Goal: Navigation & Orientation: Find specific page/section

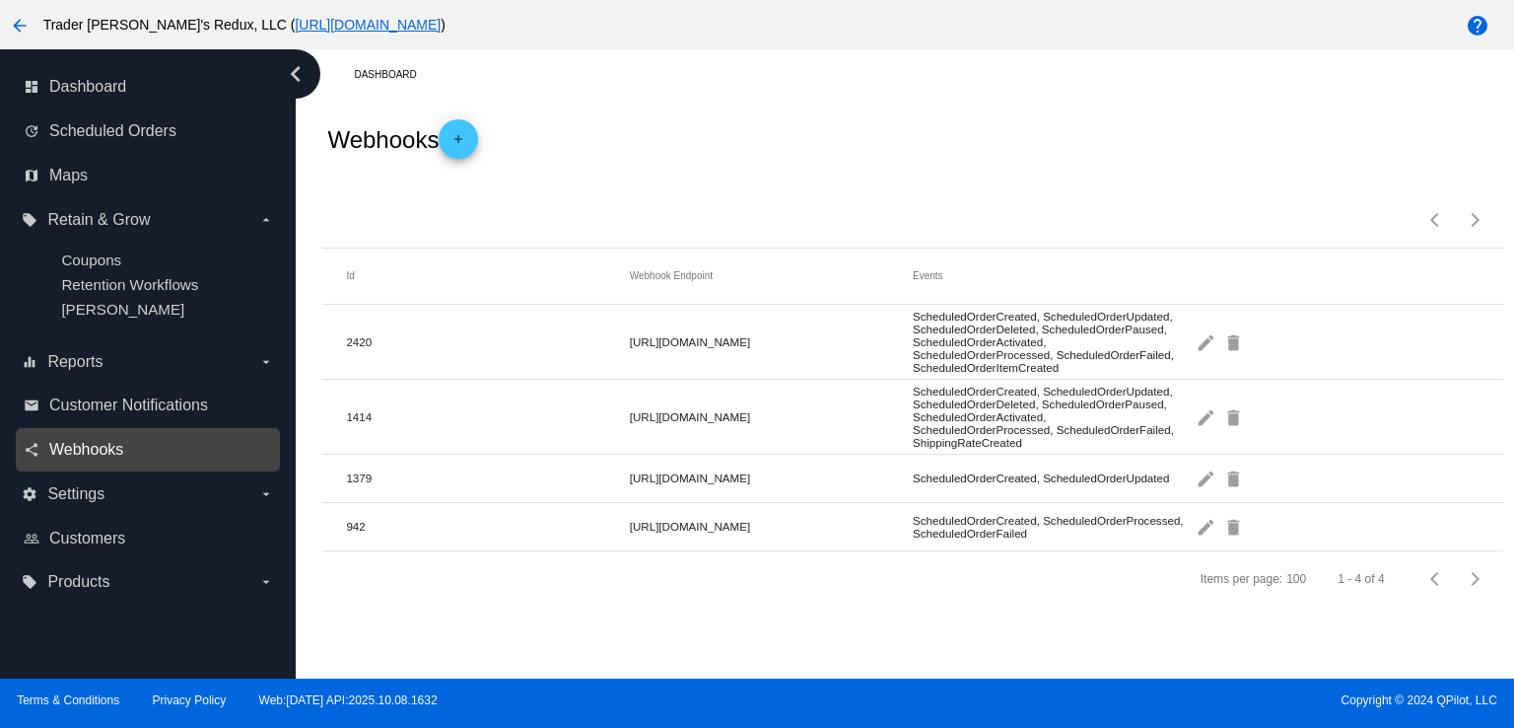
click at [71, 449] on span "Webhooks" at bounding box center [86, 450] width 74 height 18
click at [766, 115] on div "Webhooks add" at bounding box center [912, 139] width 1180 height 79
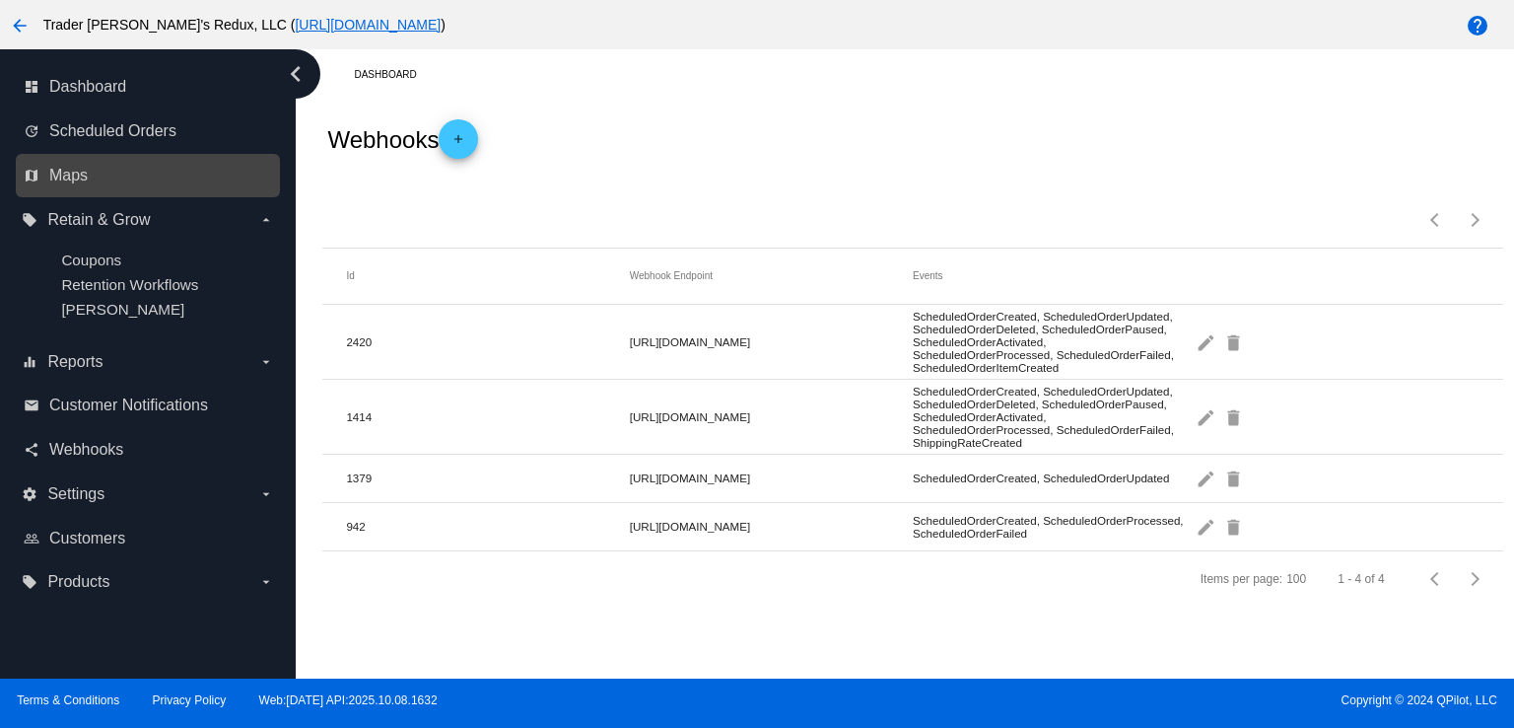
click at [126, 192] on nav "dashboard Dashboard update Scheduled Orders map Maps local_offer Retain & Grow …" at bounding box center [148, 334] width 296 height 571
click at [103, 184] on link "map Maps" at bounding box center [149, 176] width 250 height 32
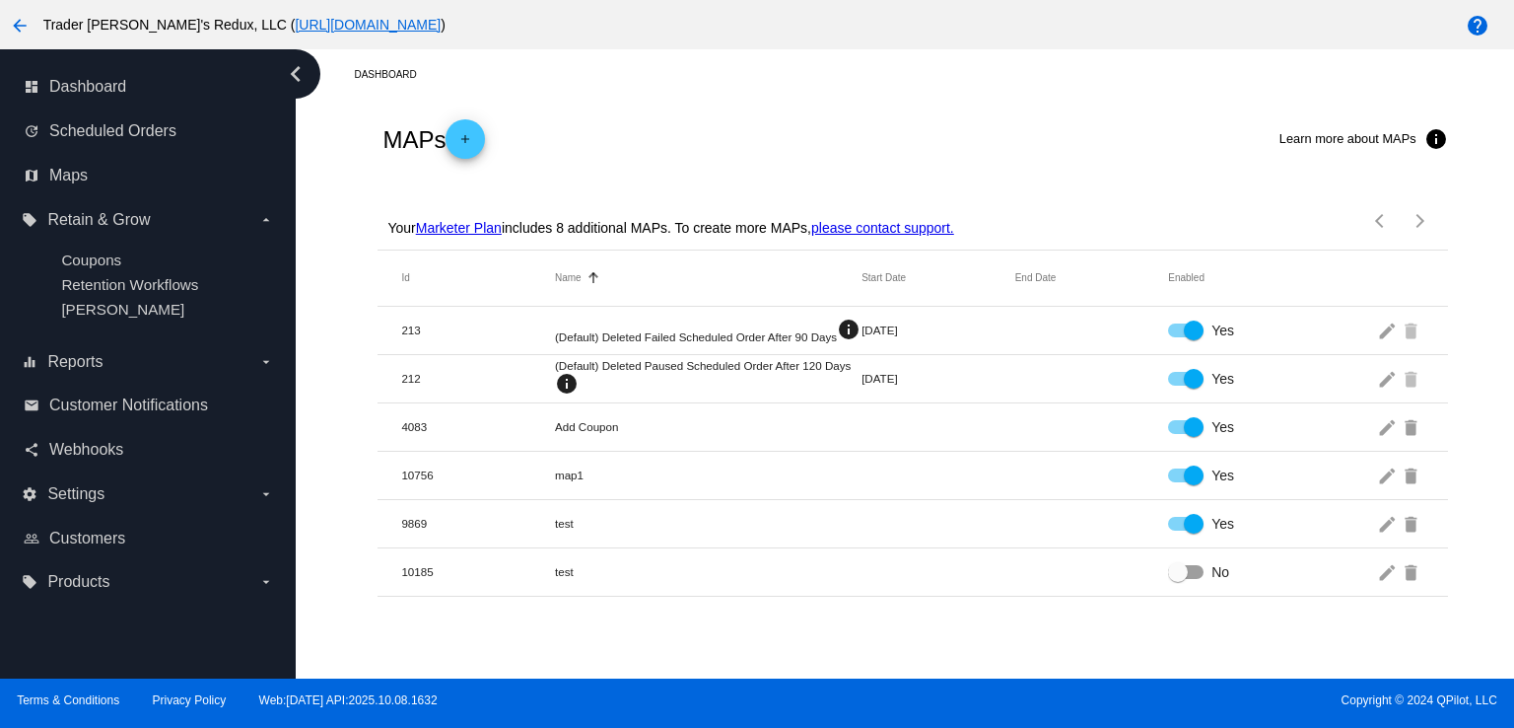
drag, startPoint x: 765, startPoint y: 159, endPoint x: 804, endPoint y: 200, distance: 57.2
click at [773, 170] on div "MAPs add Learn more about MAPs info" at bounding box center [913, 139] width 1070 height 79
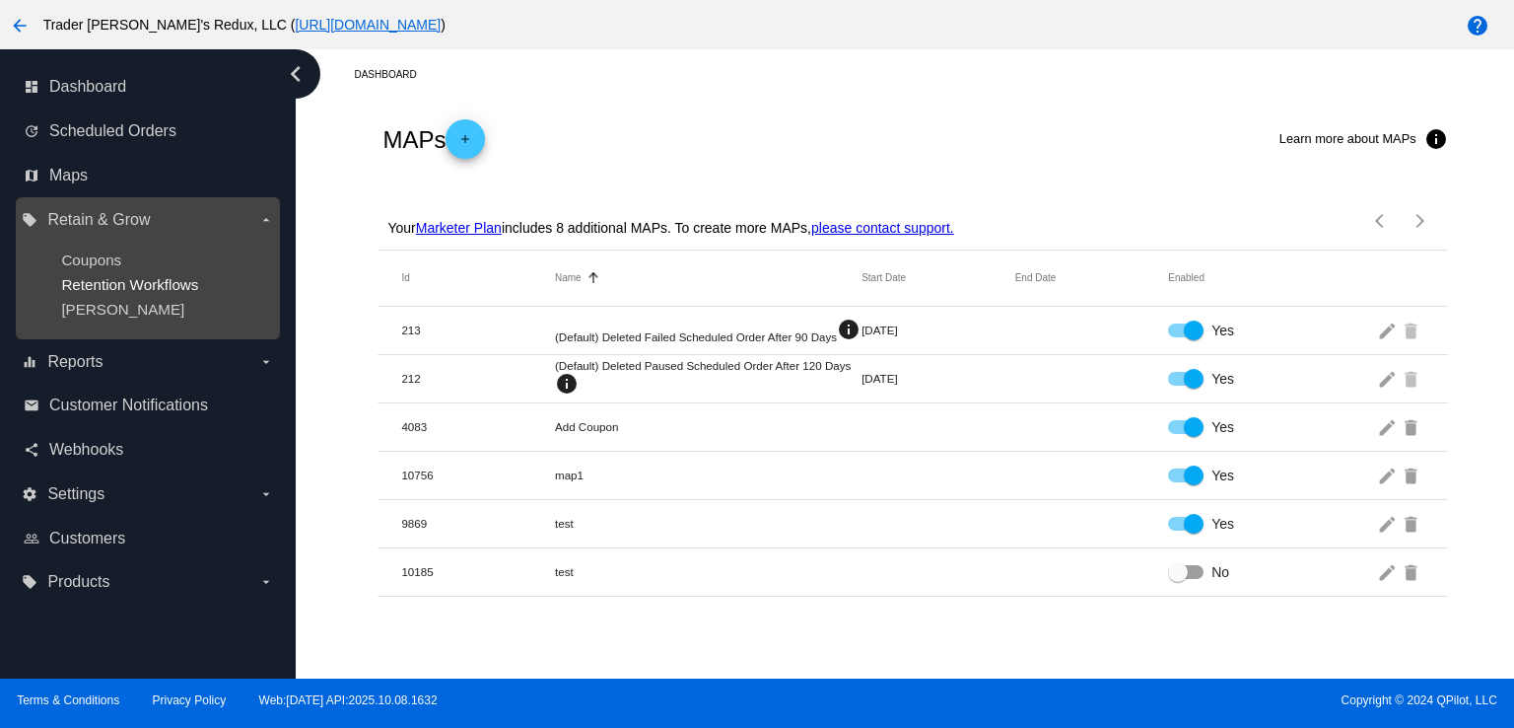
click at [141, 279] on span "Retention Workflows" at bounding box center [129, 284] width 137 height 17
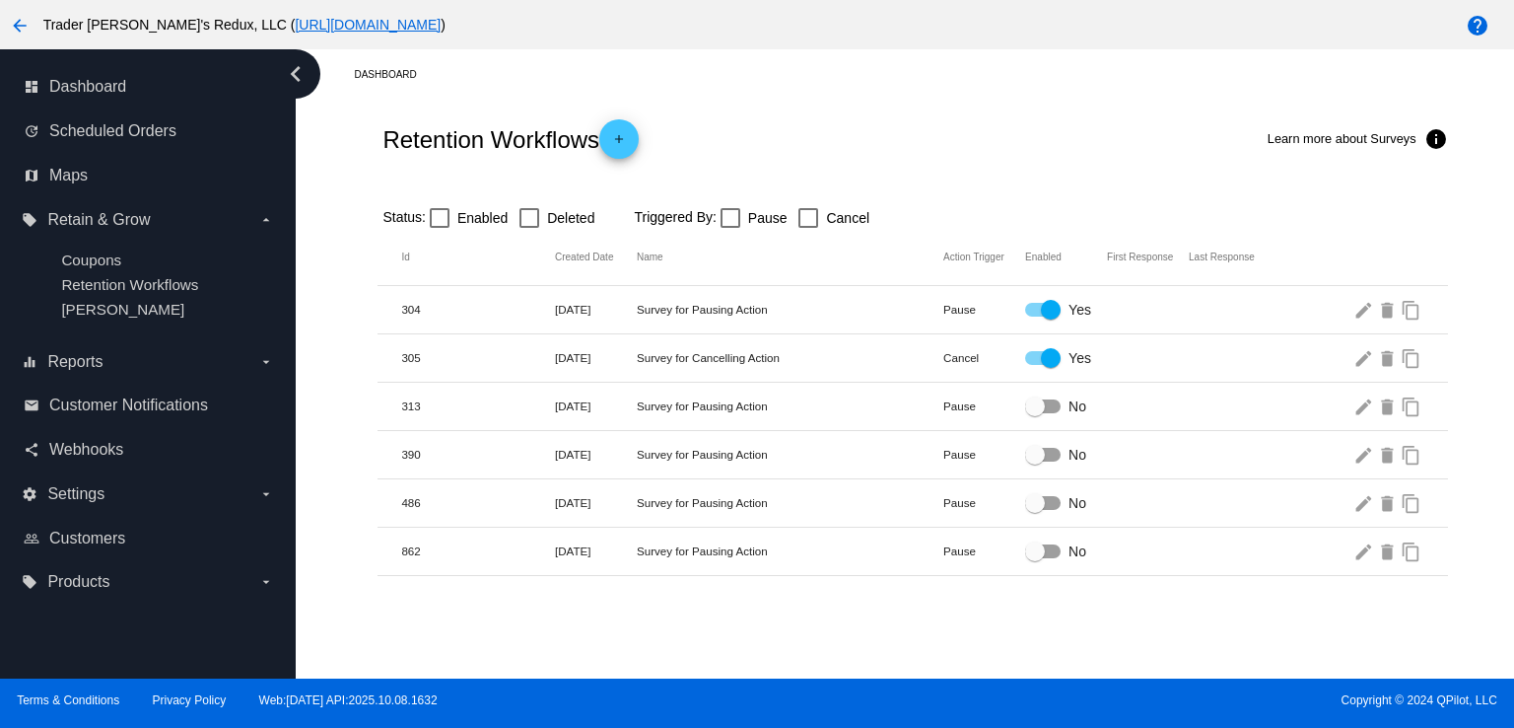
drag, startPoint x: 922, startPoint y: 122, endPoint x: 936, endPoint y: 131, distance: 17.2
click at [932, 123] on div "Retention Workflows add Learn more about Surveys info" at bounding box center [913, 139] width 1070 height 79
click at [107, 126] on span "Scheduled Orders" at bounding box center [112, 131] width 127 height 18
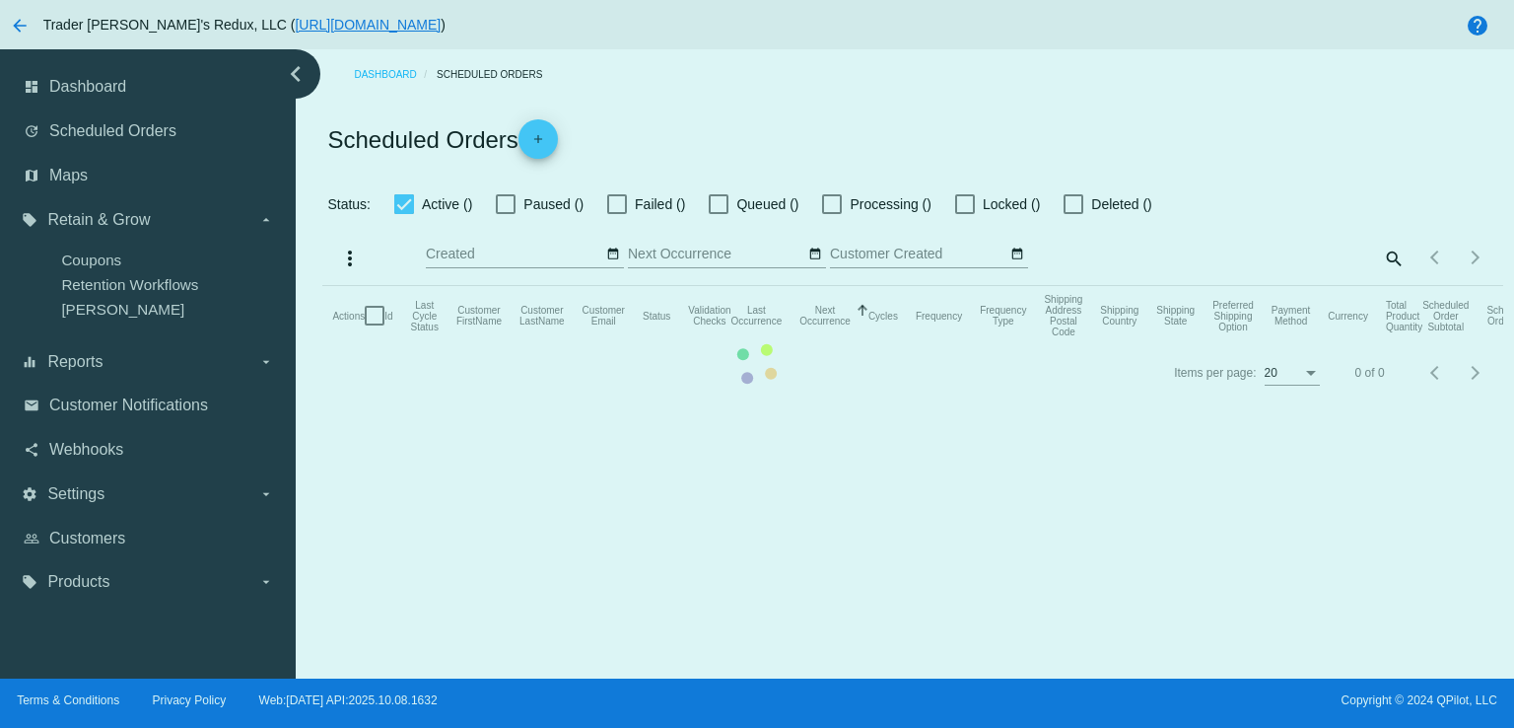
checkbox input "false"
checkbox input "true"
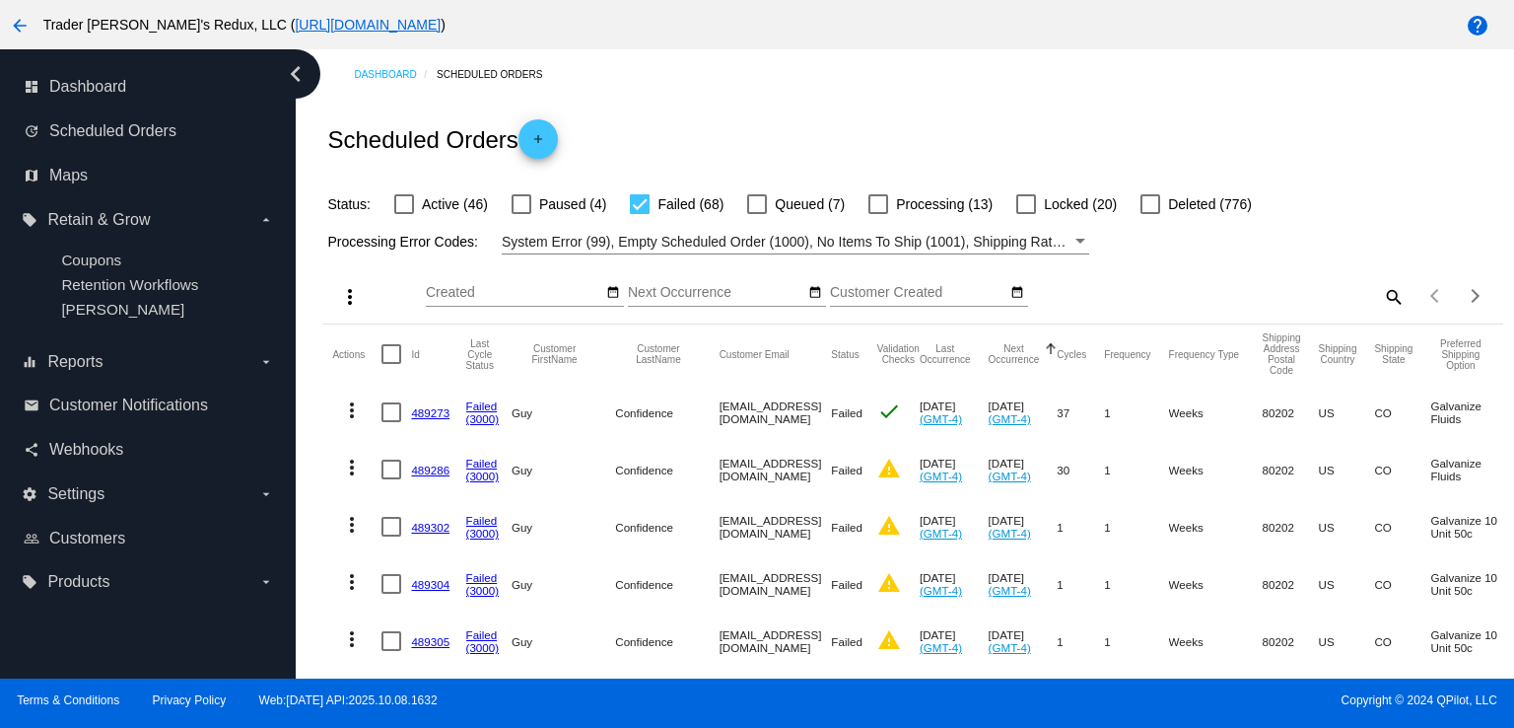
click at [820, 171] on div "Scheduled Orders add" at bounding box center [912, 139] width 1180 height 79
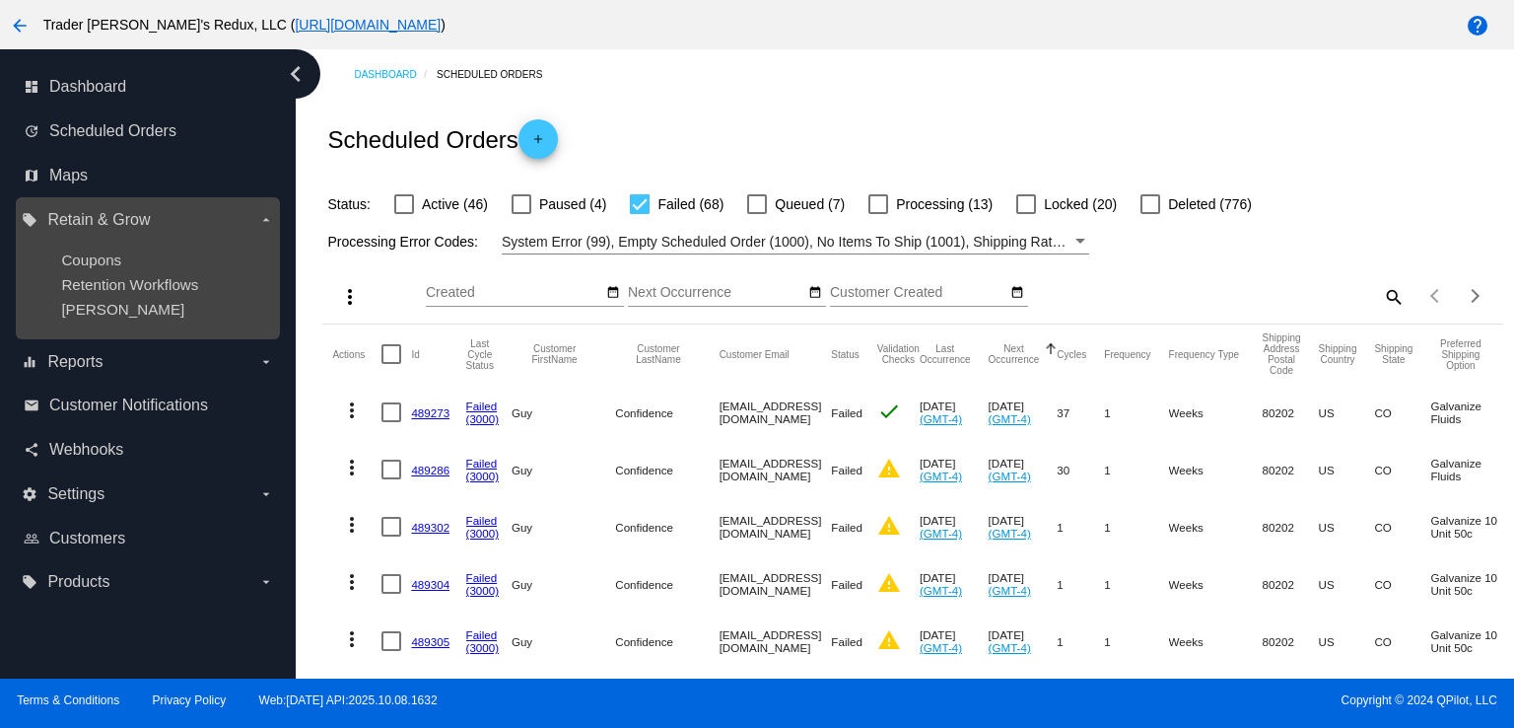
click at [130, 274] on ul "Coupons Retention Workflows [PERSON_NAME]" at bounding box center [147, 285] width 251 height 98
click at [130, 277] on span "Retention Workflows" at bounding box center [129, 284] width 137 height 17
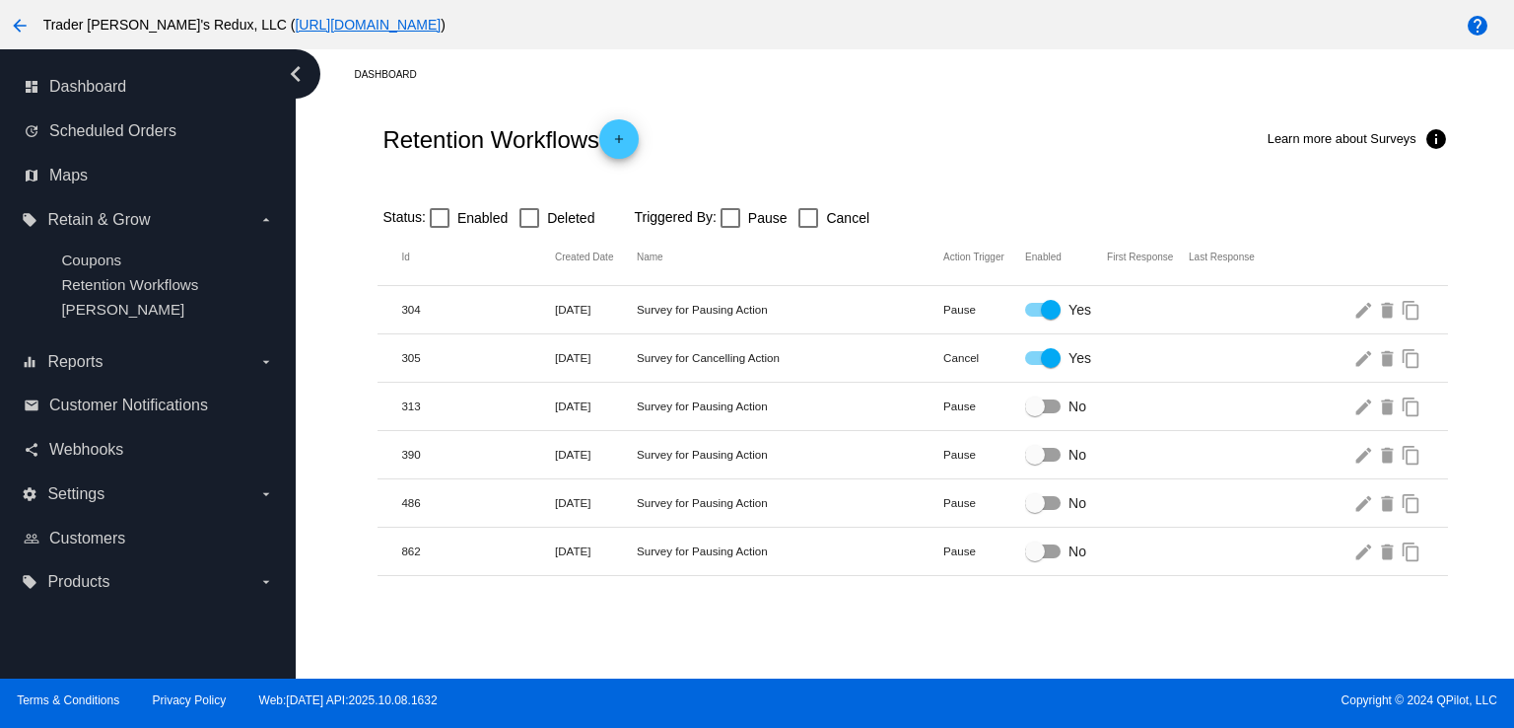
click at [844, 152] on div "Retention Workflows add Learn more about Surveys info" at bounding box center [913, 139] width 1070 height 79
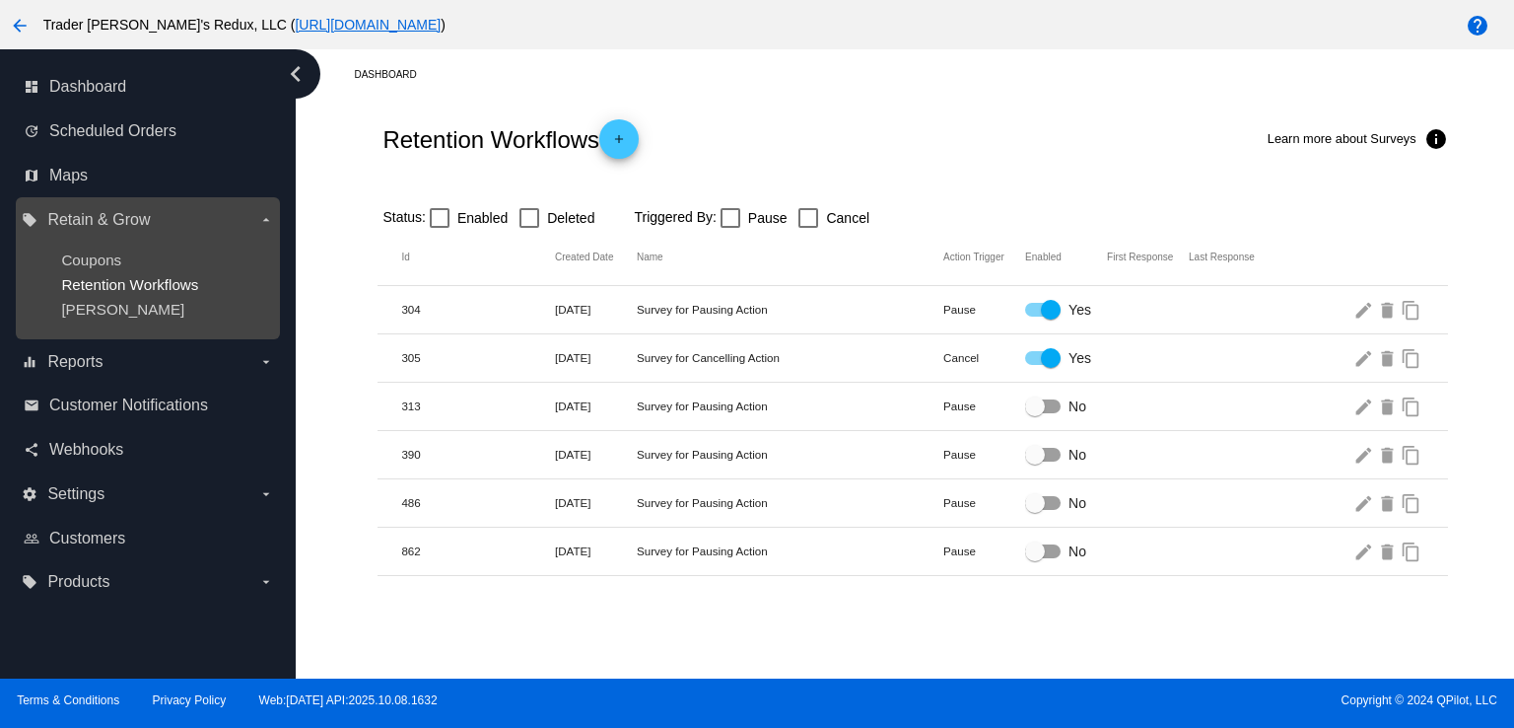
click at [133, 290] on span "Retention Workflows" at bounding box center [129, 284] width 137 height 17
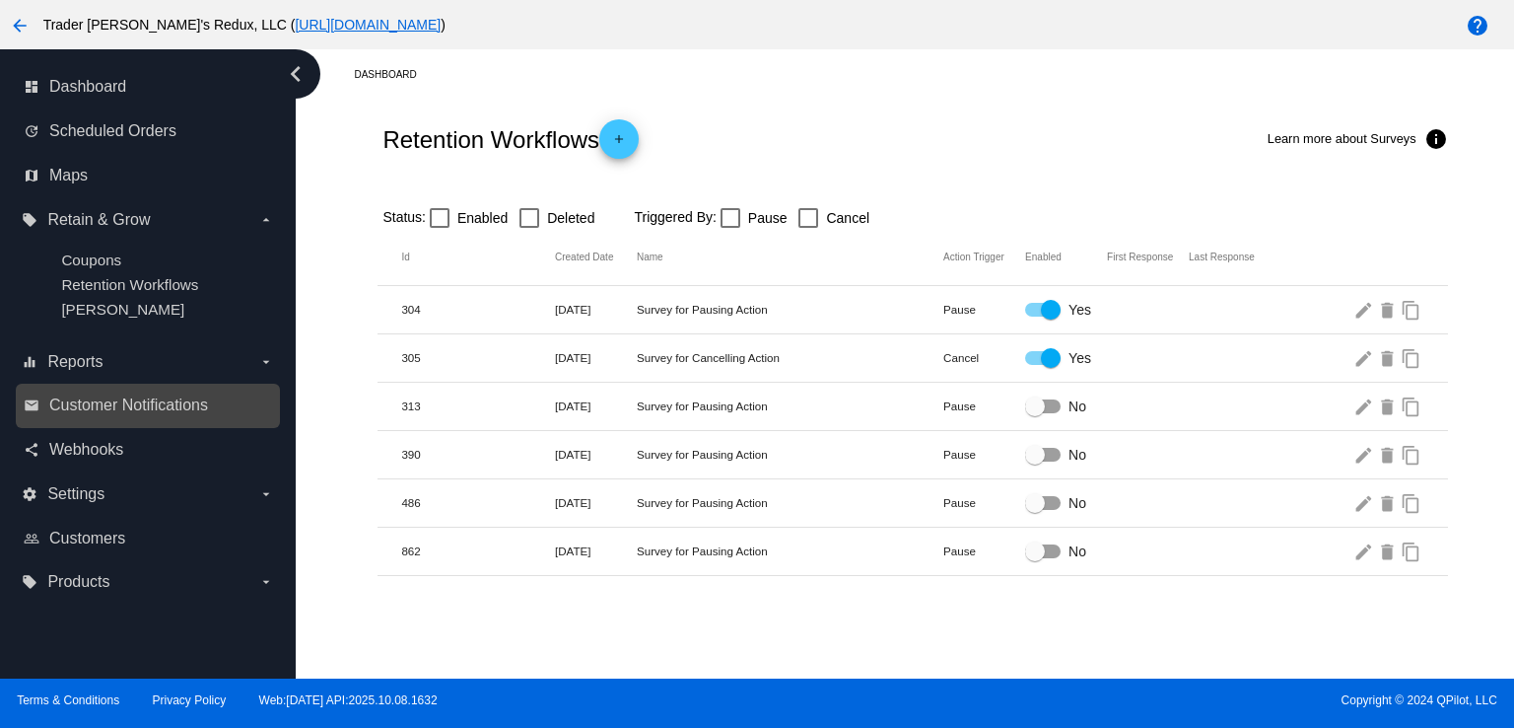
click at [163, 387] on div "email Customer Notifications" at bounding box center [148, 405] width 264 height 44
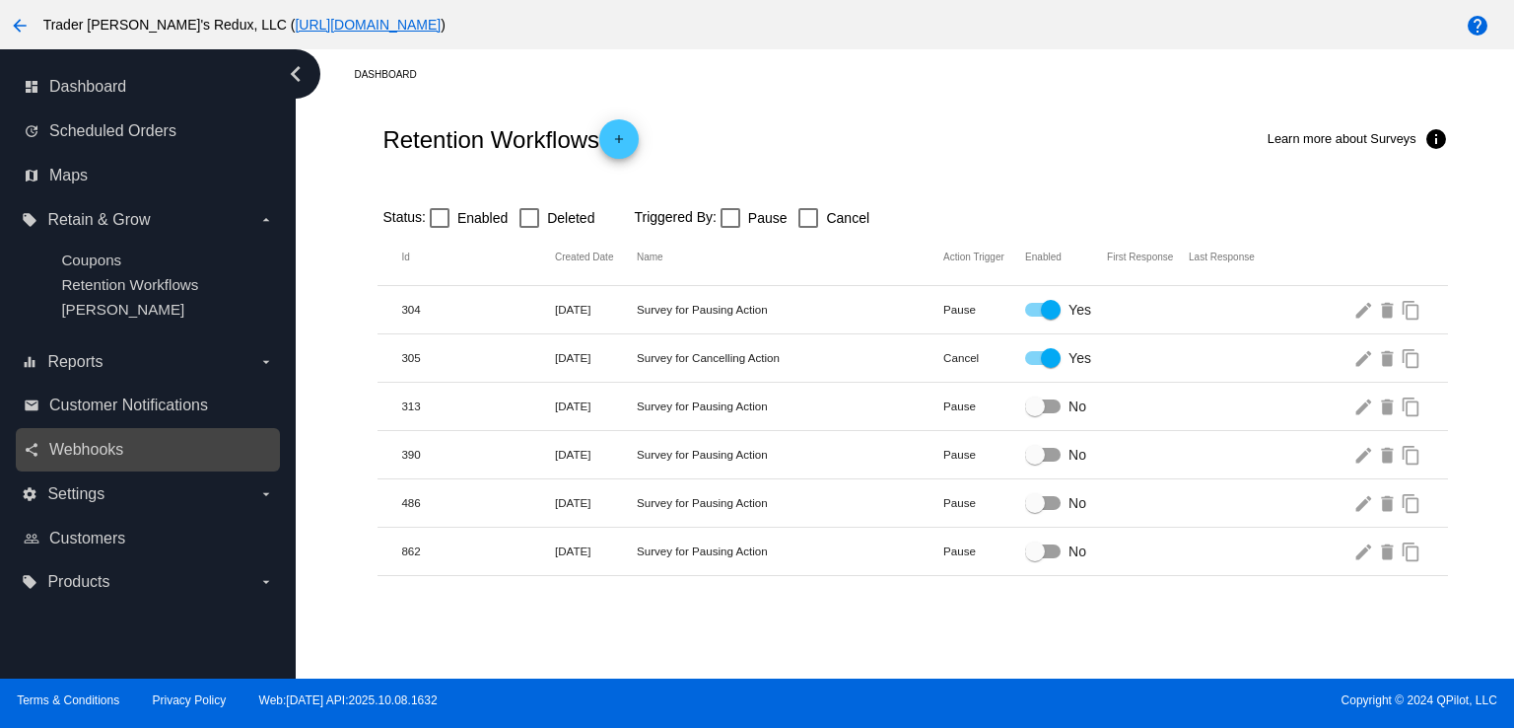
click at [146, 431] on div "share Webhooks" at bounding box center [148, 450] width 264 height 44
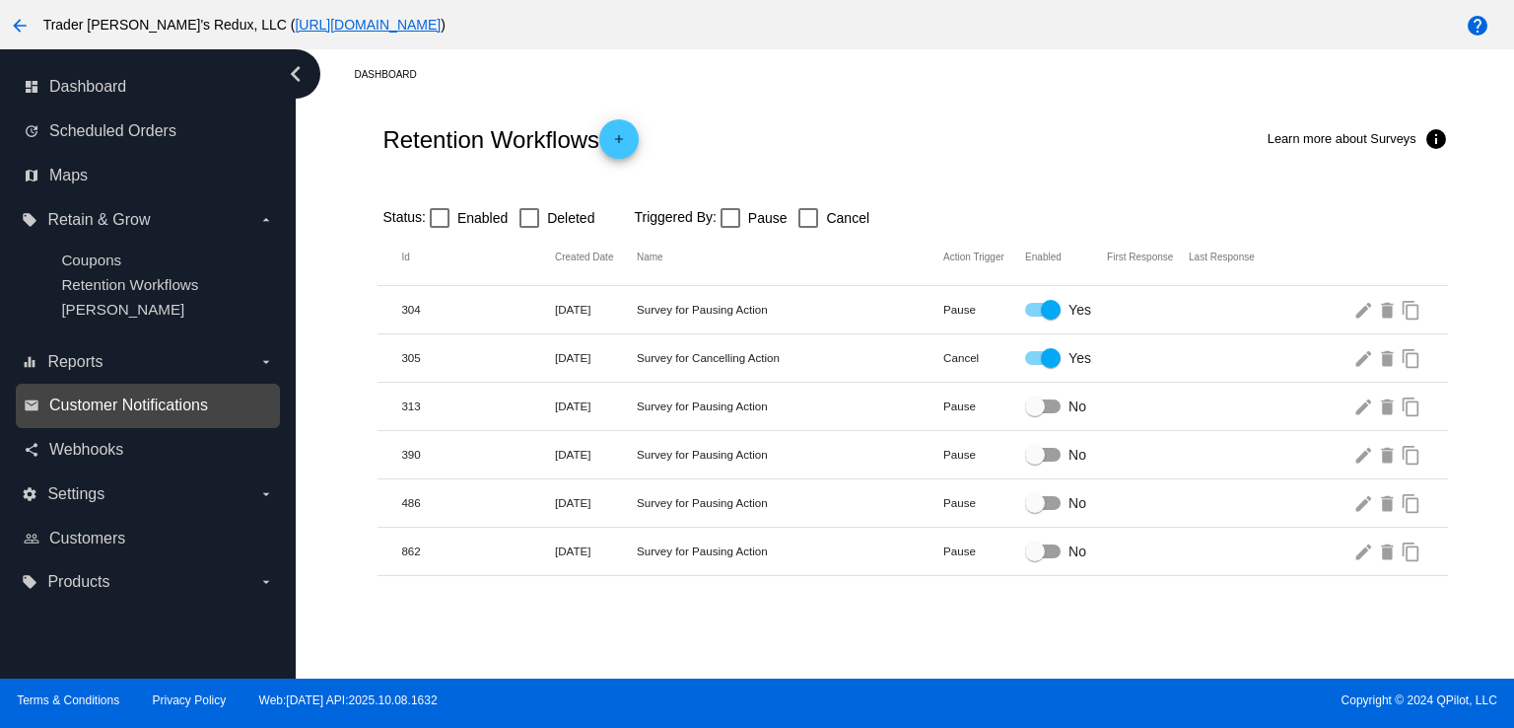
click at [128, 414] on span "Customer Notifications" at bounding box center [128, 405] width 159 height 18
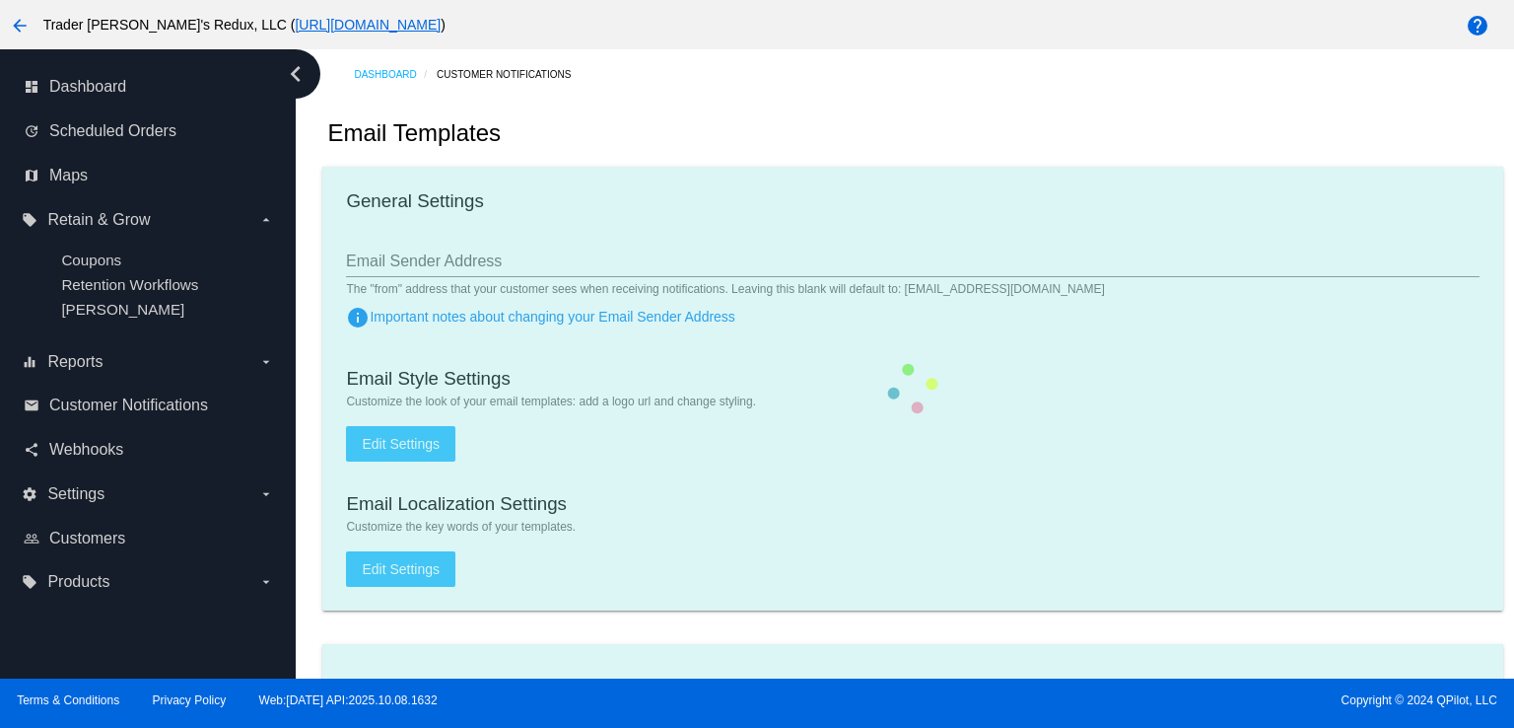
checkbox input "true"
type input "1"
checkbox input "true"
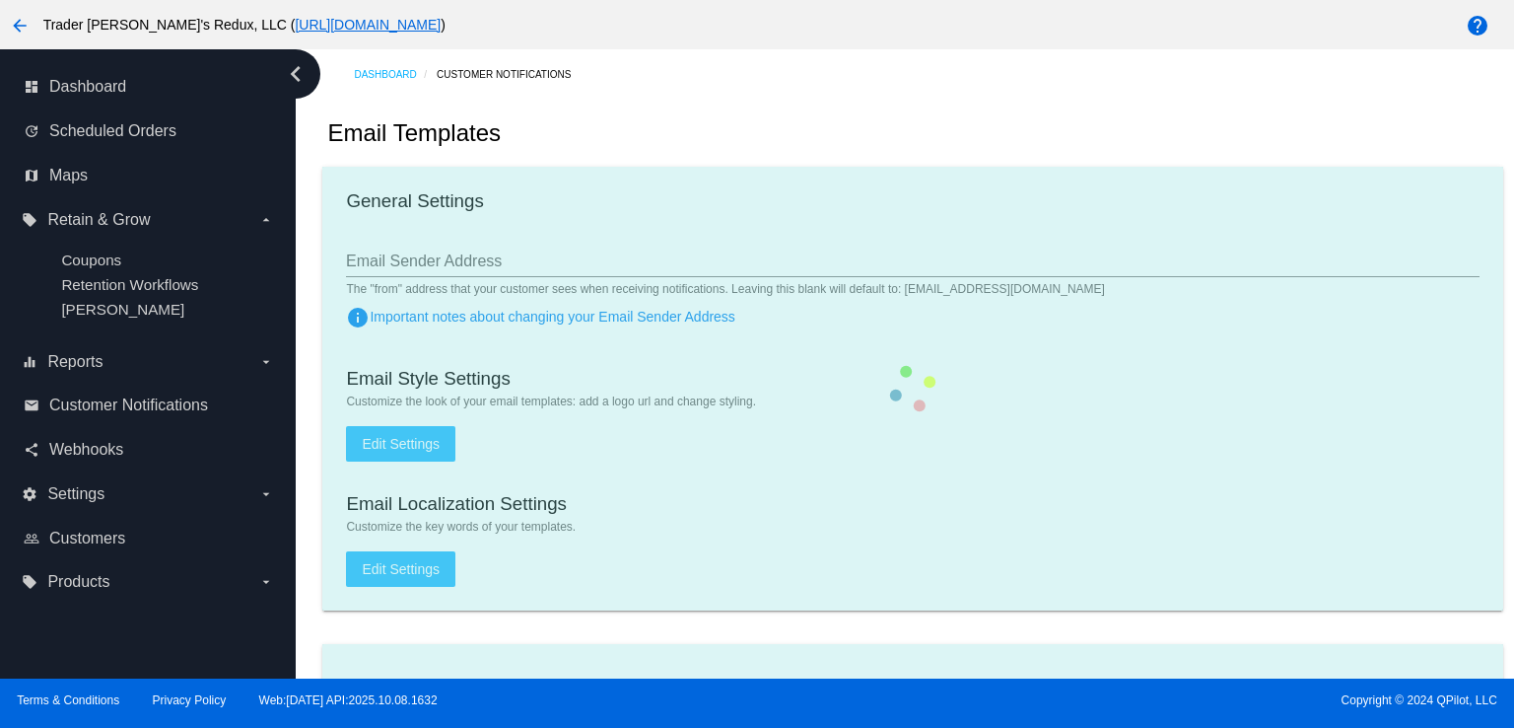
checkbox input "true"
type input "[EMAIL_ADDRESS][DOMAIN_NAME]"
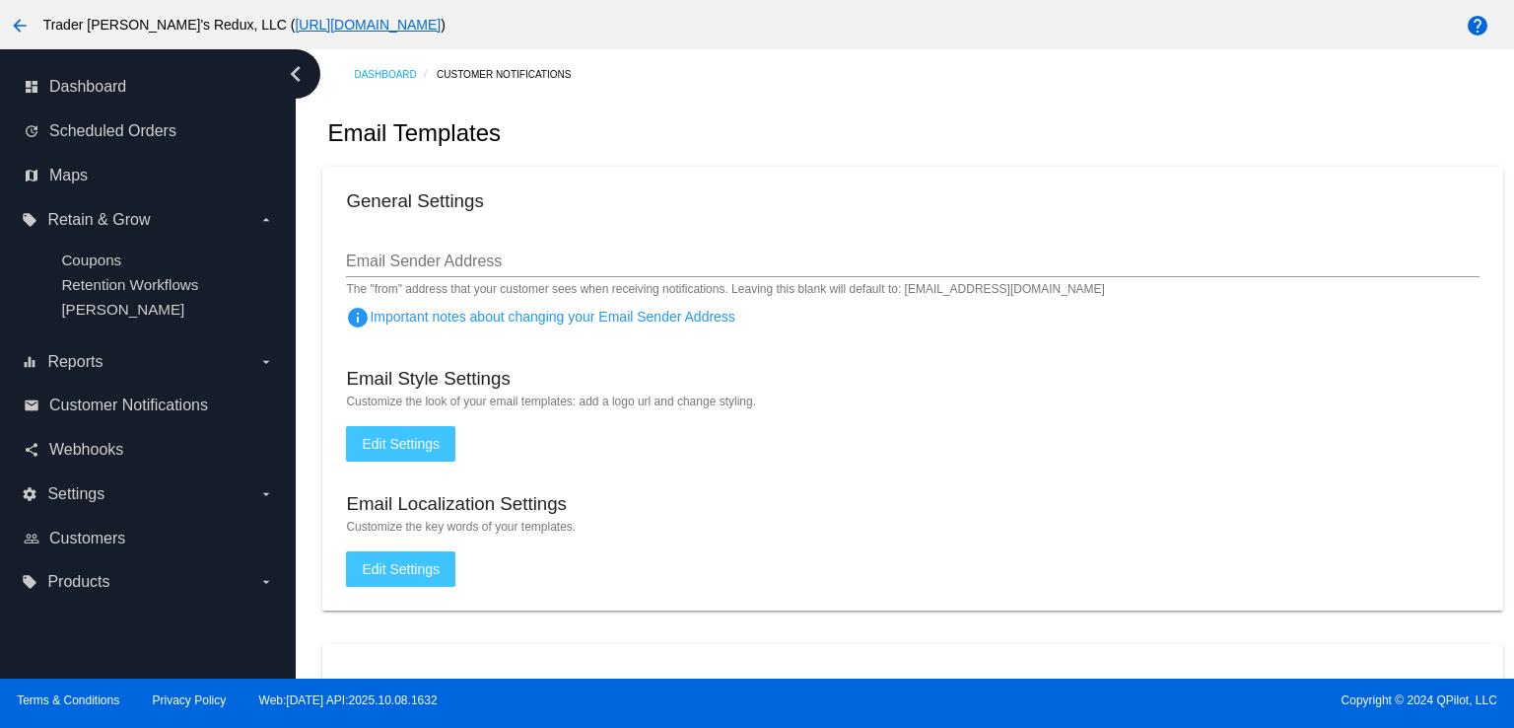
drag, startPoint x: 589, startPoint y: 188, endPoint x: 477, endPoint y: 210, distance: 114.5
click at [574, 196] on mat-card "General Settings Email Sender Address The "from" address that your customer see…" at bounding box center [912, 389] width 1180 height 444
click at [106, 138] on span "Scheduled Orders" at bounding box center [112, 131] width 127 height 18
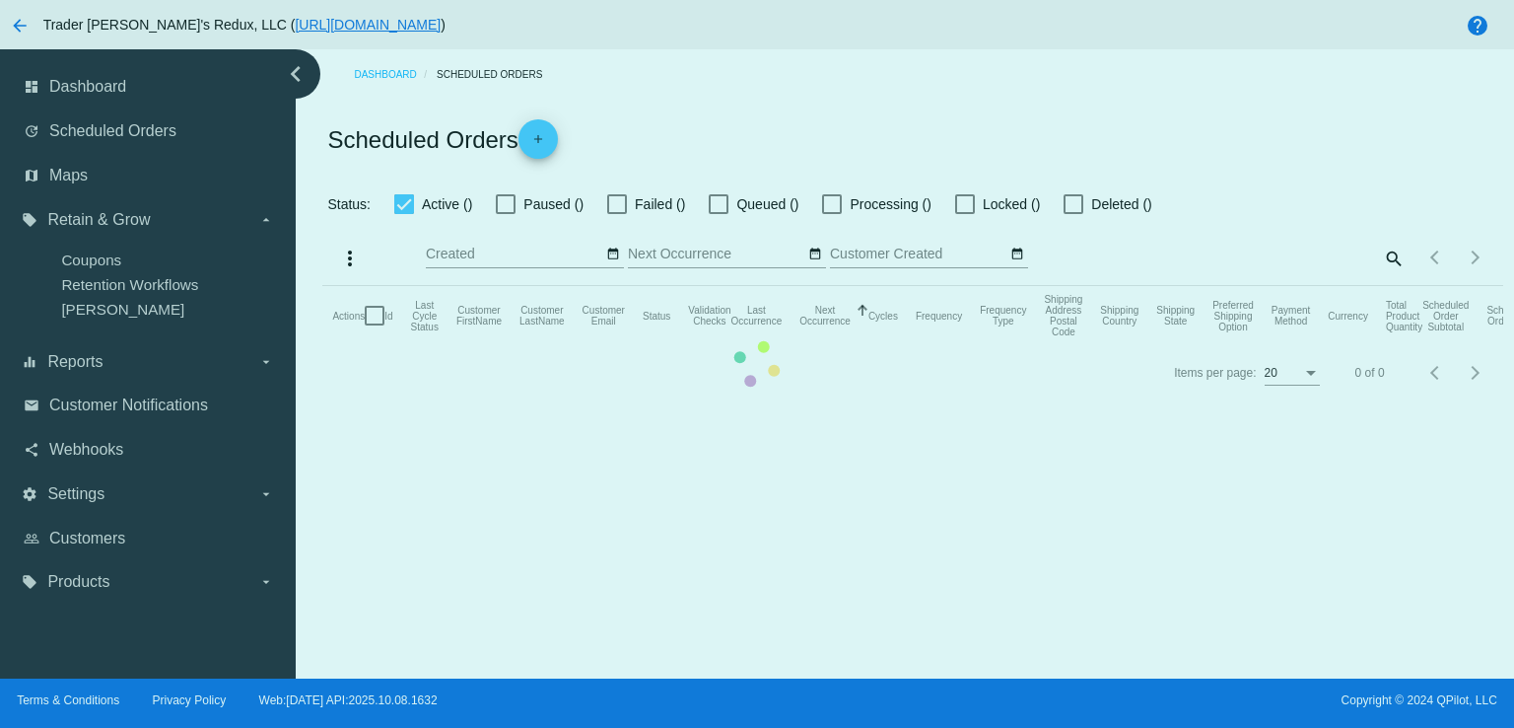
checkbox input "false"
checkbox input "true"
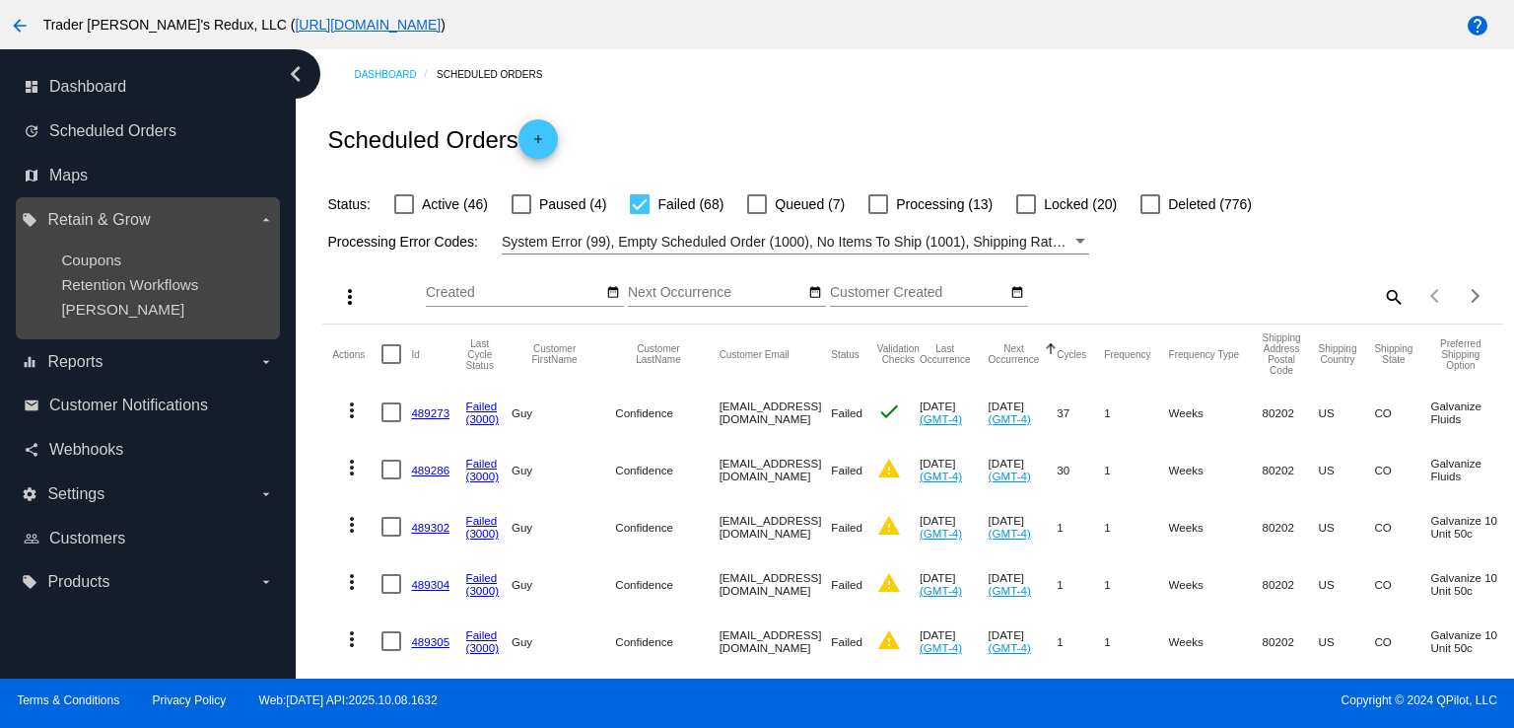
click at [129, 312] on div "[PERSON_NAME]" at bounding box center [163, 309] width 204 height 17
click at [158, 279] on span "Retention Workflows" at bounding box center [129, 284] width 137 height 17
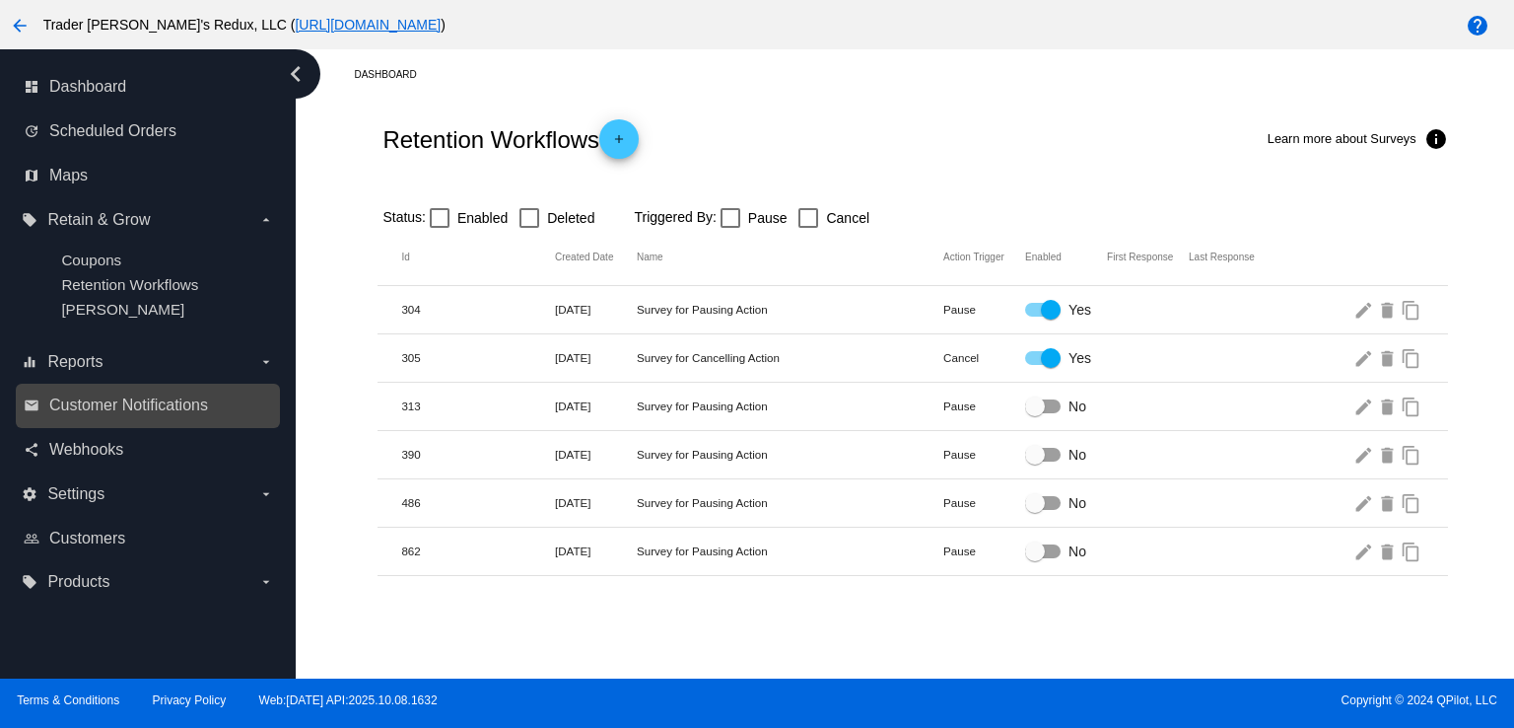
click at [100, 395] on link "email Customer Notifications" at bounding box center [149, 405] width 250 height 32
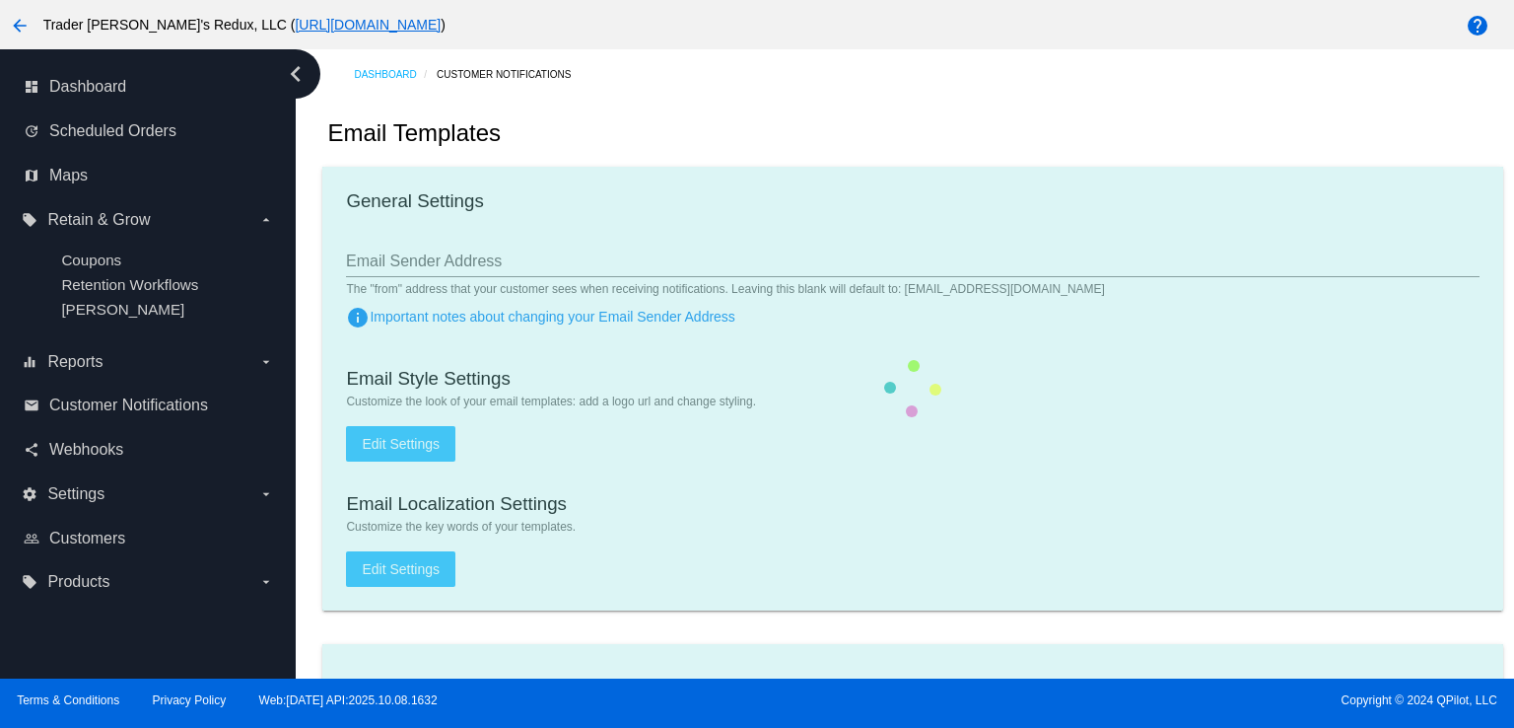
checkbox input "true"
type input "1"
checkbox input "true"
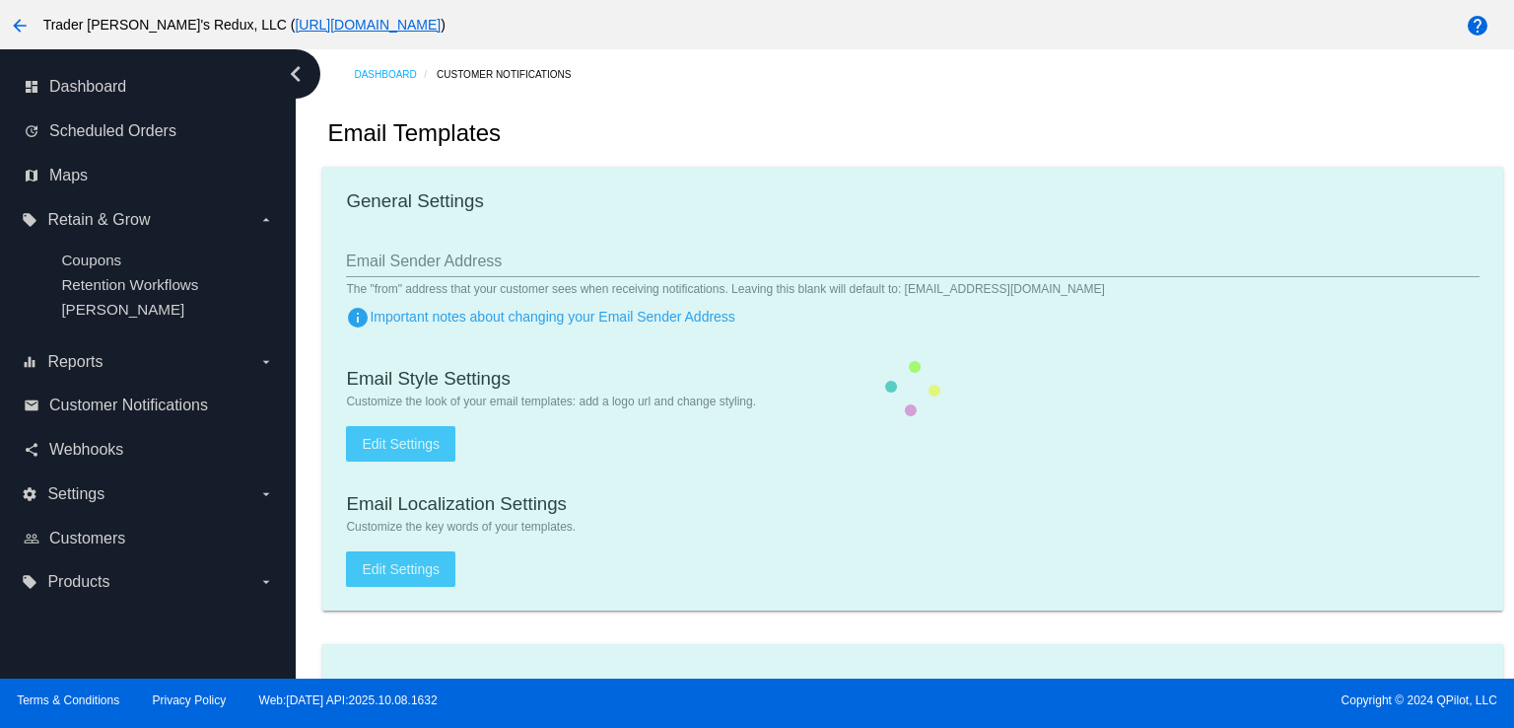
checkbox input "true"
type input "[EMAIL_ADDRESS][DOMAIN_NAME]"
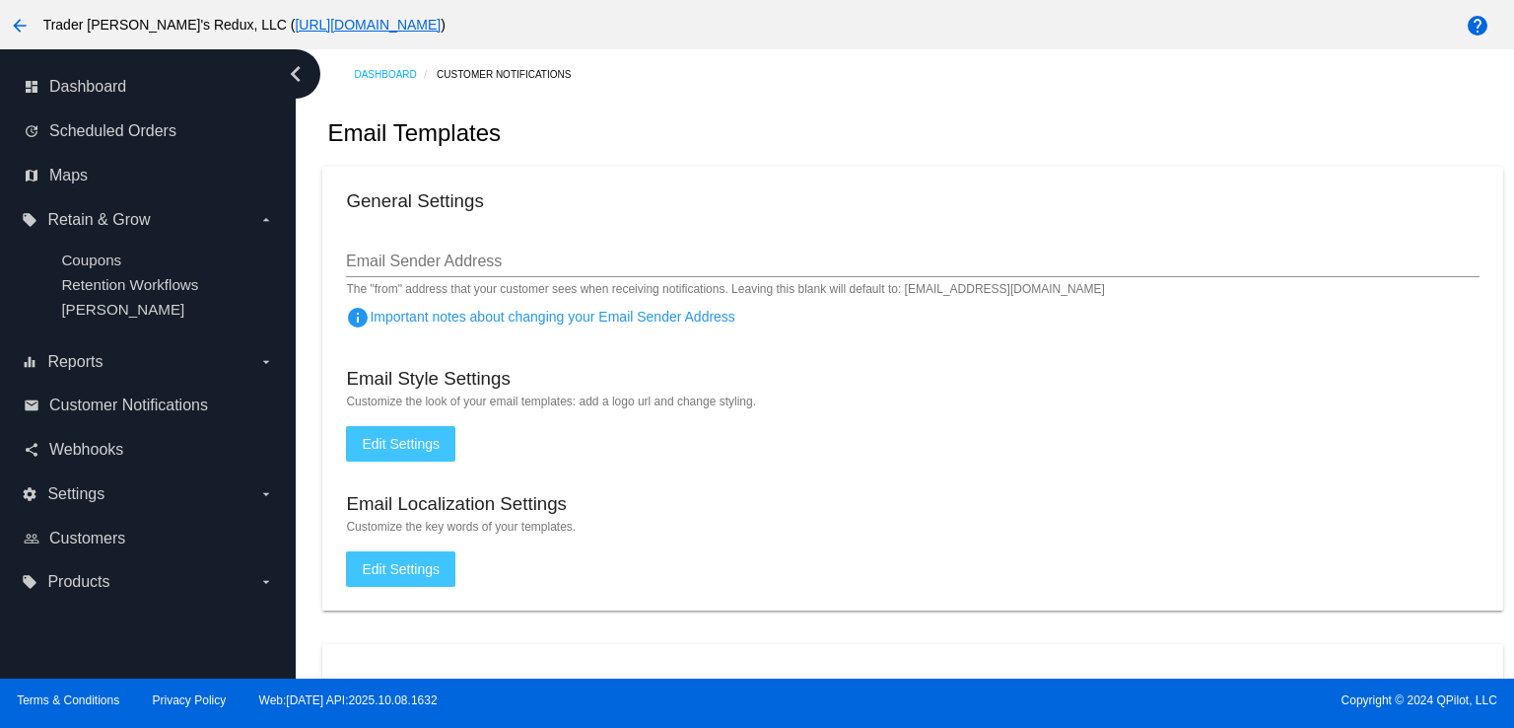
drag, startPoint x: 756, startPoint y: 158, endPoint x: 557, endPoint y: 179, distance: 200.3
click at [755, 159] on div "Email Templates" at bounding box center [912, 133] width 1180 height 67
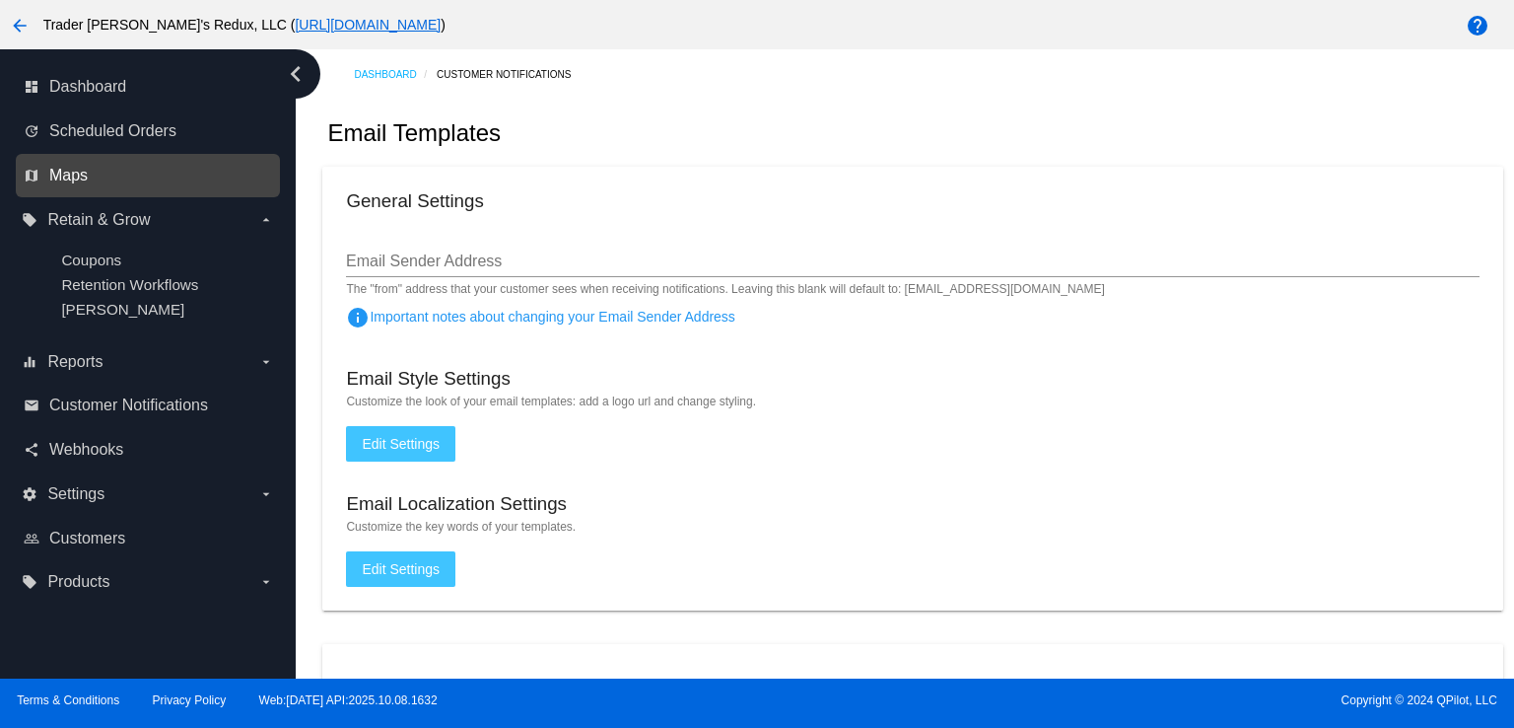
click at [86, 171] on span "Maps" at bounding box center [68, 176] width 38 height 18
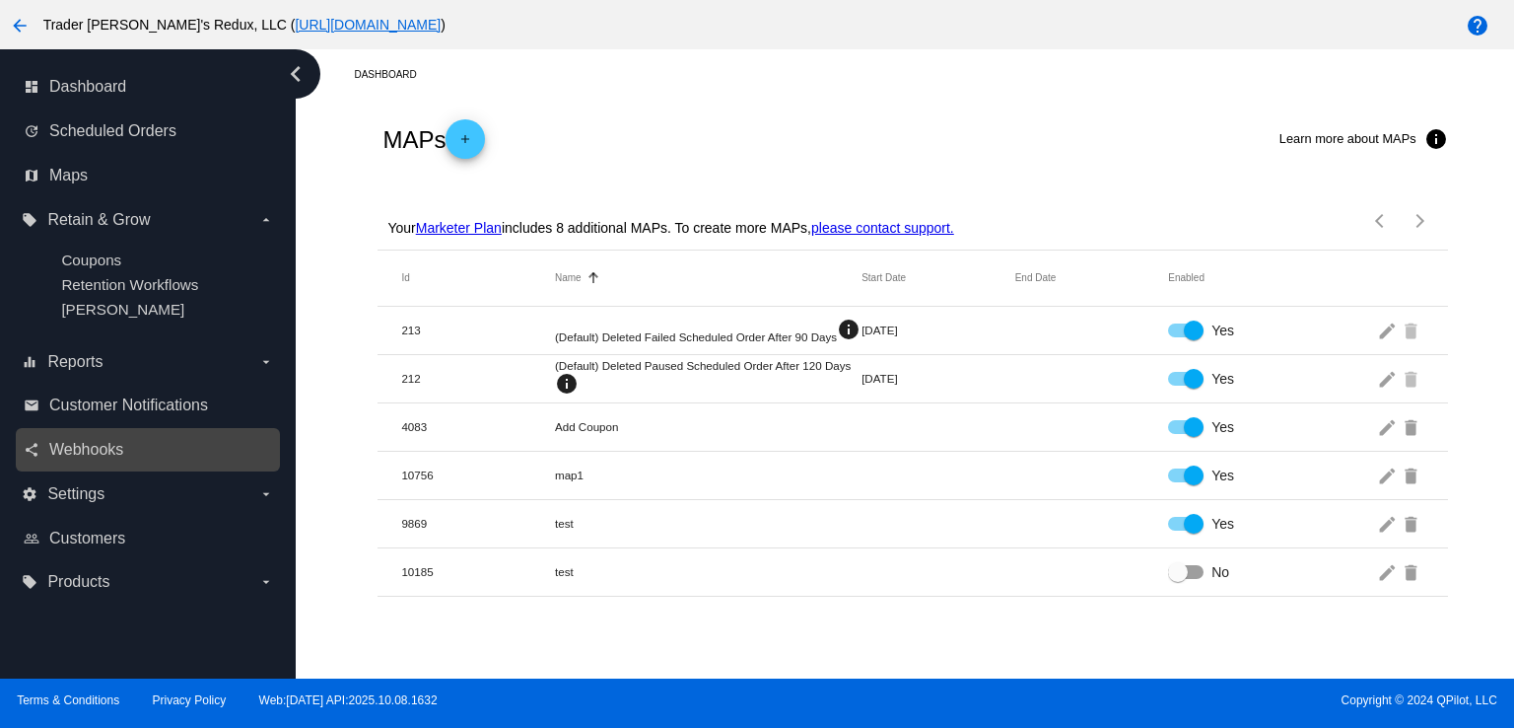
click at [109, 462] on link "share Webhooks" at bounding box center [149, 450] width 250 height 32
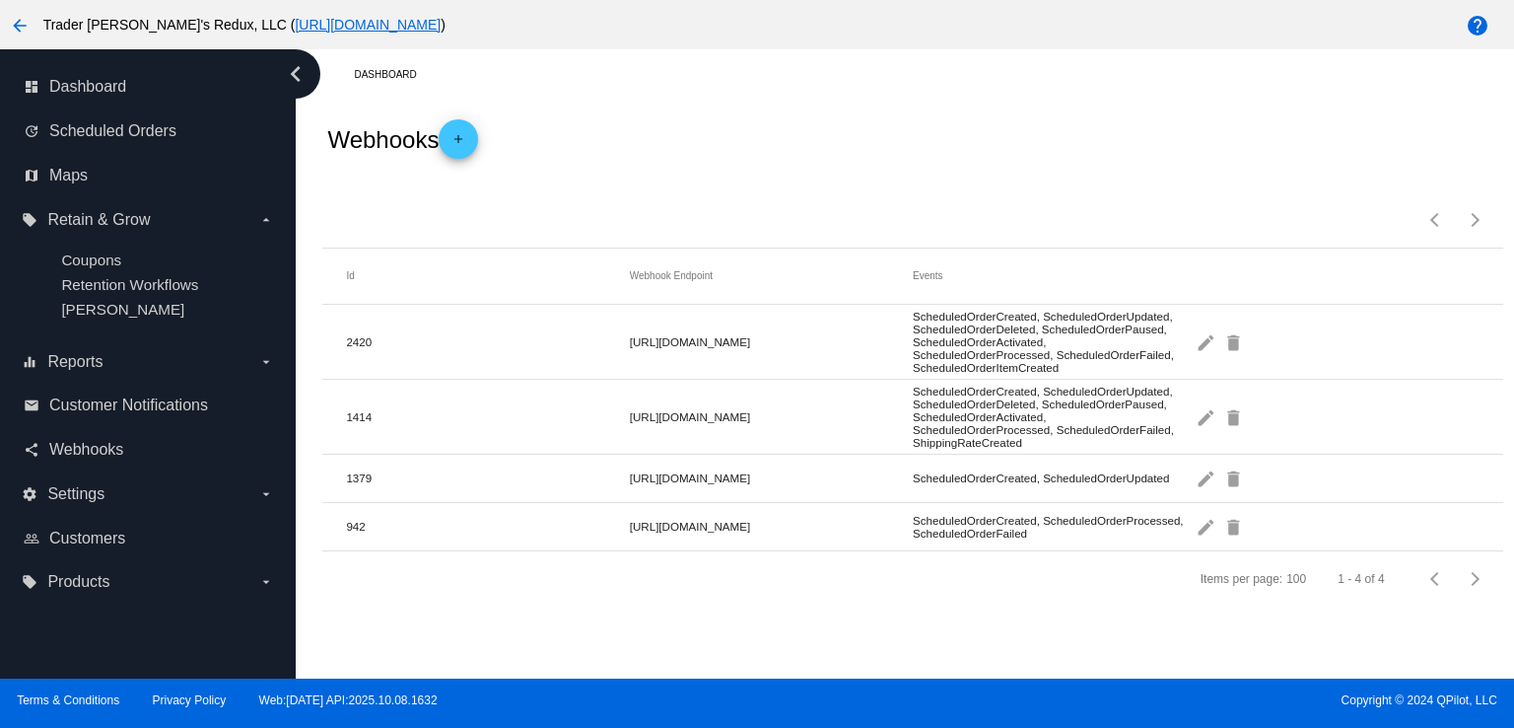
click at [965, 199] on div "Items per page: 100 1 - 4 of 4" at bounding box center [912, 212] width 1180 height 69
drag, startPoint x: 787, startPoint y: 173, endPoint x: 711, endPoint y: 190, distance: 77.7
click at [765, 180] on dashboard-webhooks "Webhooks add Items per page: 100 1 - 4 of 4 Id Webhook Endpoint Events 2420 [UR…" at bounding box center [912, 353] width 1180 height 507
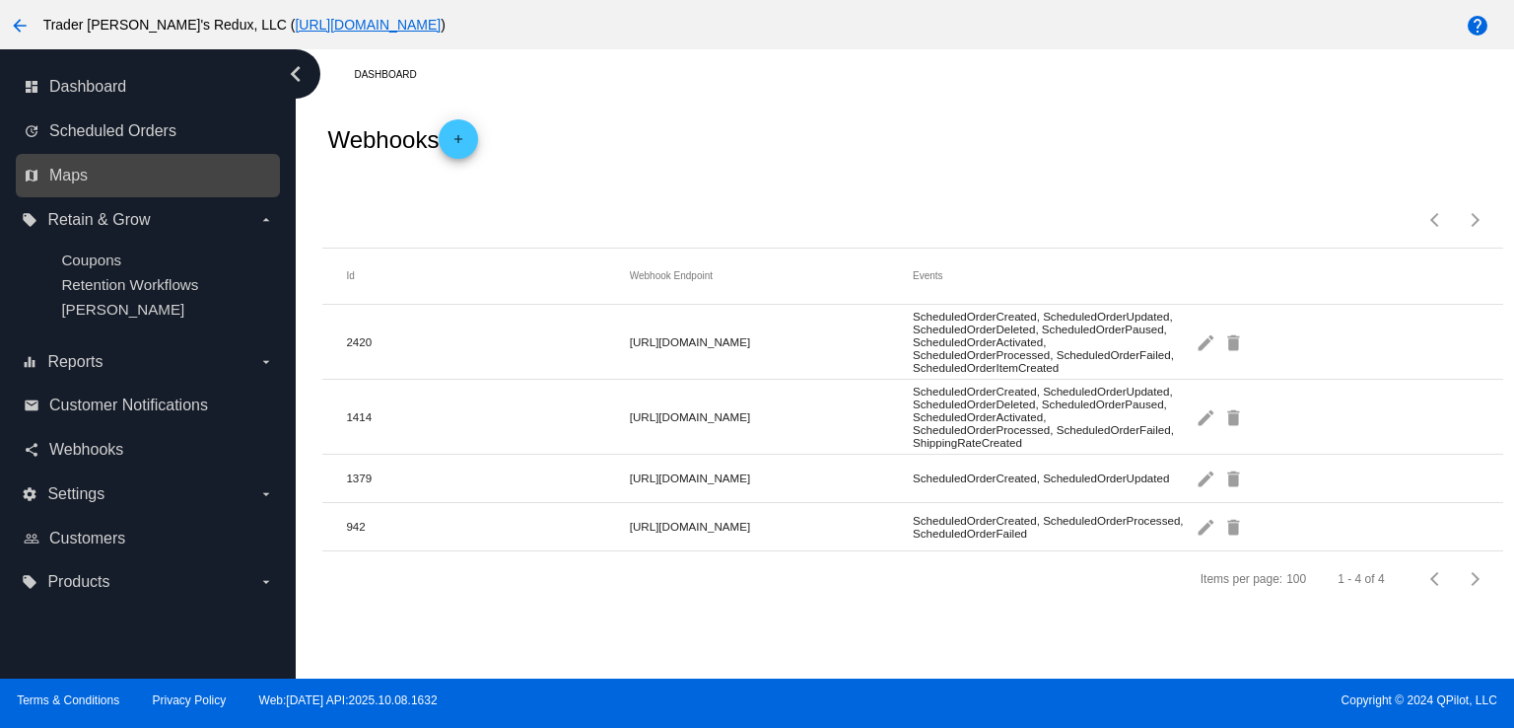
click at [63, 158] on div "map Maps" at bounding box center [148, 176] width 264 height 44
click at [91, 184] on link "map Maps" at bounding box center [149, 176] width 250 height 32
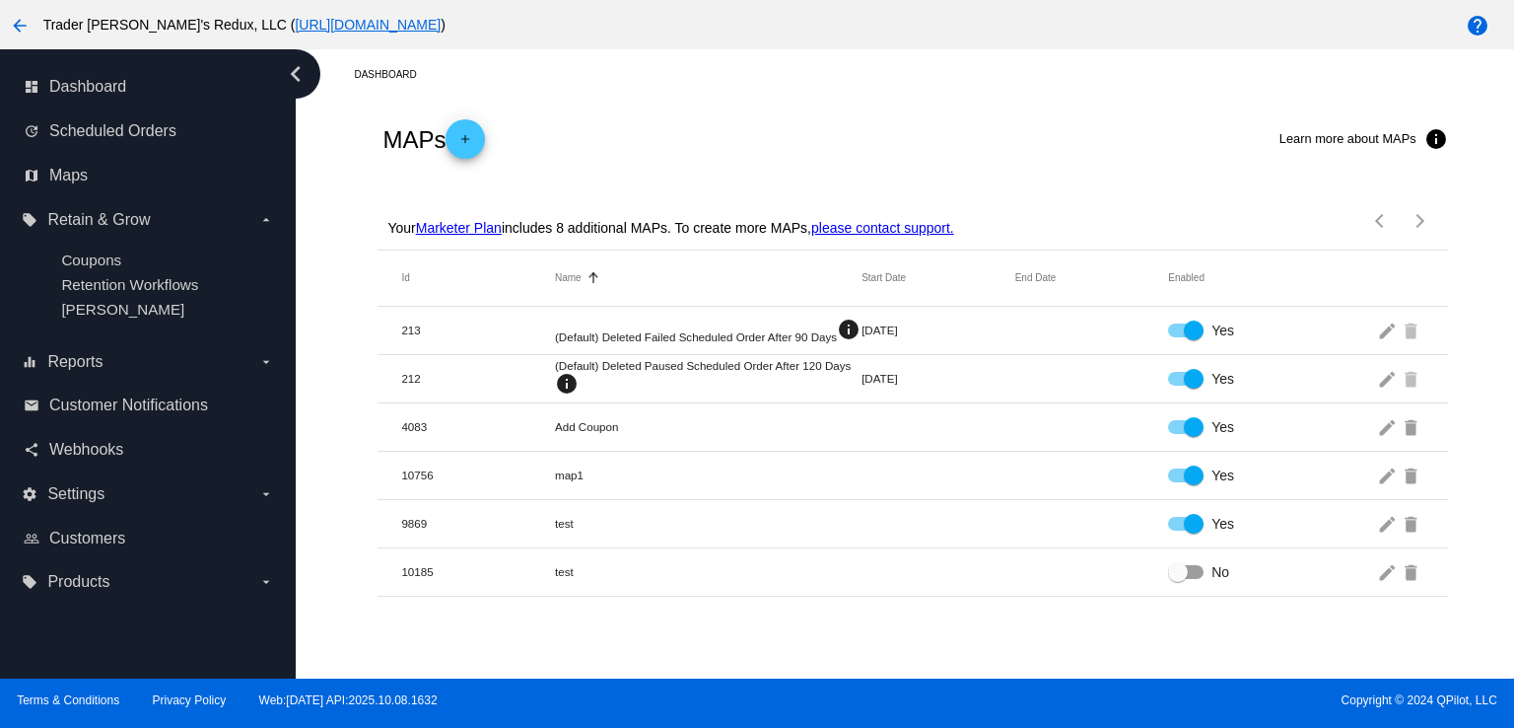
drag, startPoint x: 904, startPoint y: 147, endPoint x: 965, endPoint y: 169, distance: 64.9
click at [904, 147] on div "MAPs add Learn more about MAPs info" at bounding box center [913, 139] width 1070 height 79
click at [101, 449] on span "Webhooks" at bounding box center [86, 450] width 74 height 18
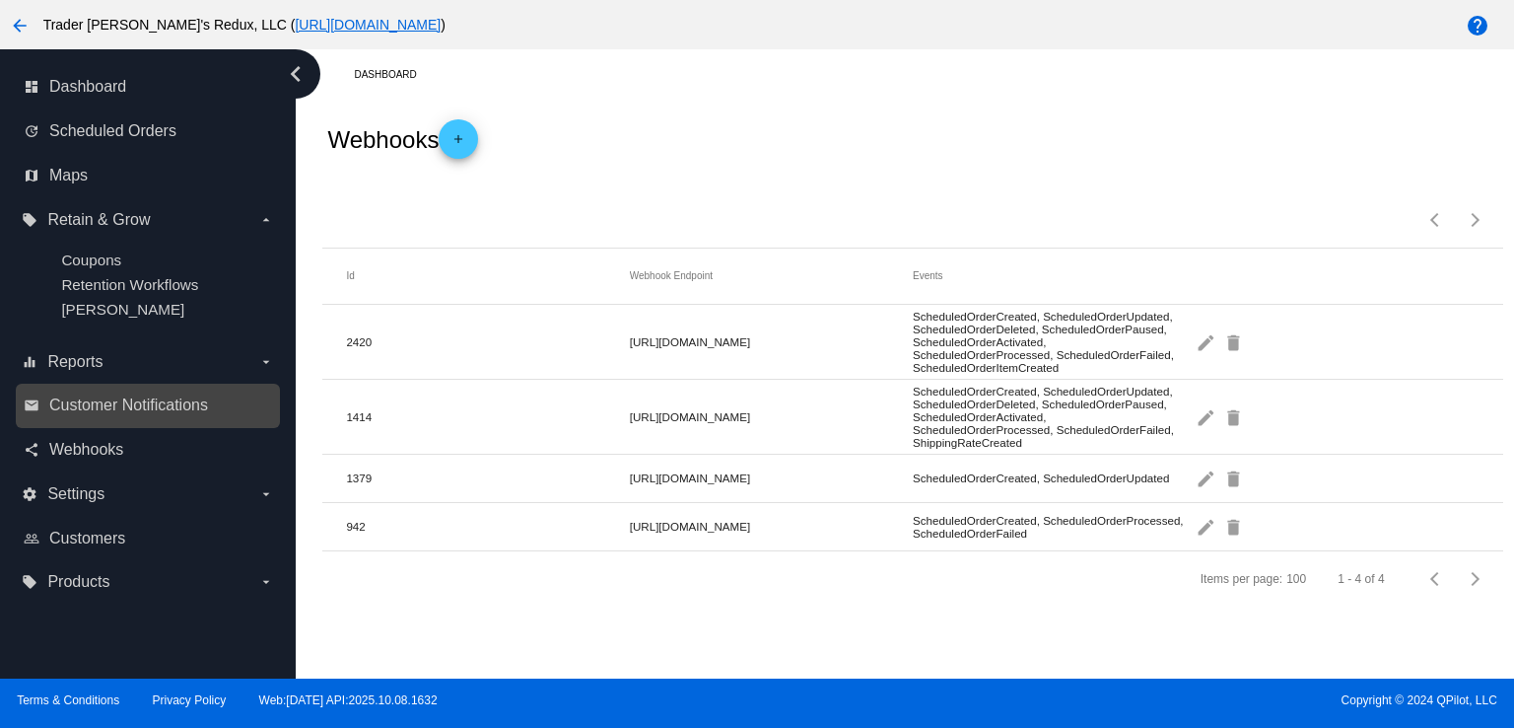
click at [112, 396] on link "email Customer Notifications" at bounding box center [149, 405] width 250 height 32
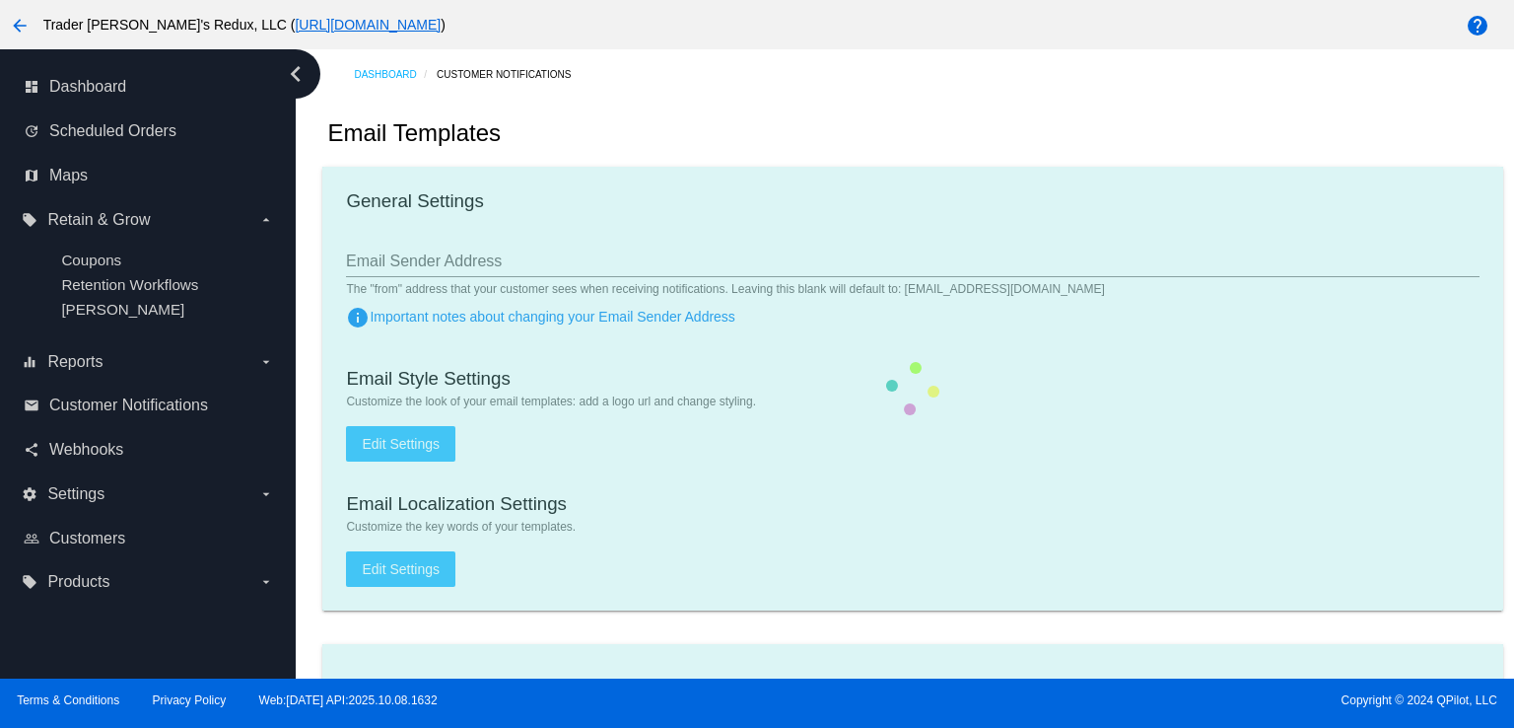
checkbox input "true"
type input "1"
checkbox input "true"
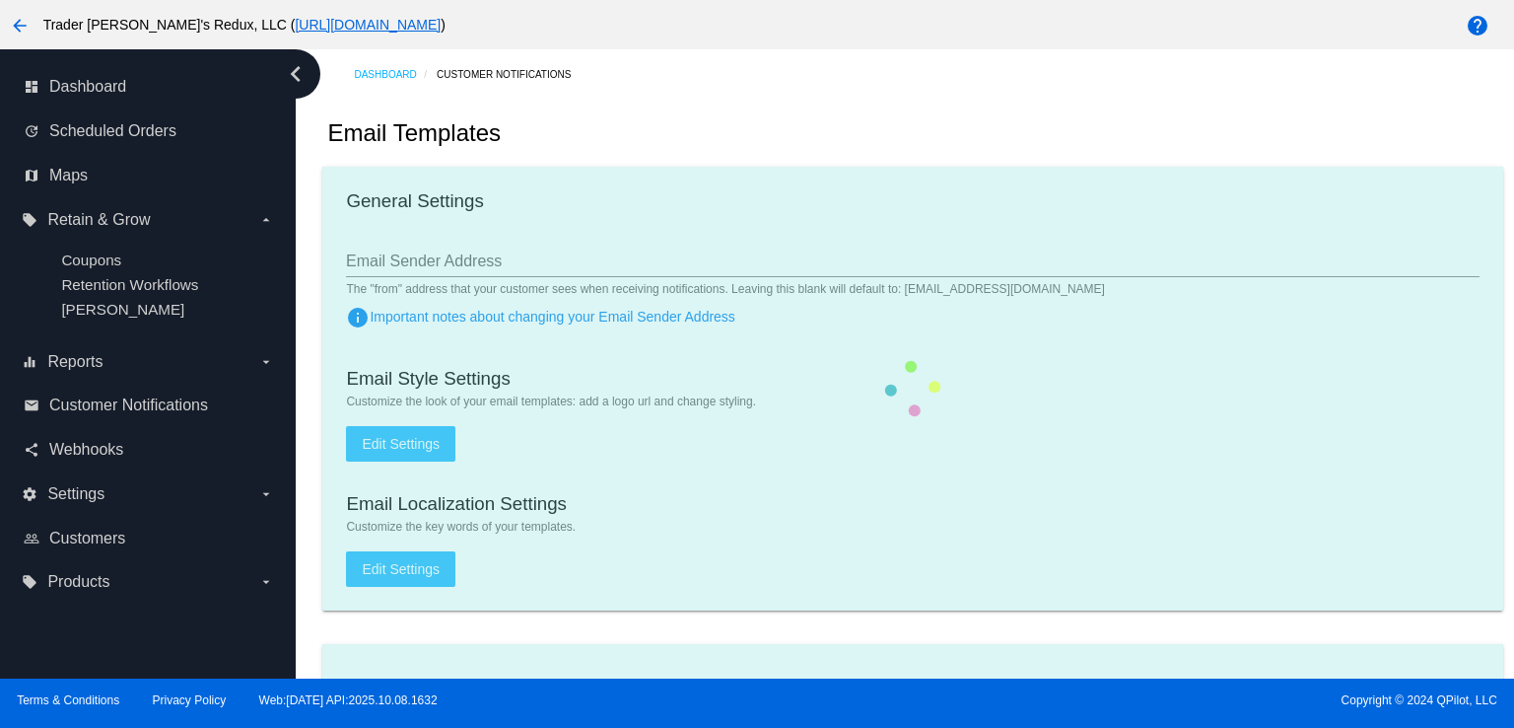
checkbox input "true"
type input "[EMAIL_ADDRESS][DOMAIN_NAME]"
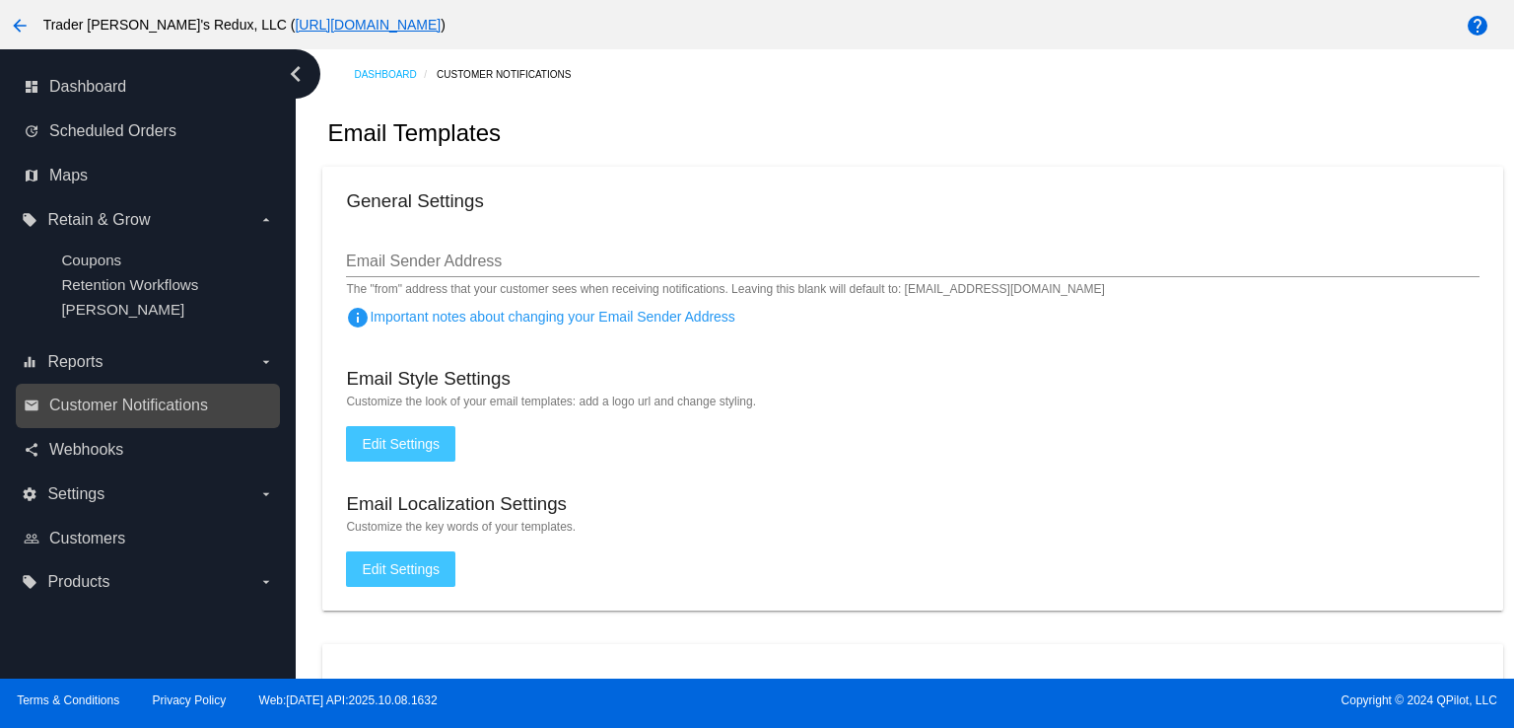
click at [112, 384] on div "email Customer Notifications" at bounding box center [148, 405] width 264 height 44
drag, startPoint x: 945, startPoint y: 191, endPoint x: 936, endPoint y: 187, distance: 10.6
click at [944, 191] on div "General Settings" at bounding box center [912, 203] width 1133 height 27
click at [832, 59] on div "Dashboard Customer Notifications" at bounding box center [928, 74] width 1148 height 31
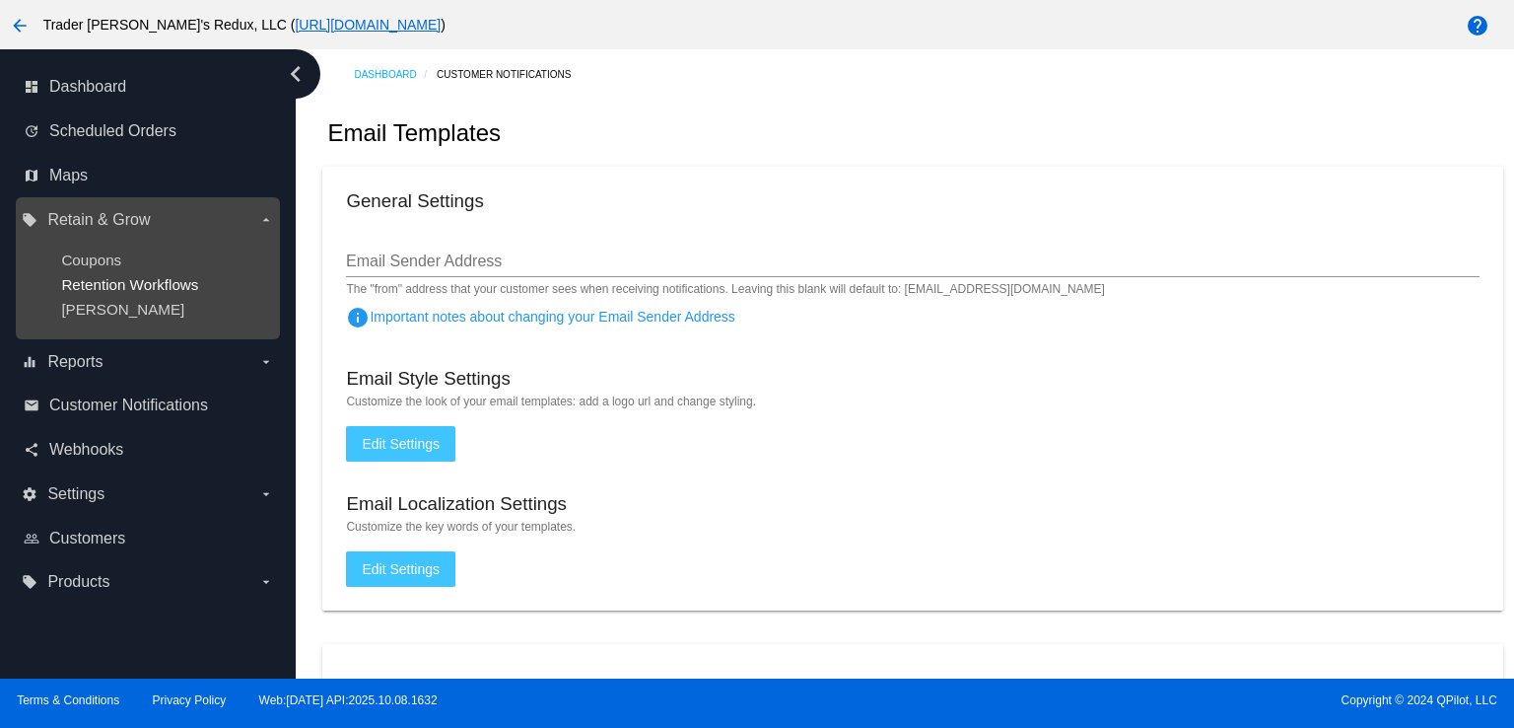
click at [187, 277] on span "Retention Workflows" at bounding box center [129, 284] width 137 height 17
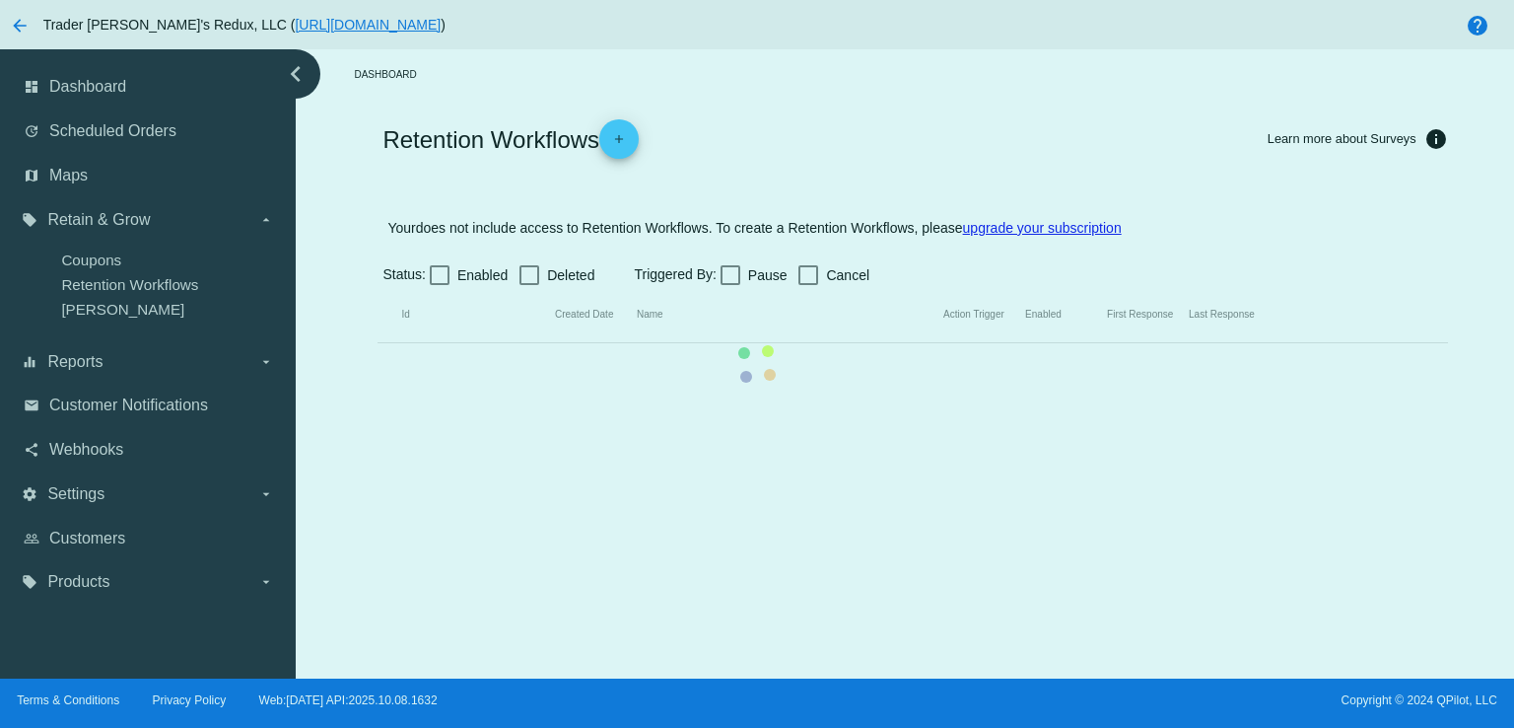
click at [378, 306] on mat-table "Id Created Date Name Action Trigger Enabled First Response Last Response" at bounding box center [913, 315] width 1070 height 56
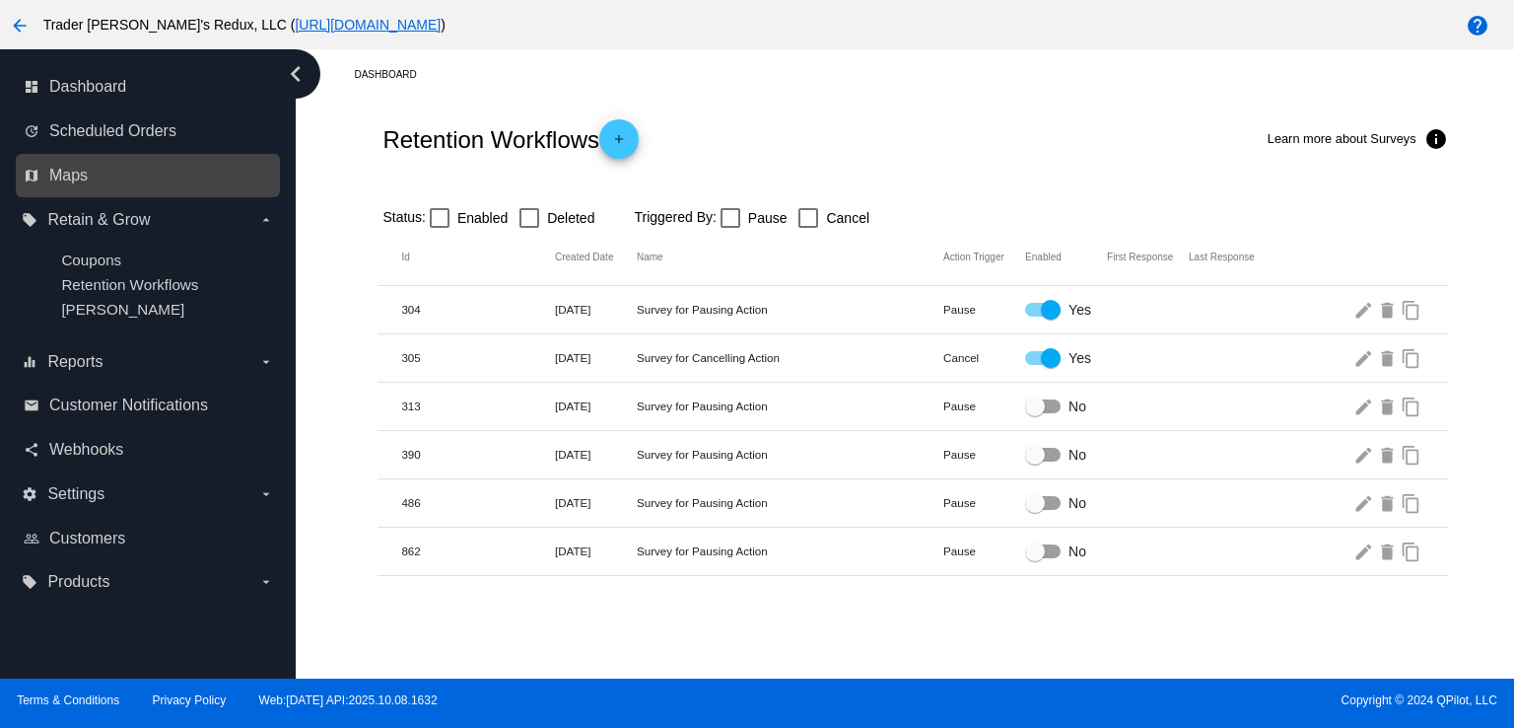
click at [126, 154] on div "map Maps" at bounding box center [148, 176] width 264 height 44
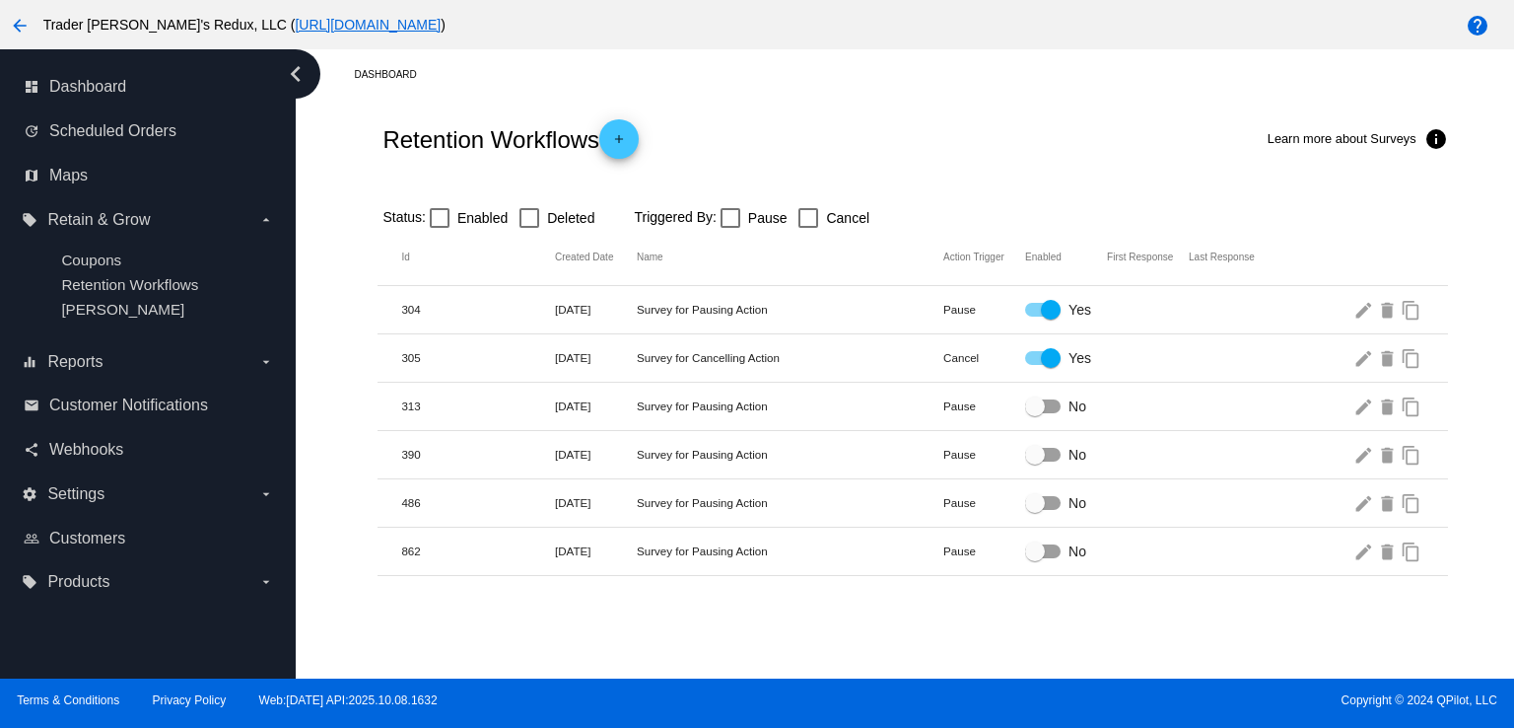
click at [923, 104] on div "Retention Workflows add Learn more about Surveys info" at bounding box center [913, 139] width 1070 height 79
click at [1500, 234] on app-retain-and-grow "Retention Workflows add Learn more about Surveys info Status: Enabled Deleted T…" at bounding box center [912, 338] width 1180 height 476
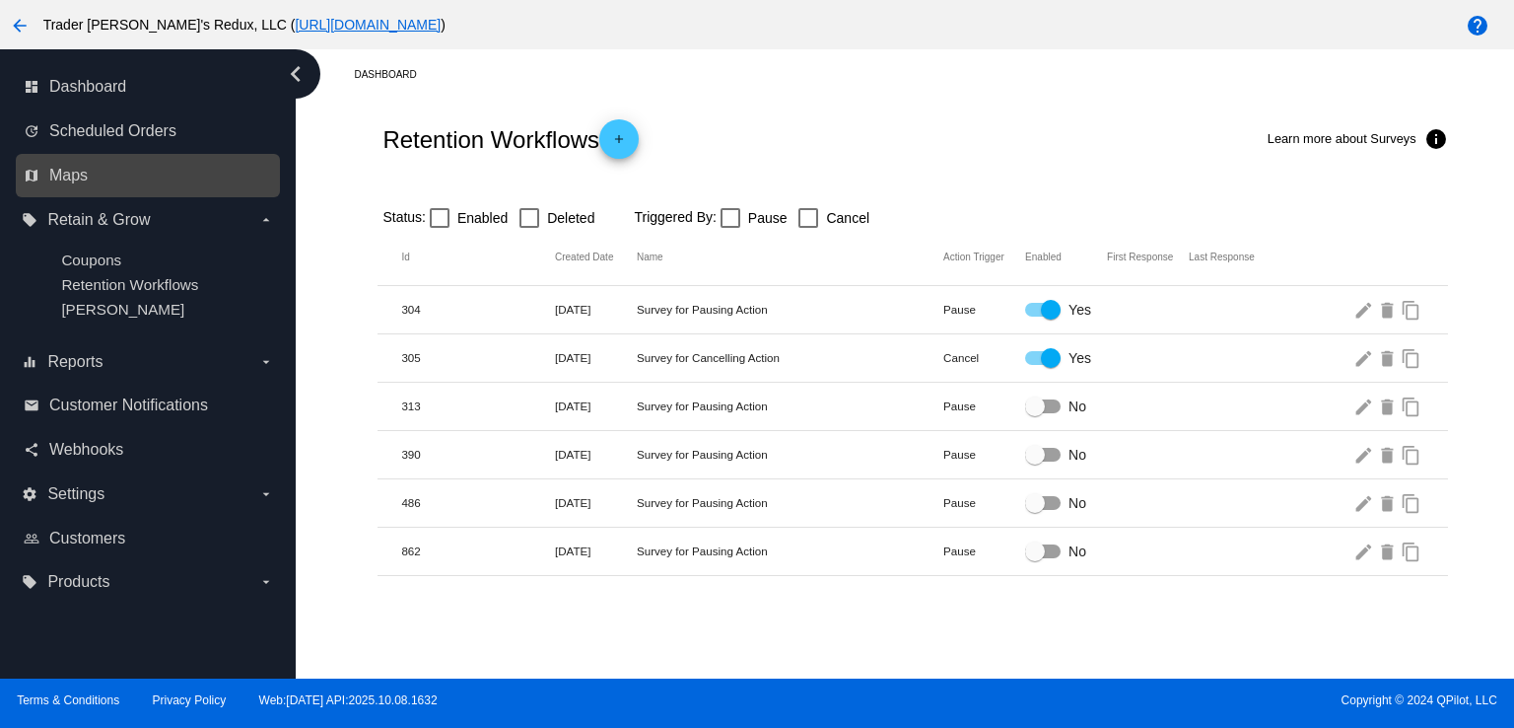
click at [71, 190] on div "map Maps" at bounding box center [148, 176] width 264 height 44
click at [66, 175] on span "Maps" at bounding box center [68, 176] width 38 height 18
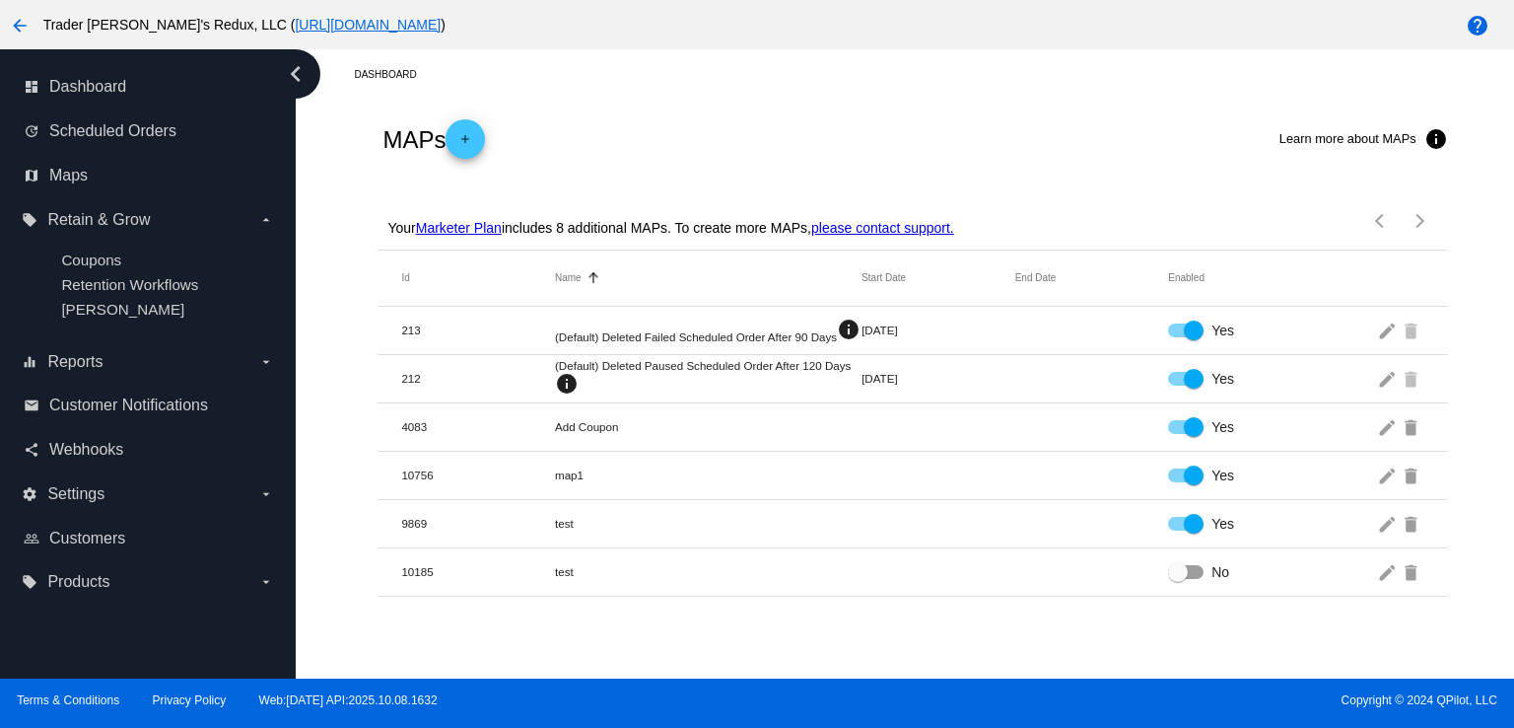
click at [676, 81] on div "Dashboard" at bounding box center [928, 74] width 1148 height 31
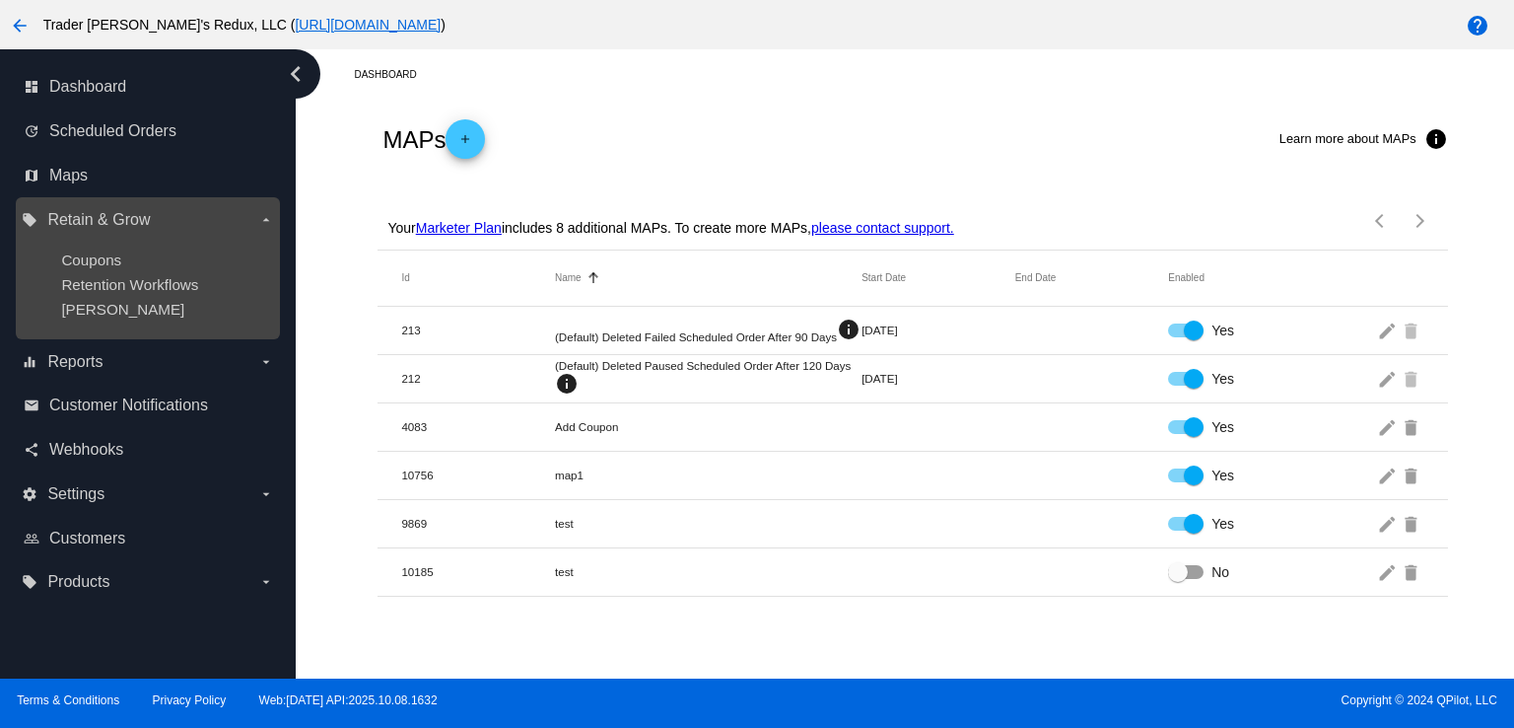
click at [120, 322] on ul "Coupons Retention Workflows [PERSON_NAME]" at bounding box center [147, 285] width 251 height 98
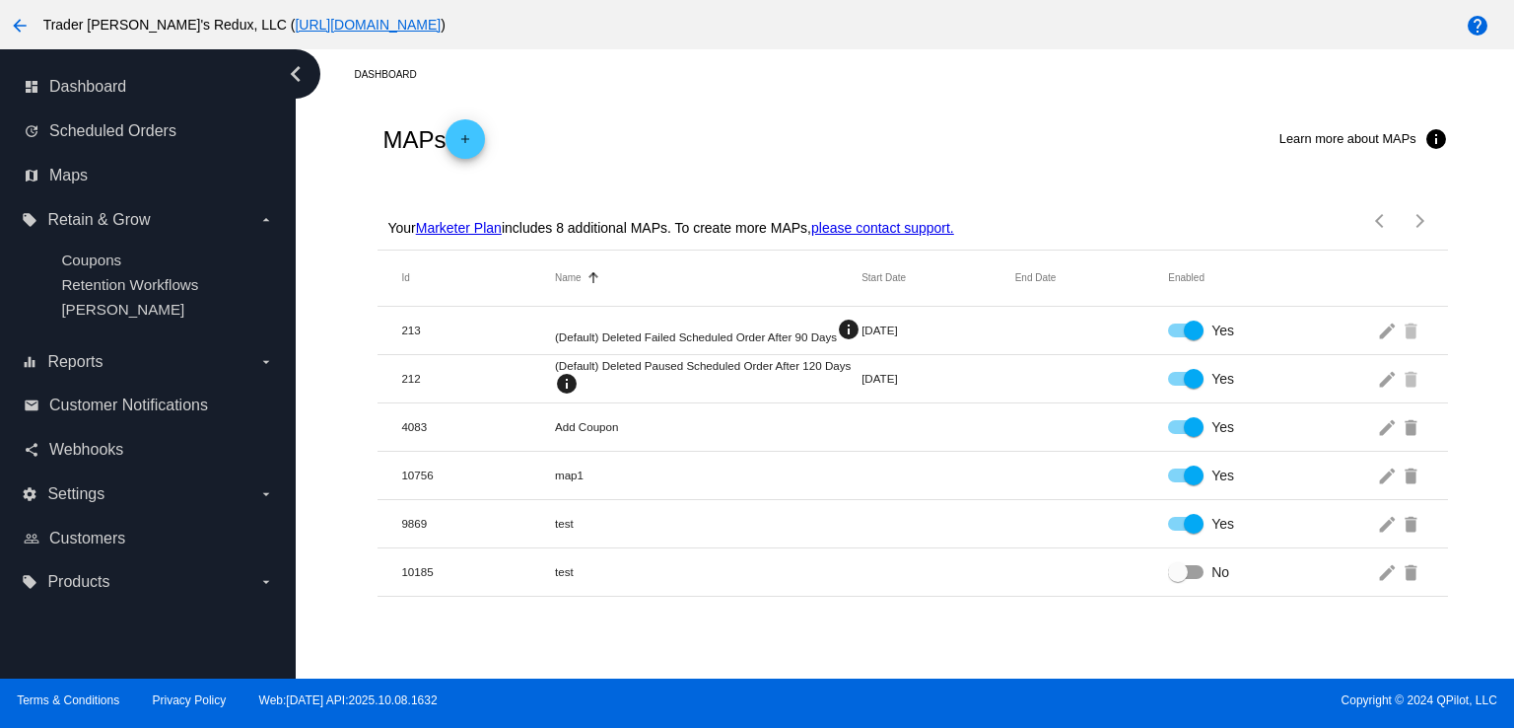
drag, startPoint x: 859, startPoint y: 110, endPoint x: 492, endPoint y: 112, distance: 366.7
click at [847, 113] on div "MAPs add Learn more about MAPs info" at bounding box center [913, 139] width 1070 height 79
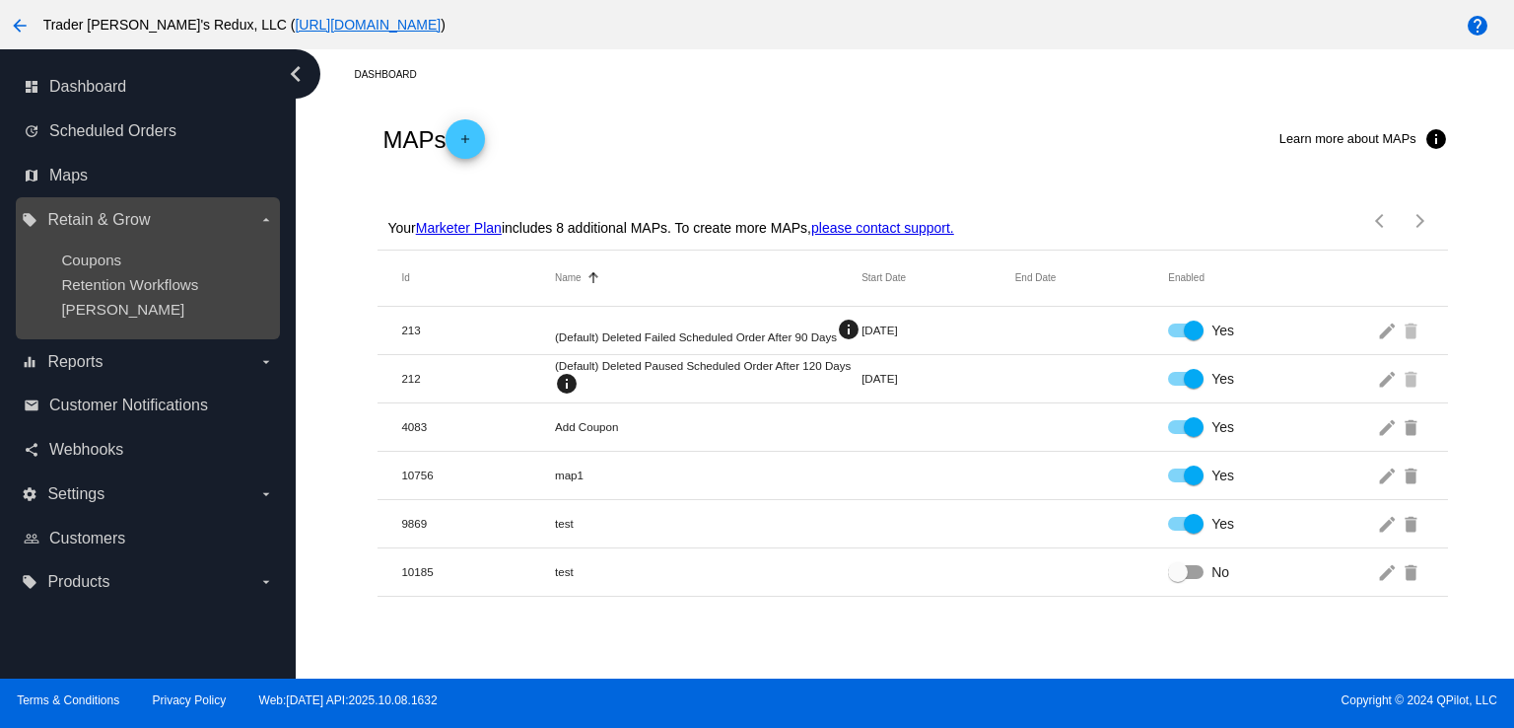
click at [118, 320] on ul "Coupons Retention Workflows [PERSON_NAME]" at bounding box center [147, 285] width 251 height 98
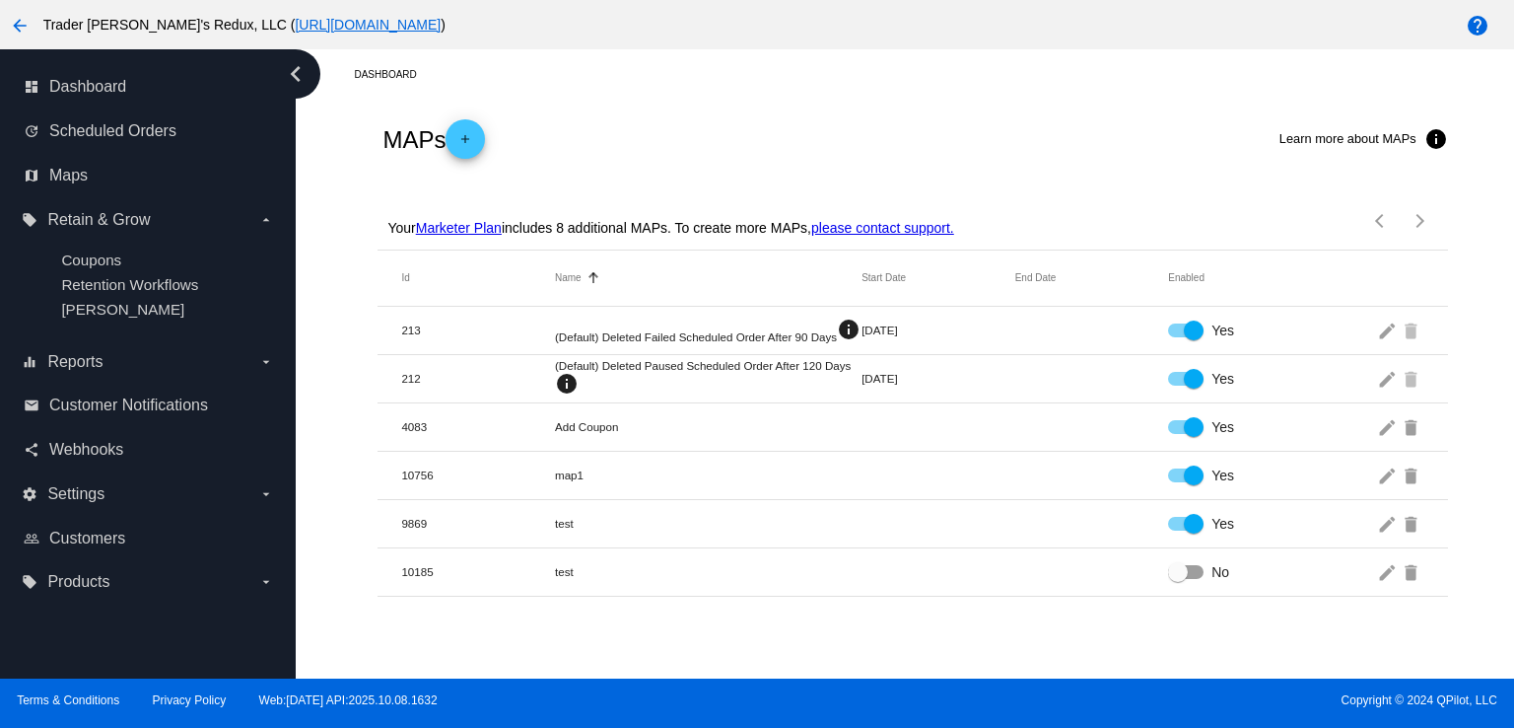
drag, startPoint x: 757, startPoint y: 150, endPoint x: 746, endPoint y: 162, distance: 16.0
click at [754, 156] on div "MAPs add Learn more about MAPs info" at bounding box center [913, 139] width 1070 height 79
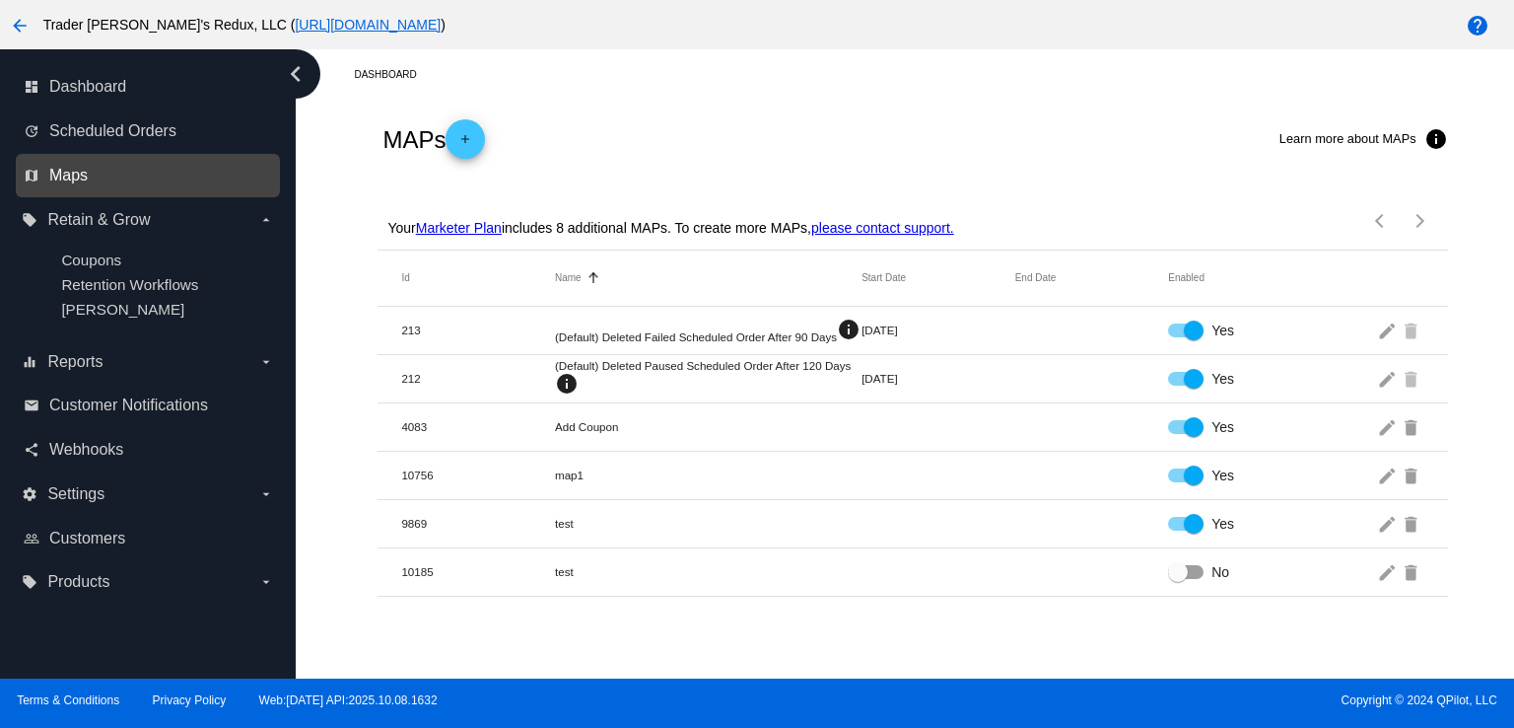
click at [79, 177] on span "Maps" at bounding box center [68, 176] width 38 height 18
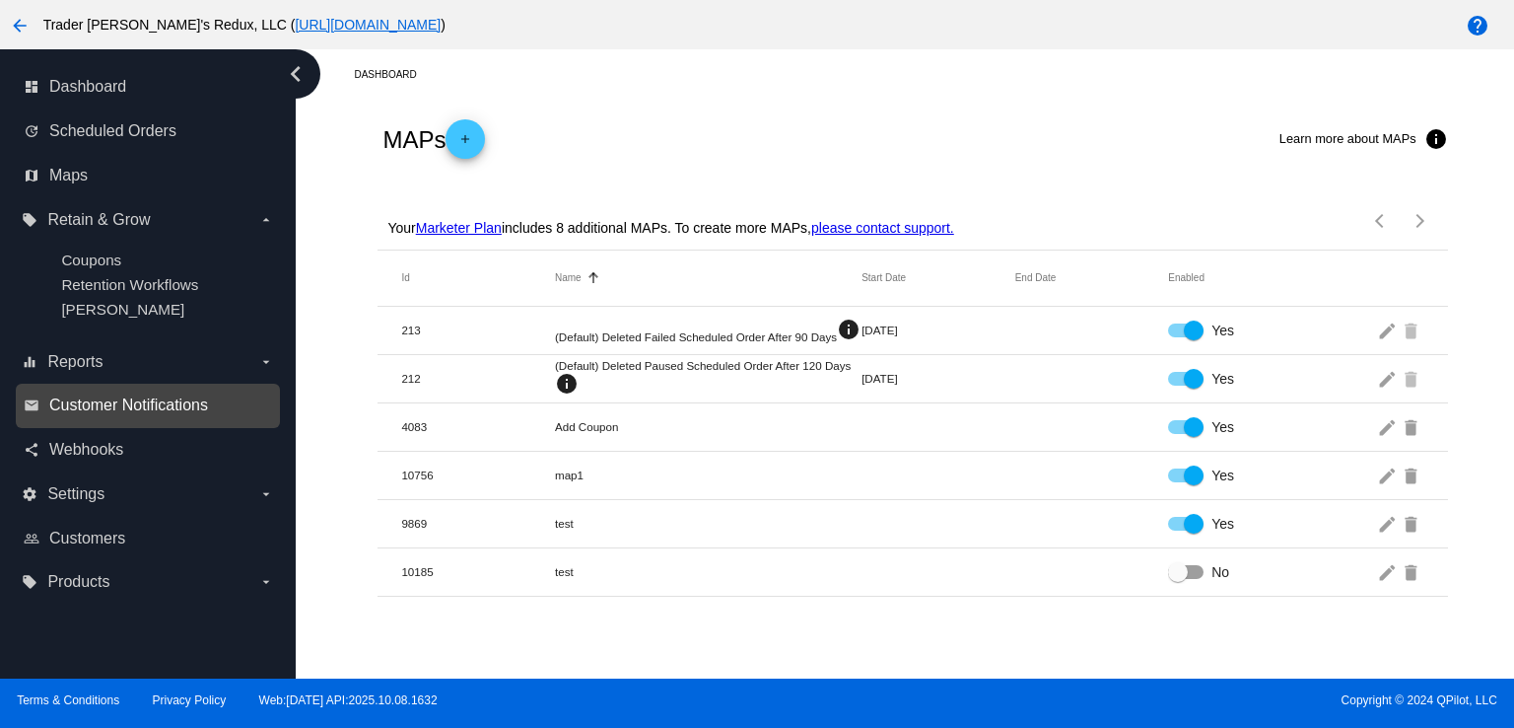
click at [117, 400] on span "Customer Notifications" at bounding box center [128, 405] width 159 height 18
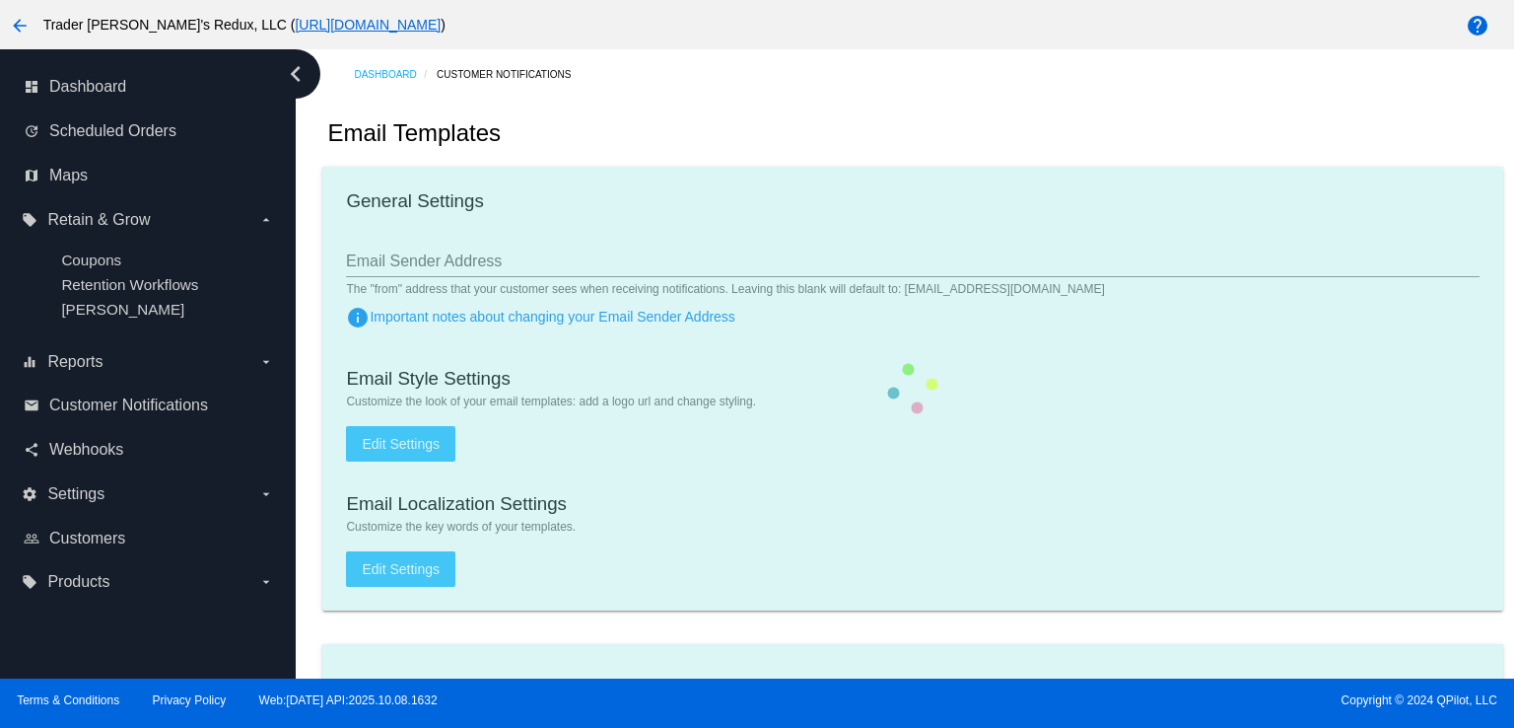
checkbox input "true"
type input "1"
checkbox input "true"
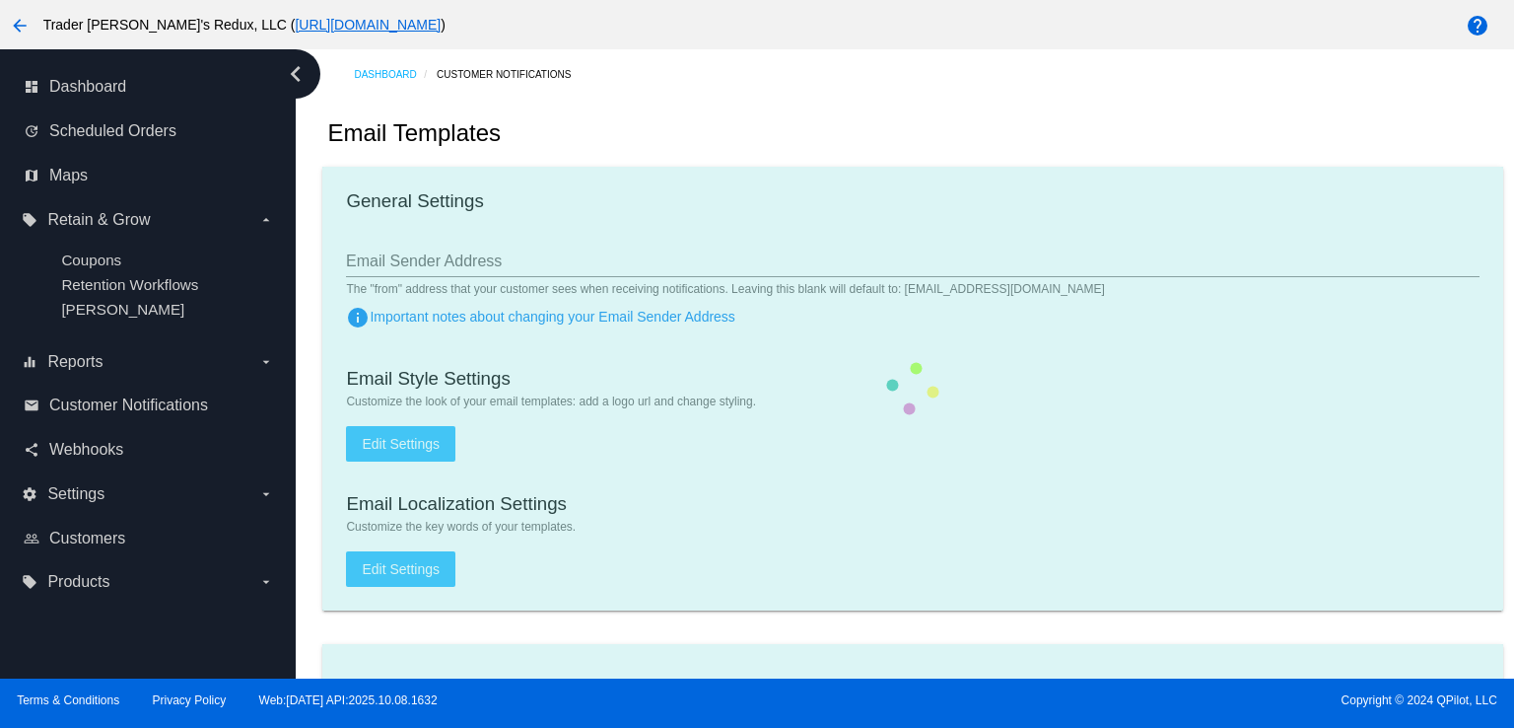
checkbox input "true"
type input "[EMAIL_ADDRESS][DOMAIN_NAME]"
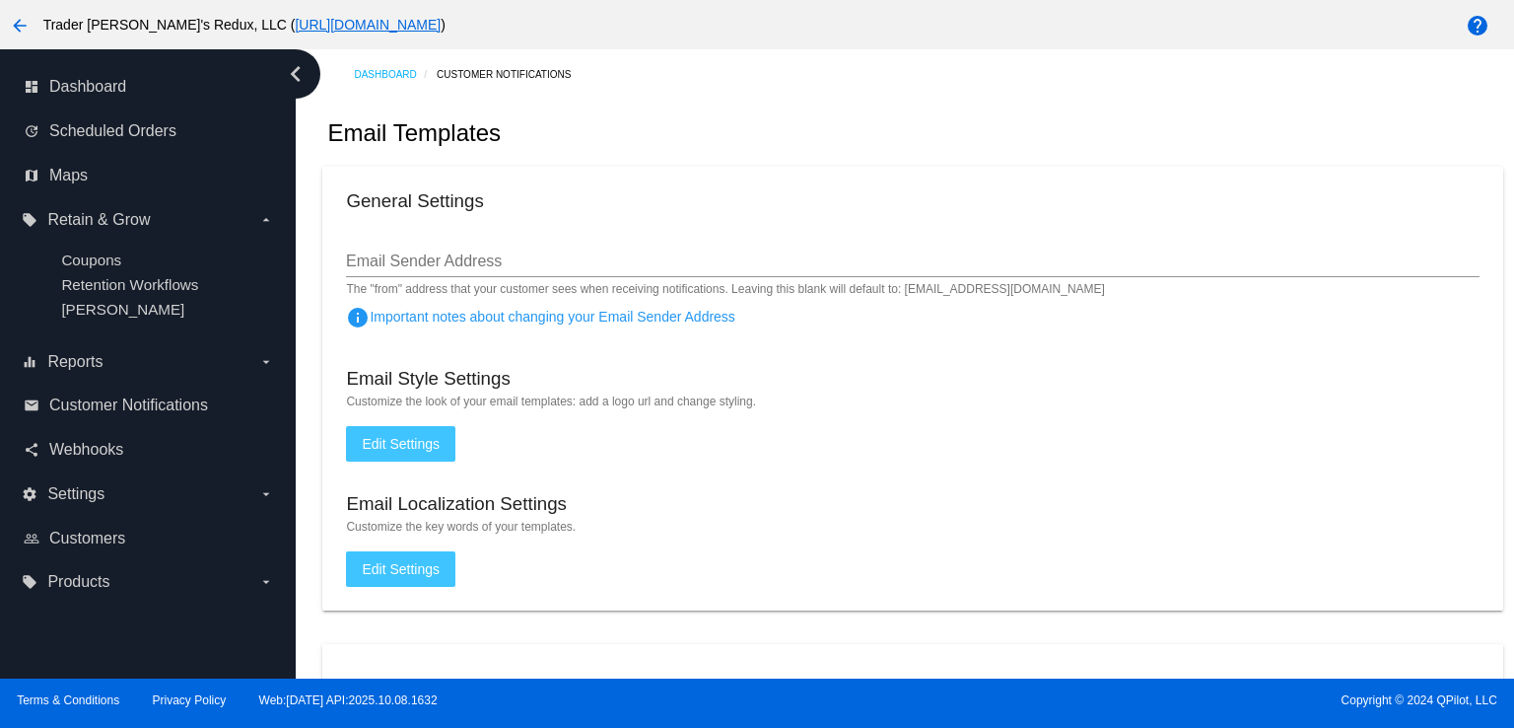
drag, startPoint x: 661, startPoint y: 157, endPoint x: 589, endPoint y: 154, distance: 73.0
click at [609, 155] on div "Email Templates" at bounding box center [912, 133] width 1180 height 67
click at [158, 142] on link "update Scheduled Orders" at bounding box center [149, 131] width 250 height 32
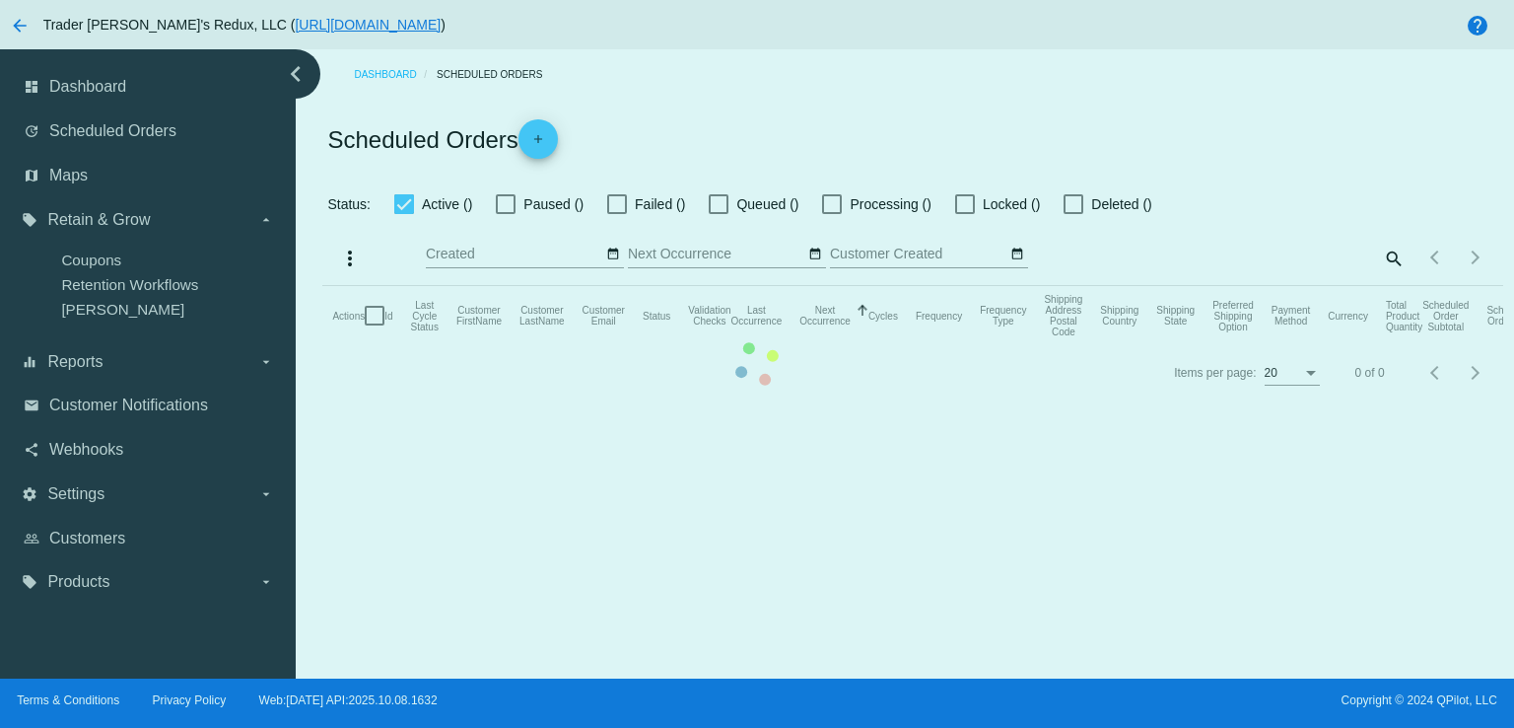
checkbox input "false"
checkbox input "true"
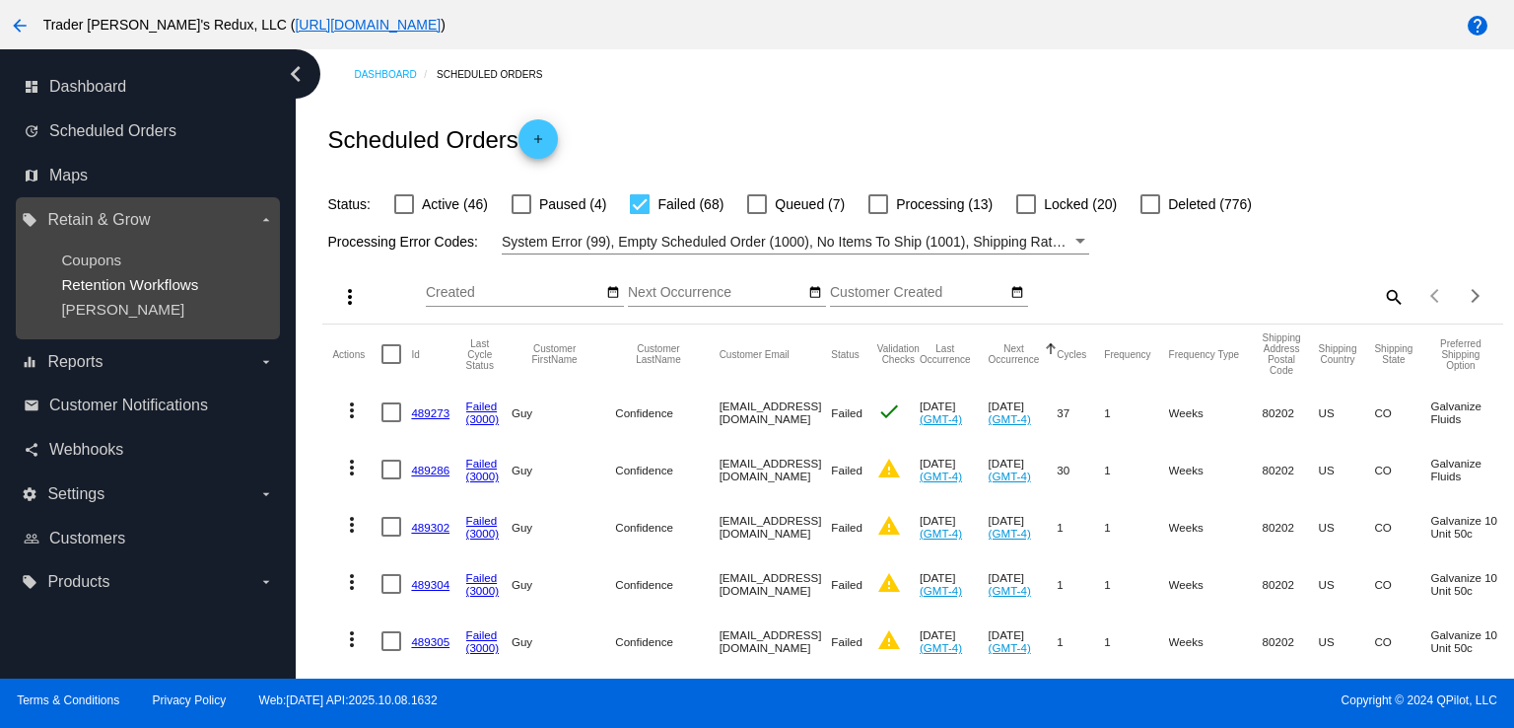
click at [68, 284] on span "Retention Workflows" at bounding box center [129, 284] width 137 height 17
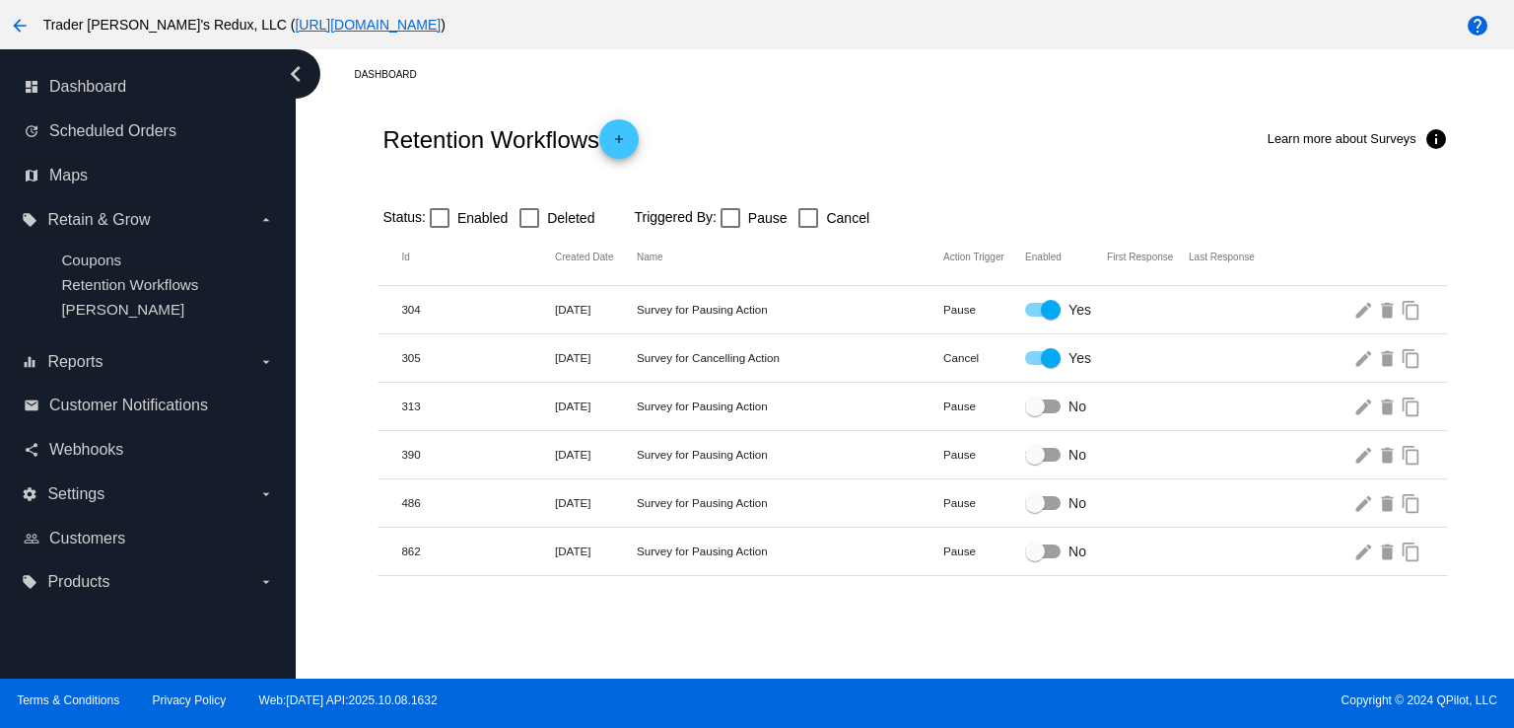
drag, startPoint x: 899, startPoint y: 163, endPoint x: 931, endPoint y: 178, distance: 35.3
click at [901, 163] on div "Retention Workflows add Learn more about Surveys info" at bounding box center [913, 139] width 1070 height 79
click at [152, 414] on span "Customer Notifications" at bounding box center [128, 405] width 159 height 18
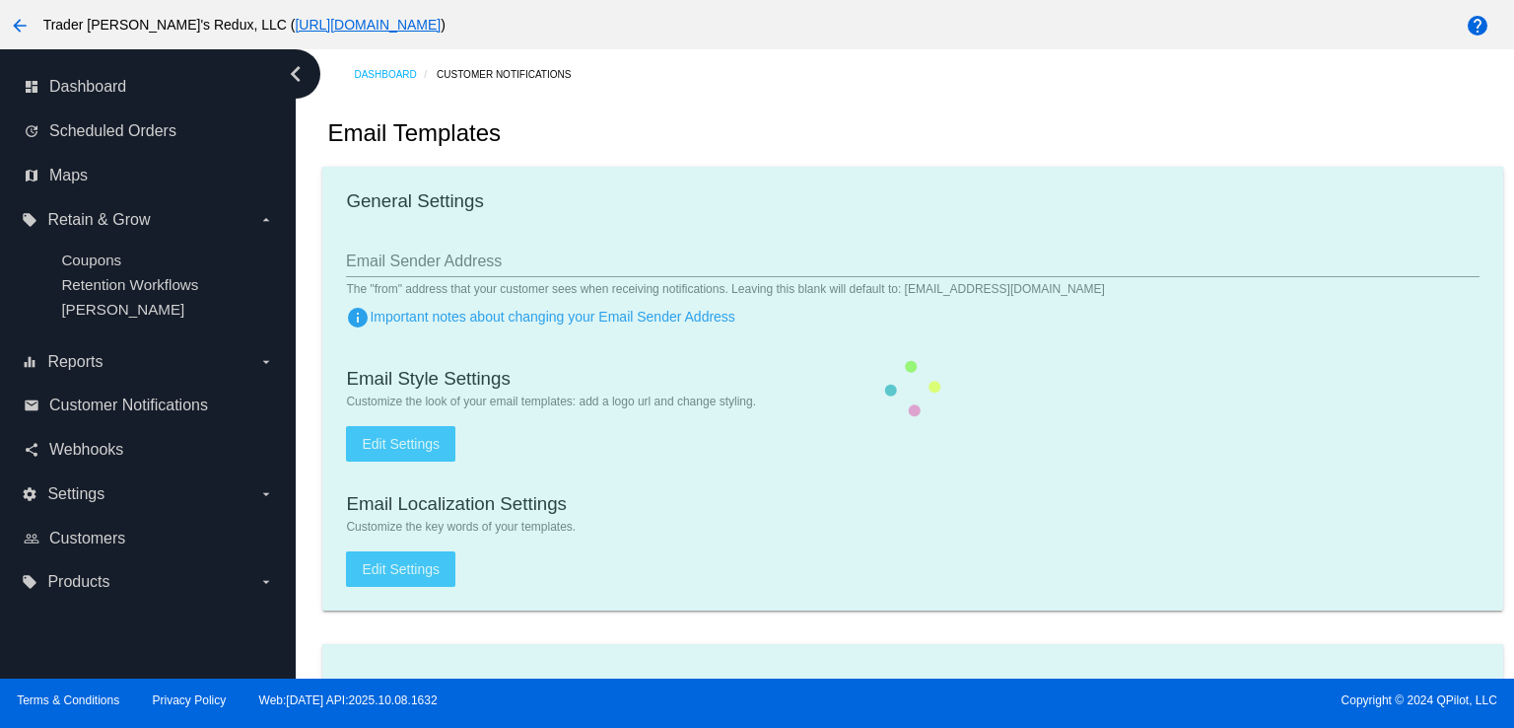
checkbox input "true"
type input "1"
checkbox input "true"
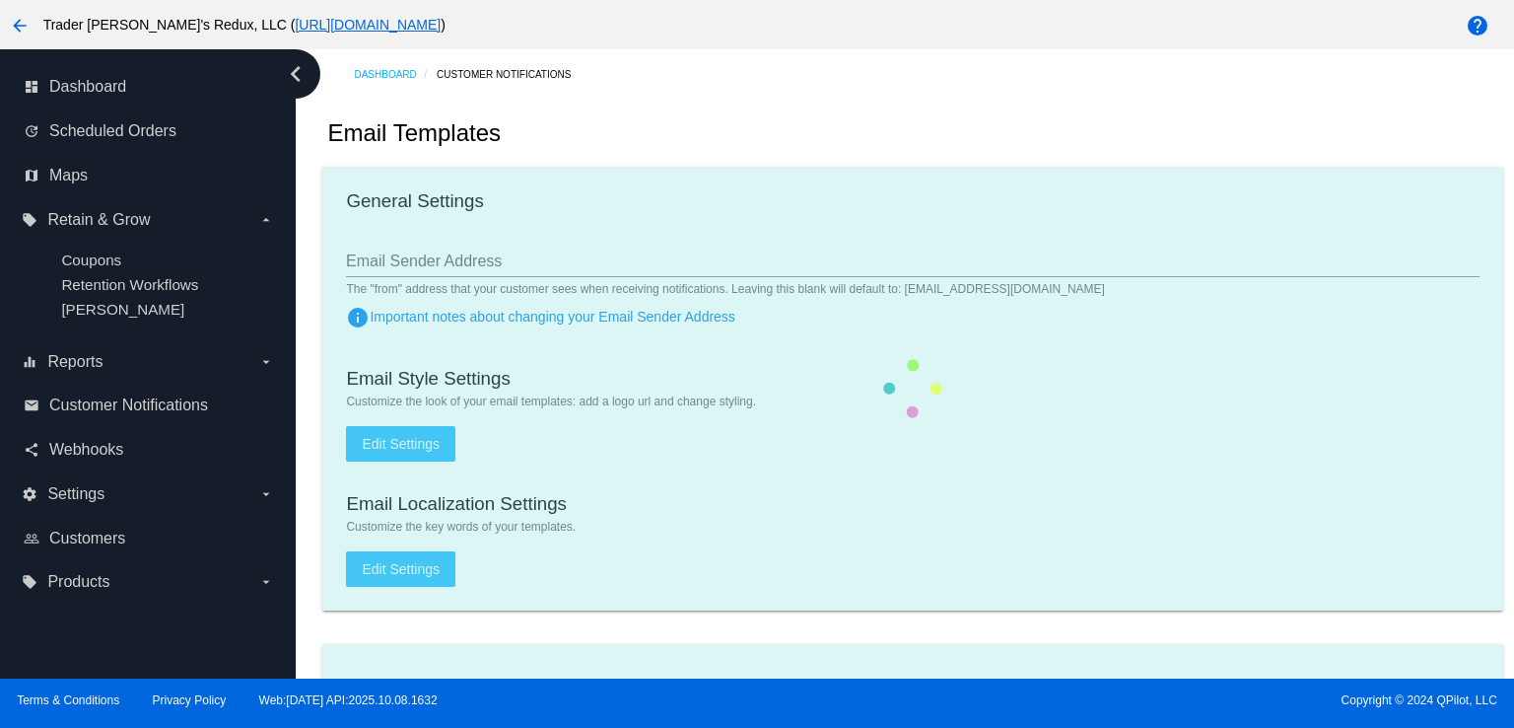
checkbox input "true"
type input "[EMAIL_ADDRESS][DOMAIN_NAME]"
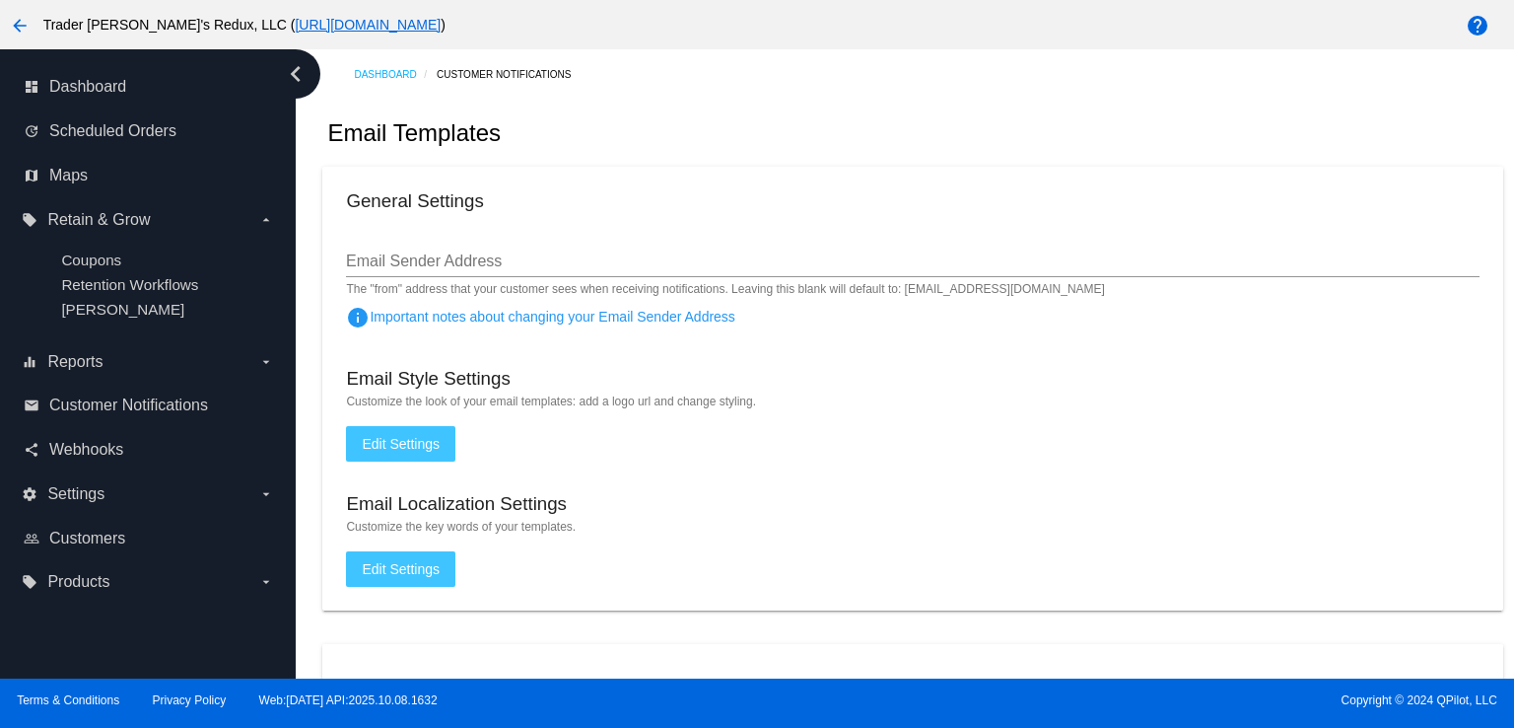
drag, startPoint x: 697, startPoint y: 209, endPoint x: 745, endPoint y: 232, distance: 53.4
click at [709, 215] on div "General Settings" at bounding box center [912, 203] width 1133 height 27
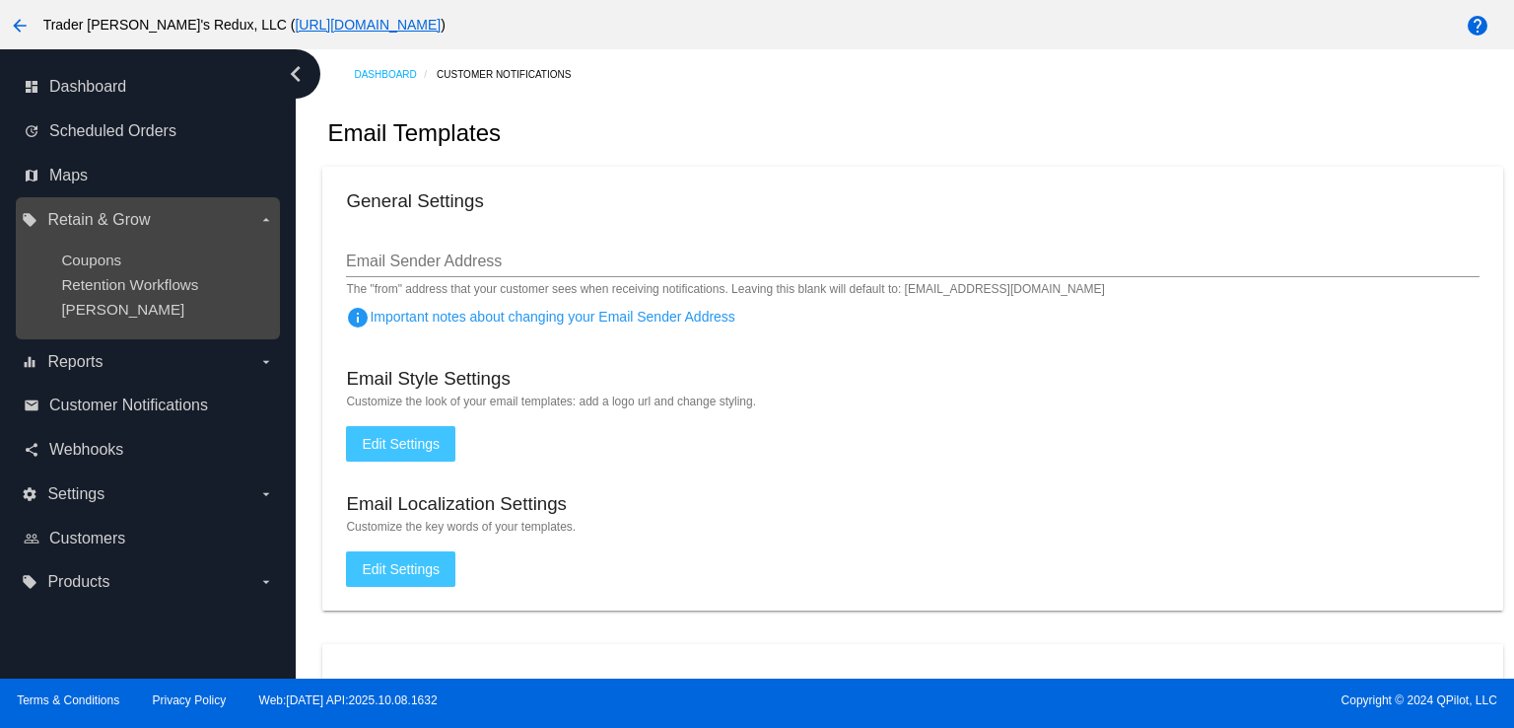
click at [101, 321] on ul "Coupons Retention Workflows [PERSON_NAME]" at bounding box center [147, 285] width 251 height 98
click at [93, 315] on span "[PERSON_NAME]" at bounding box center [122, 309] width 123 height 17
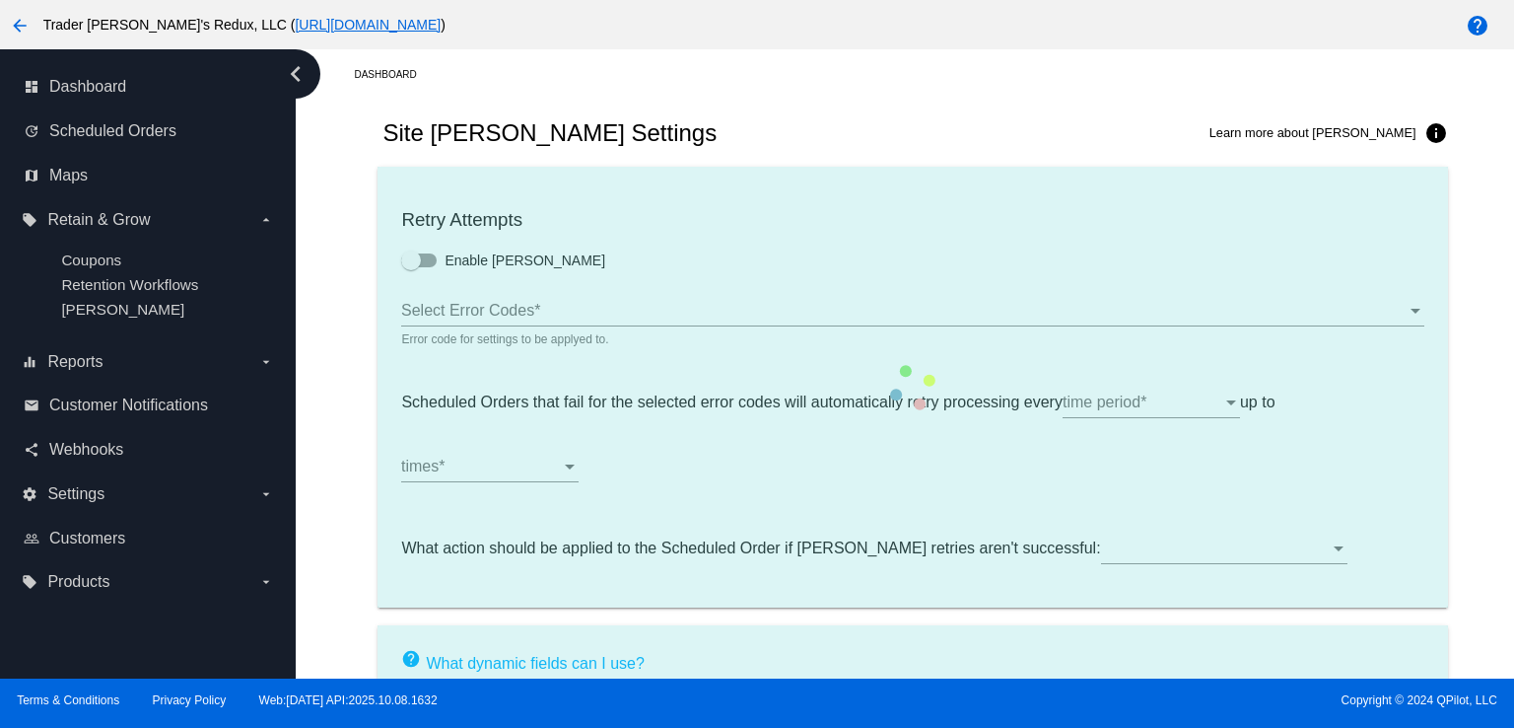
type input "If no changes are made, we will automatically retry processing your {{Scheduled…"
type input "If no changes are made, we will automatically {{DunningAction}} your {{Schedule…"
type input "Your {{ScheduledOrder}} was {{DunningAction}}."
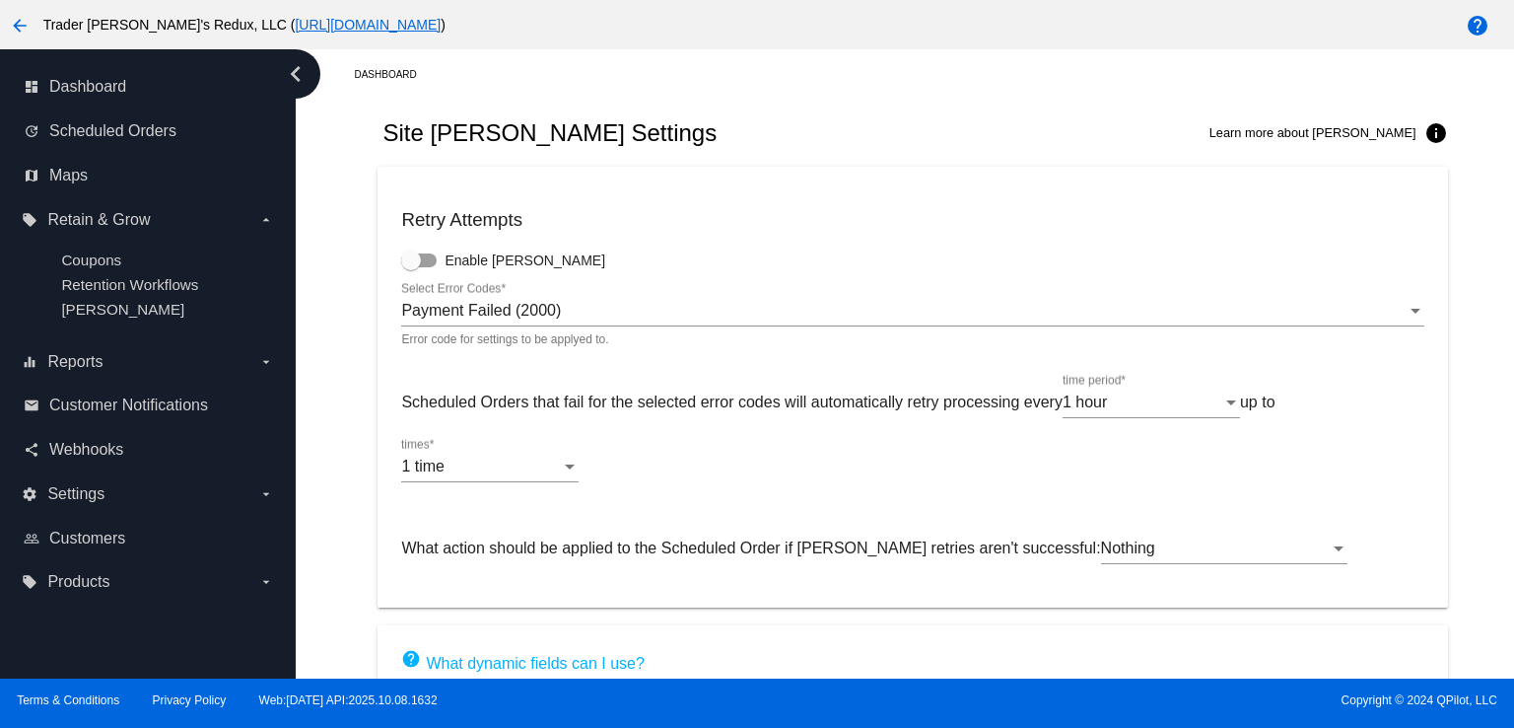
click at [720, 145] on div "Site [PERSON_NAME] Settings Learn more about [PERSON_NAME] info" at bounding box center [913, 133] width 1070 height 67
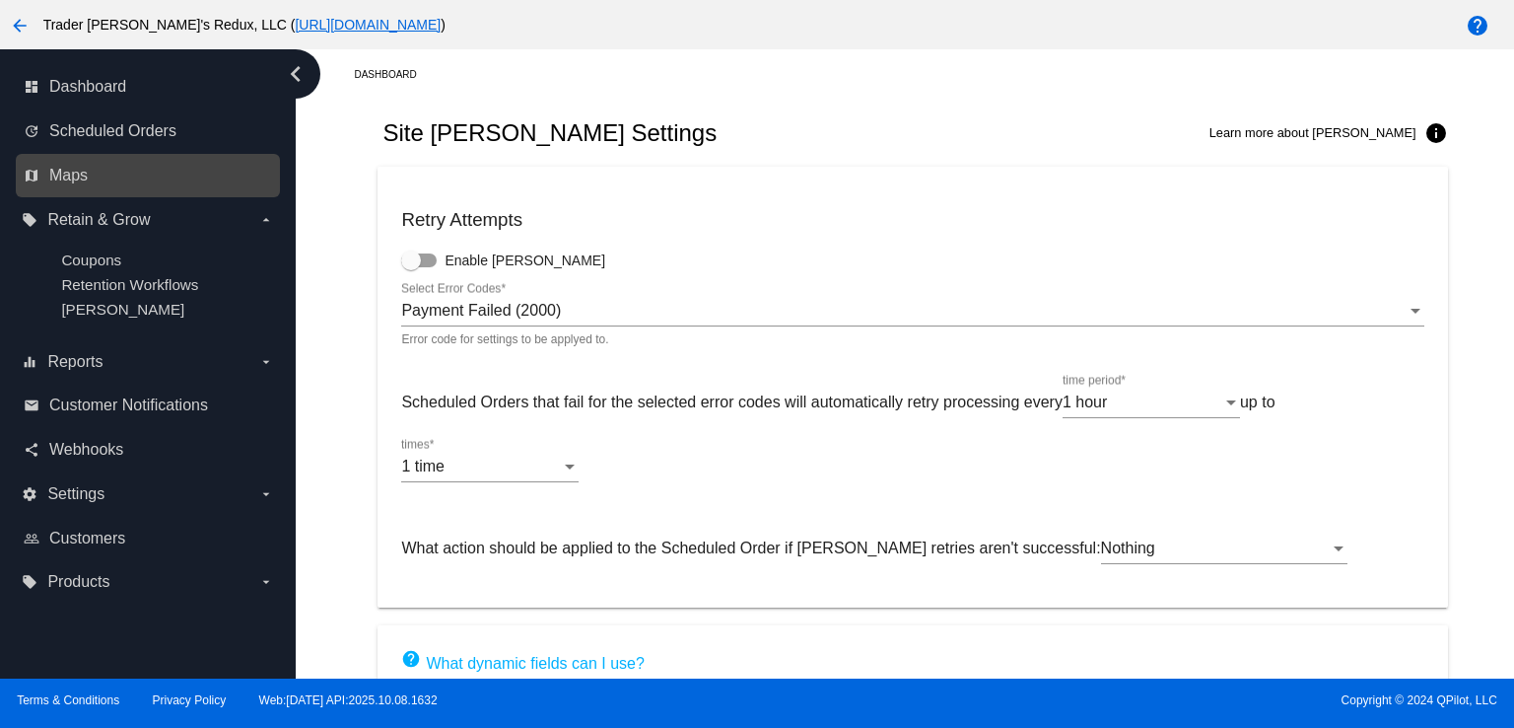
click at [75, 185] on link "map Maps" at bounding box center [149, 176] width 250 height 32
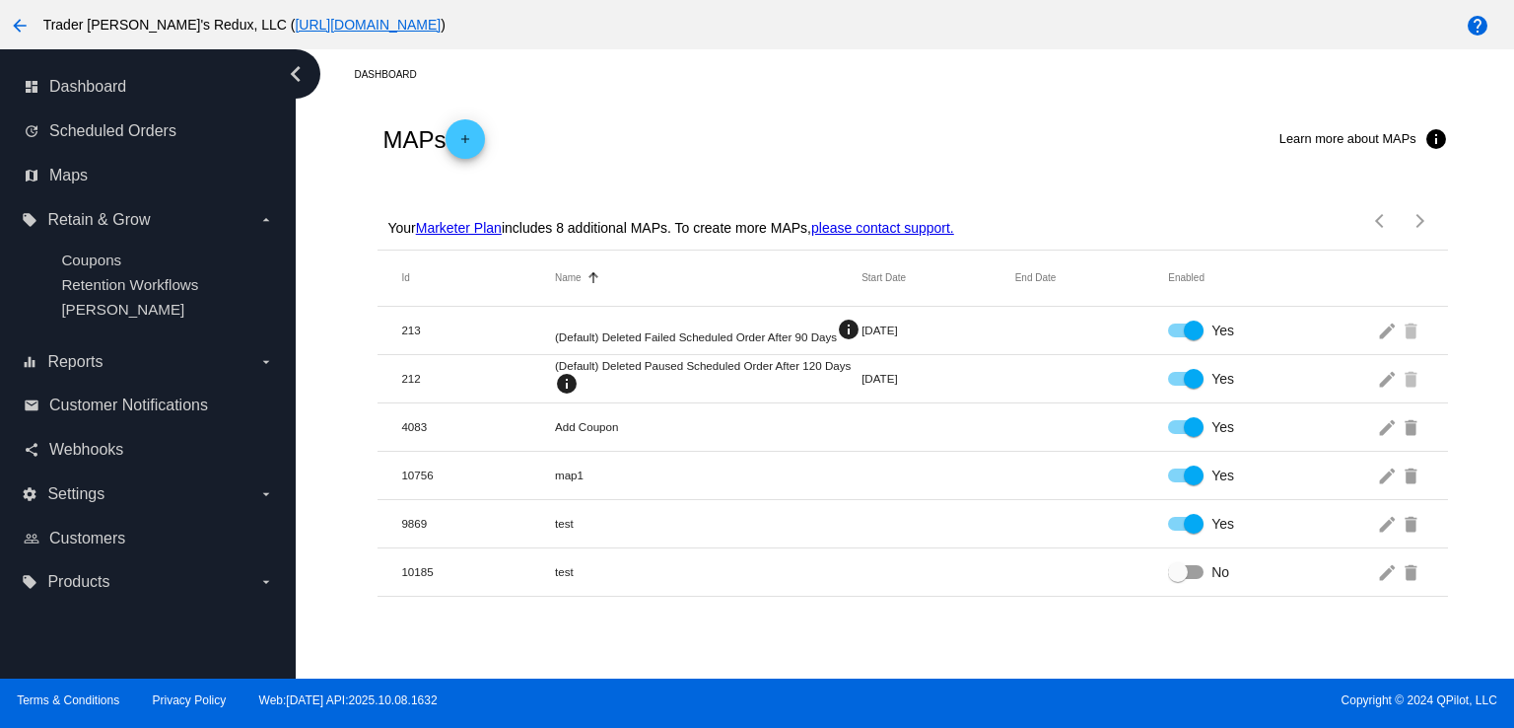
click at [621, 130] on div "MAPs add Learn more about MAPs info" at bounding box center [913, 139] width 1070 height 79
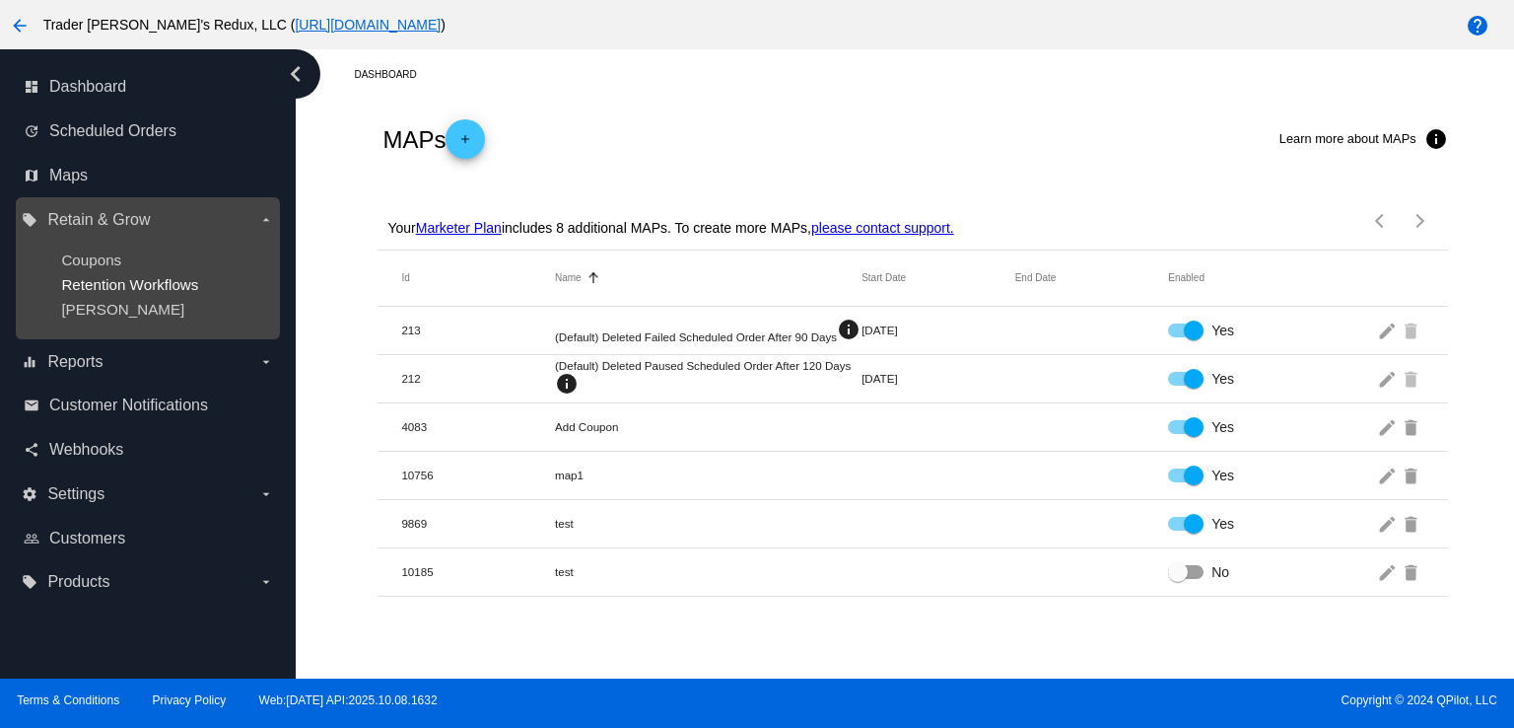
click at [93, 293] on span "Retention Workflows" at bounding box center [129, 284] width 137 height 17
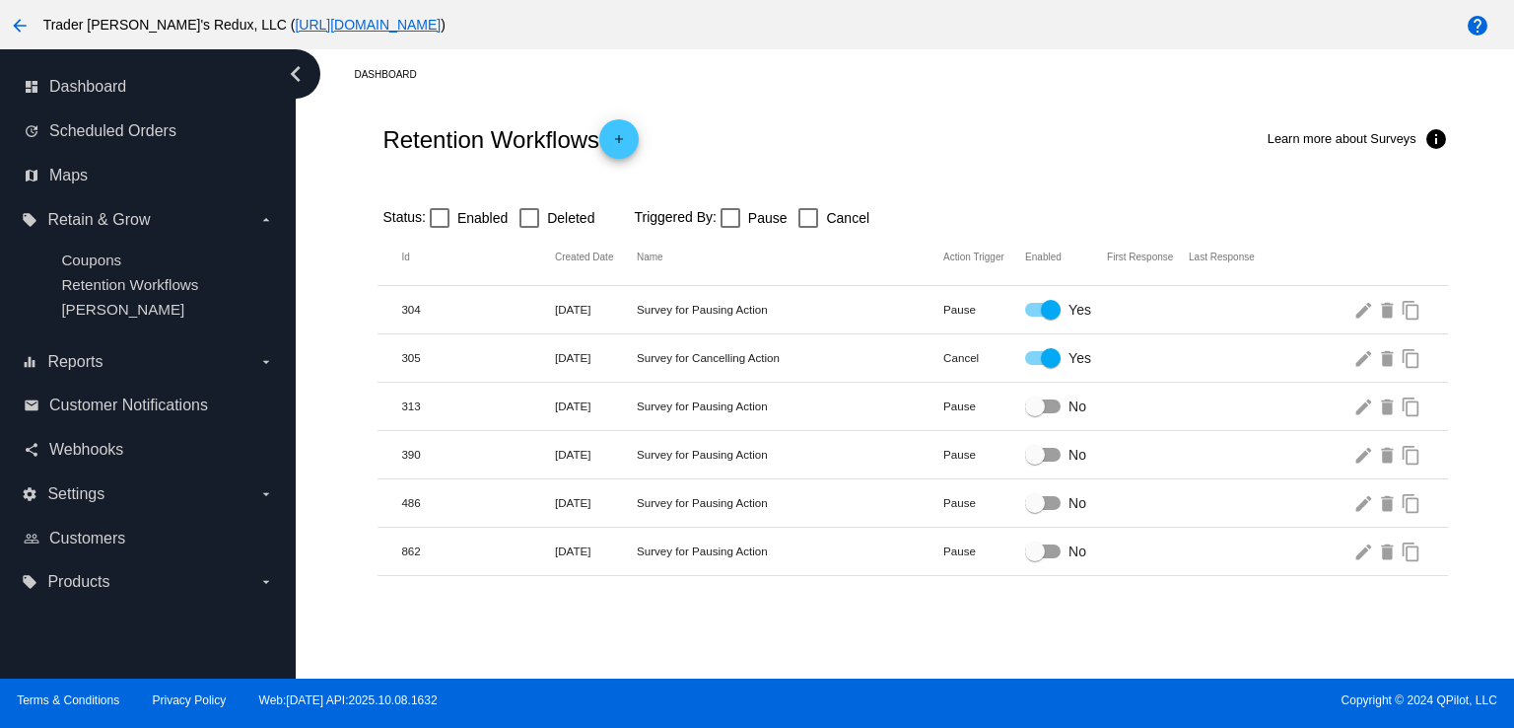
click at [957, 159] on div "Retention Workflows add Learn more about Surveys info" at bounding box center [913, 139] width 1070 height 79
click at [159, 139] on span "Scheduled Orders" at bounding box center [112, 131] width 127 height 18
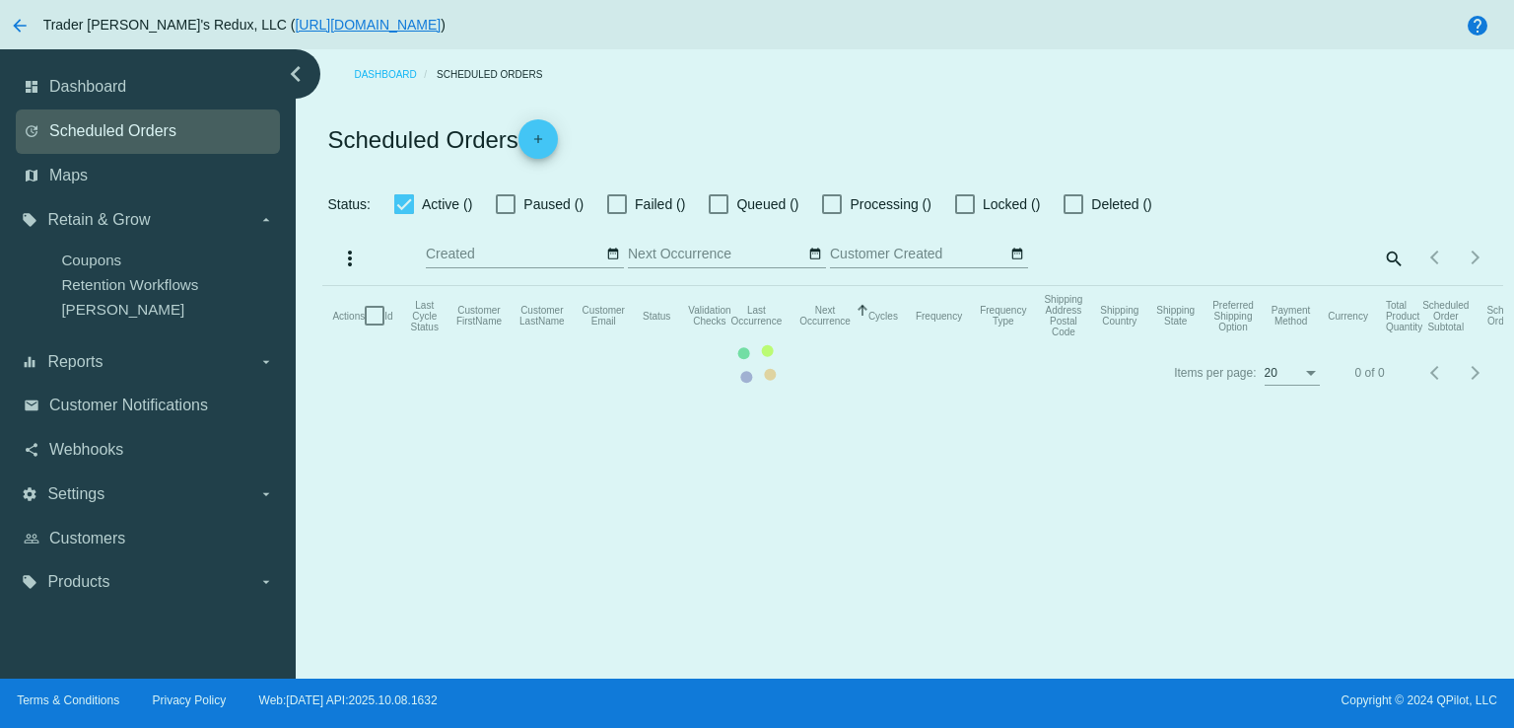
checkbox input "false"
checkbox input "true"
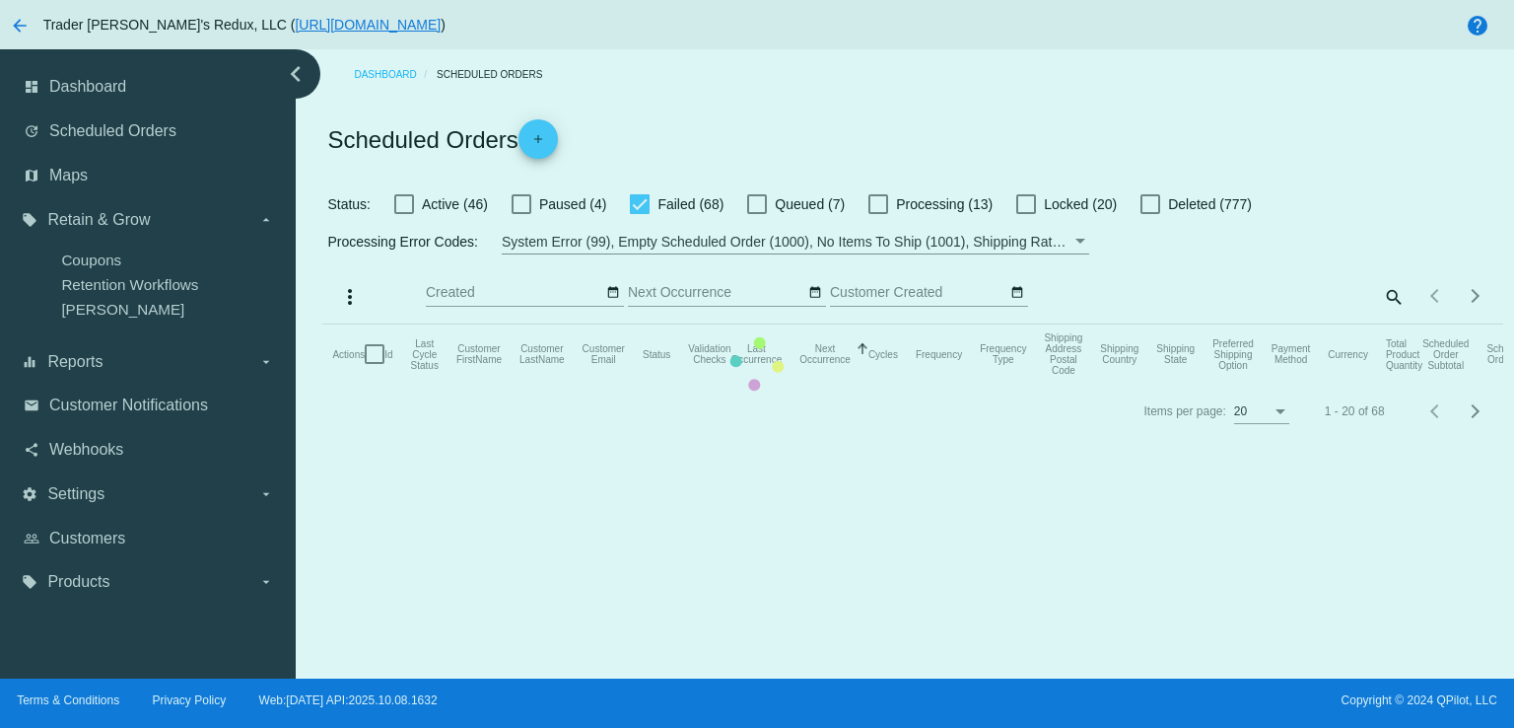
click at [561, 324] on mat-table "Actions Id Last Cycle Status Customer FirstName Customer LastName Customer Emai…" at bounding box center [912, 353] width 1180 height 59
click at [532, 324] on mat-table "Actions Id Last Cycle Status Customer FirstName Customer LastName Customer Emai…" at bounding box center [912, 353] width 1180 height 59
click at [518, 76] on link "Scheduled Orders" at bounding box center [498, 74] width 123 height 31
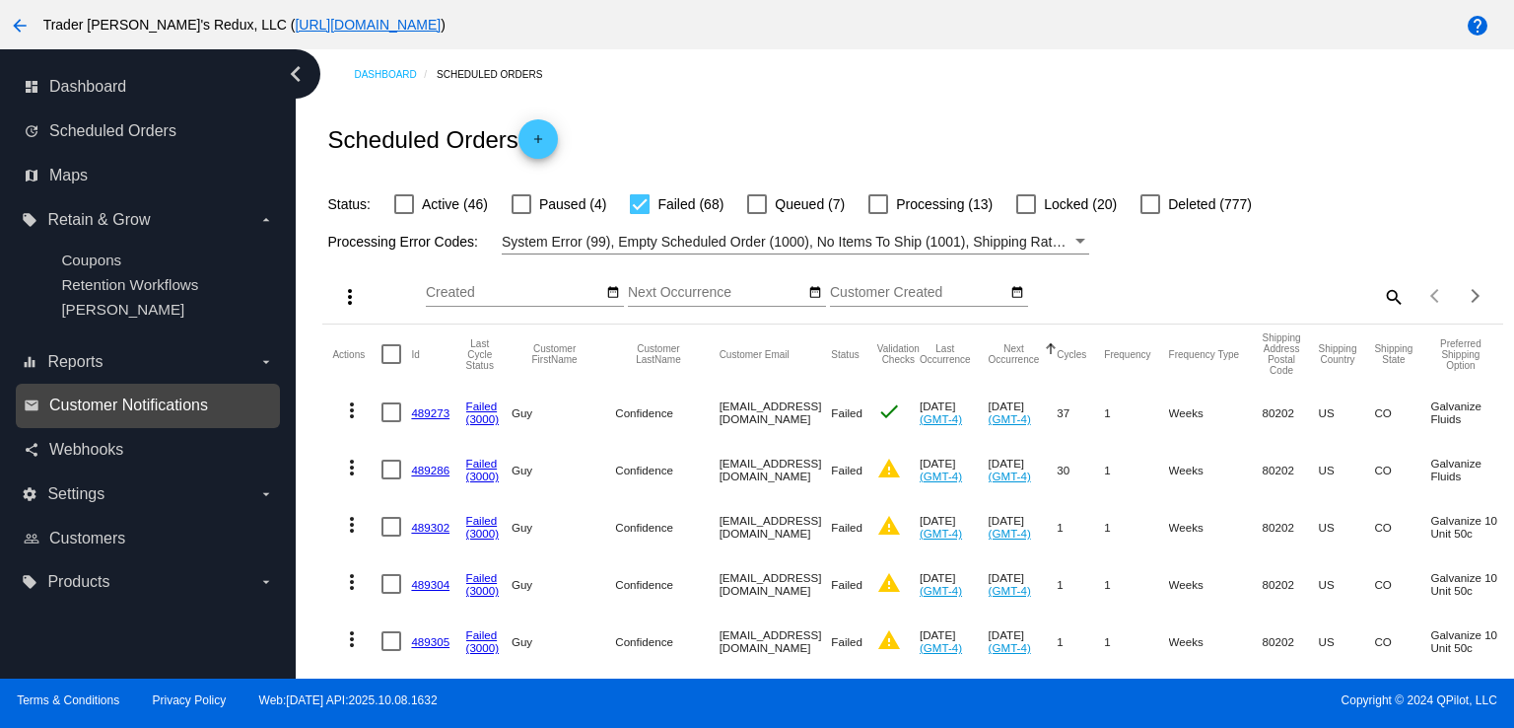
click at [155, 410] on span "Customer Notifications" at bounding box center [128, 405] width 159 height 18
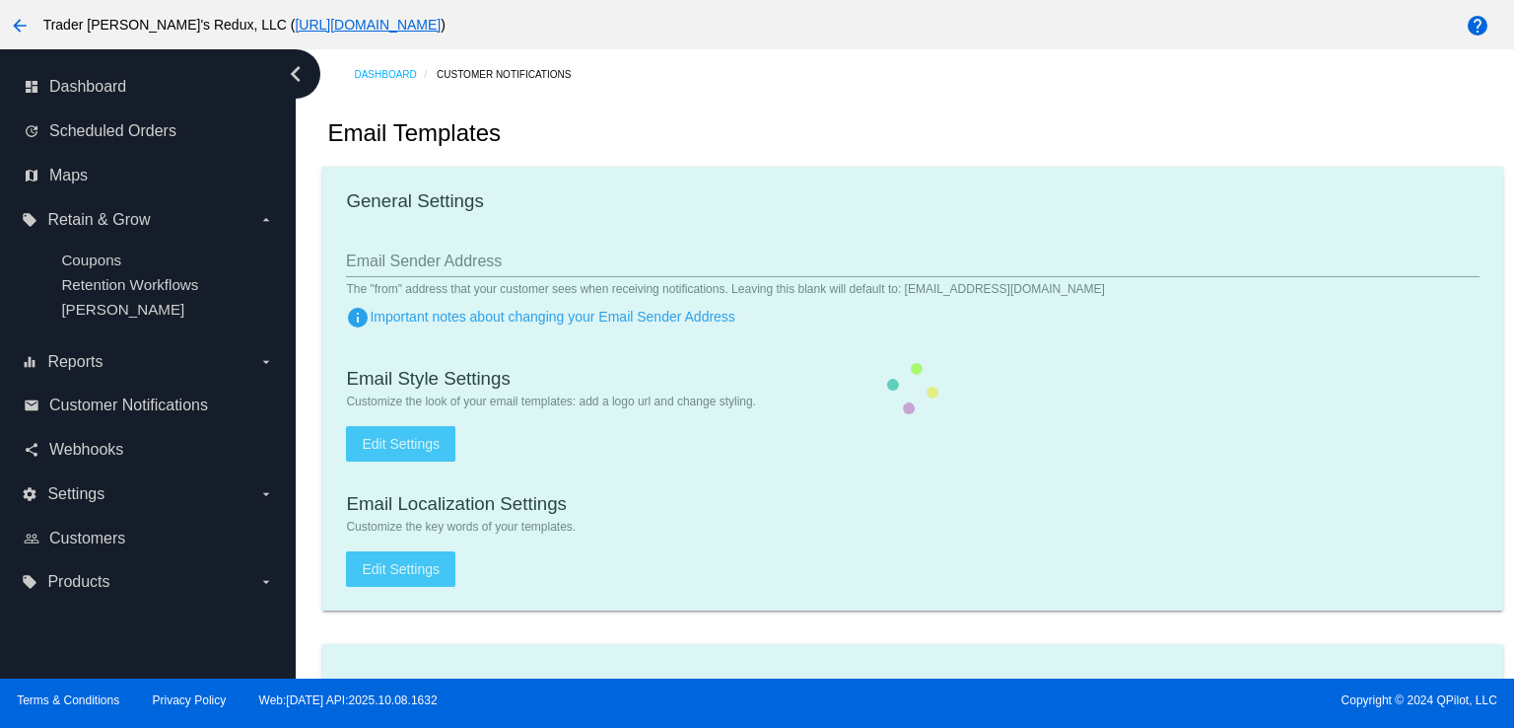
checkbox input "true"
type input "1"
checkbox input "true"
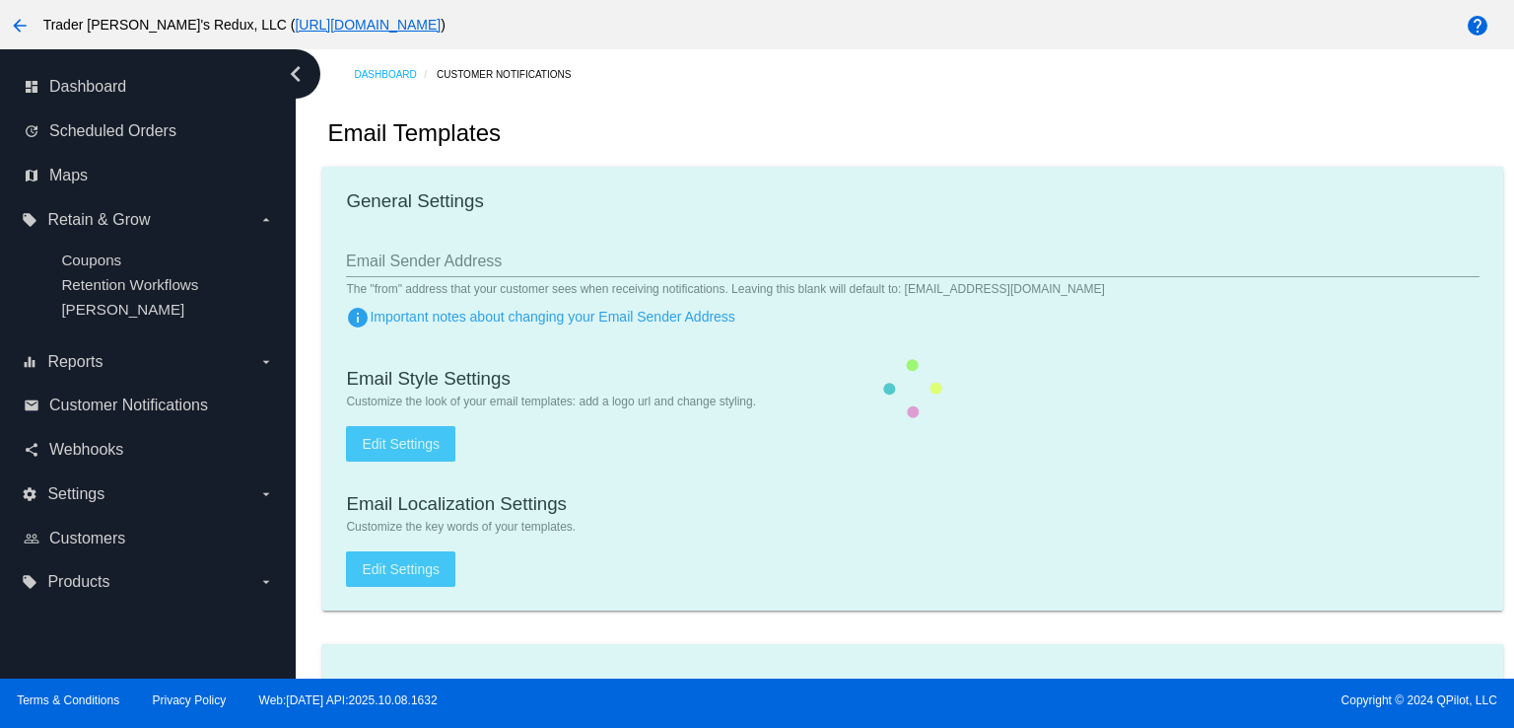
checkbox input "true"
type input "[EMAIL_ADDRESS][DOMAIN_NAME]"
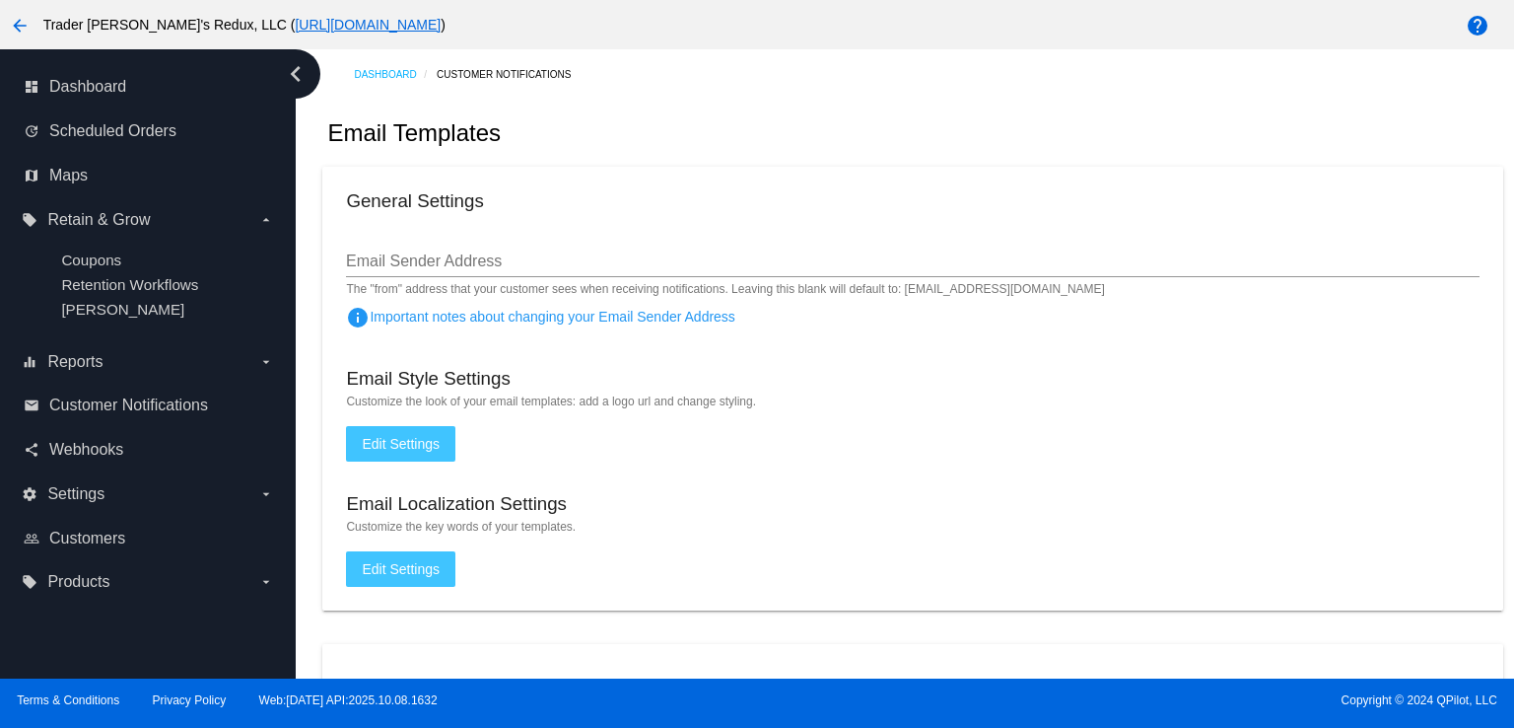
drag, startPoint x: 765, startPoint y: 197, endPoint x: 746, endPoint y: 198, distance: 18.8
click at [757, 198] on div "General Settings" at bounding box center [912, 203] width 1133 height 27
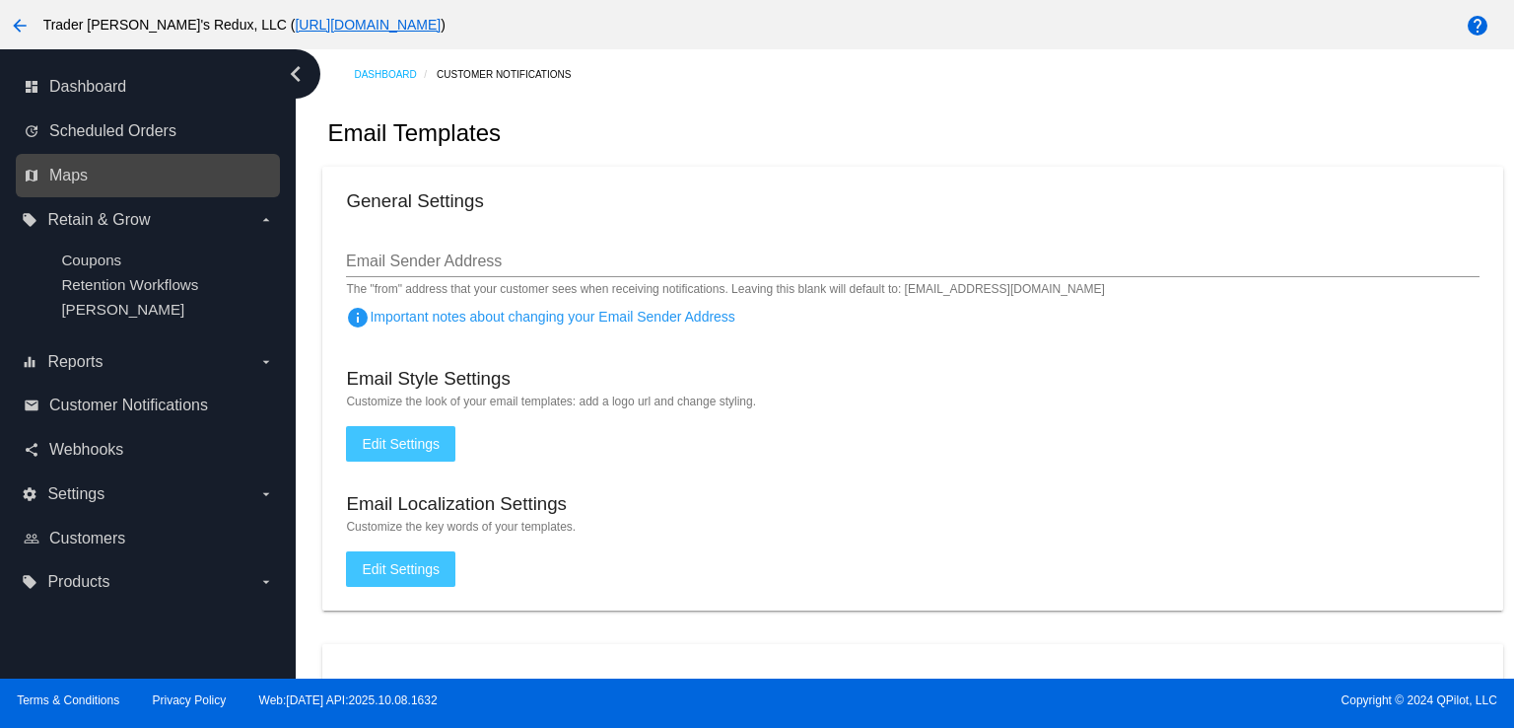
click at [115, 179] on link "map Maps" at bounding box center [149, 176] width 250 height 32
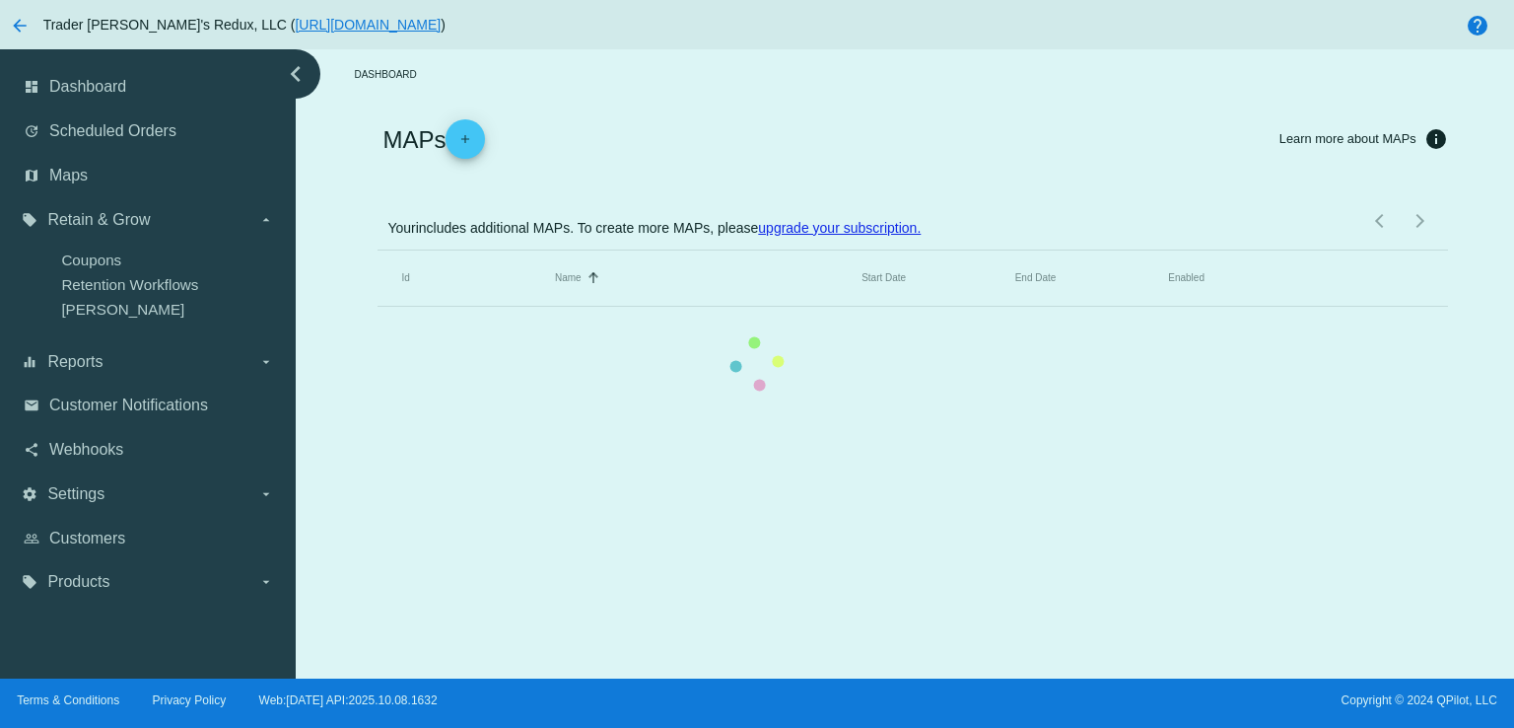
drag, startPoint x: 99, startPoint y: 127, endPoint x: 137, endPoint y: 155, distance: 47.3
click at [378, 250] on mat-table "Id Name Sorted by Name ascending Start Date End Date Enabled" at bounding box center [913, 278] width 1070 height 56
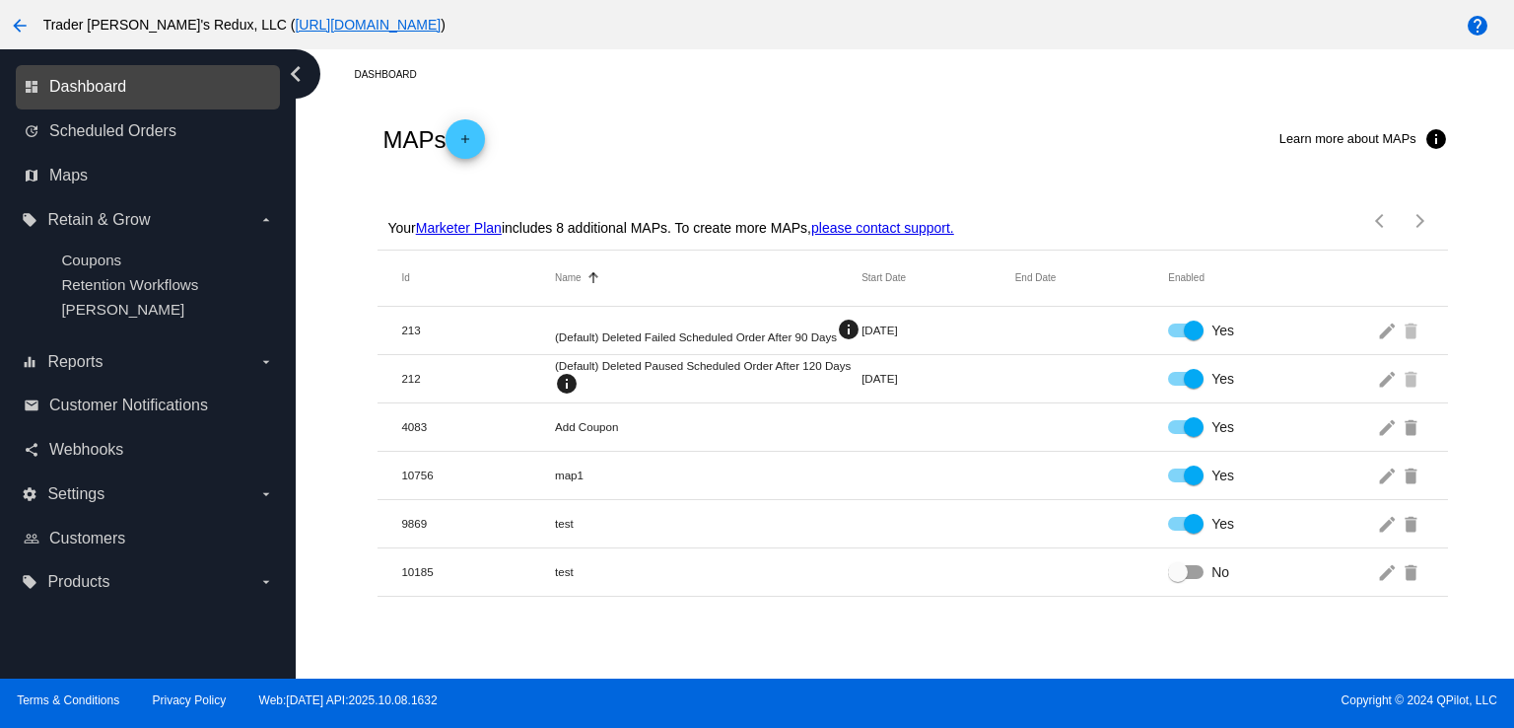
click at [84, 89] on span "Dashboard" at bounding box center [87, 87] width 77 height 18
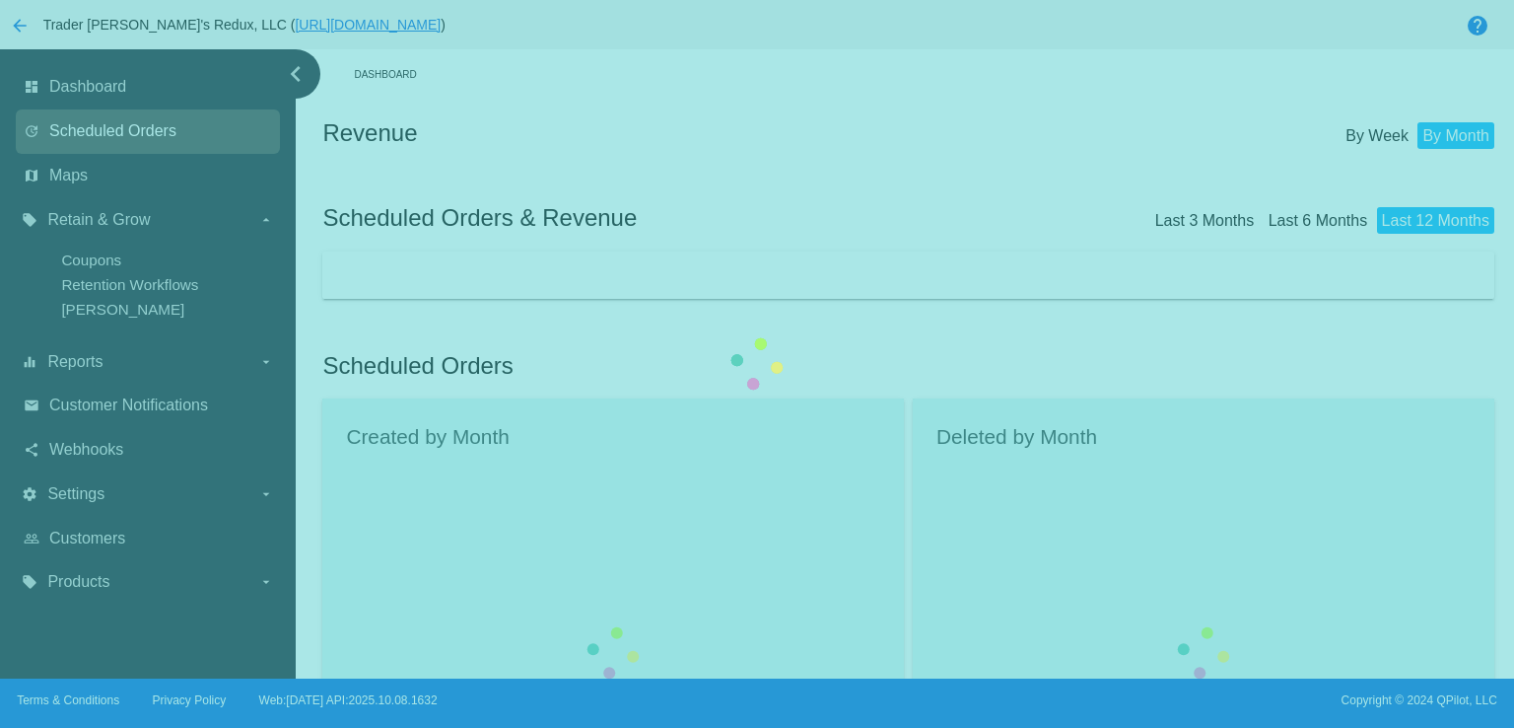
click at [142, 134] on div "dashboard Dashboard update Scheduled Orders map Maps local_offer Retain & Grow …" at bounding box center [757, 363] width 1514 height 629
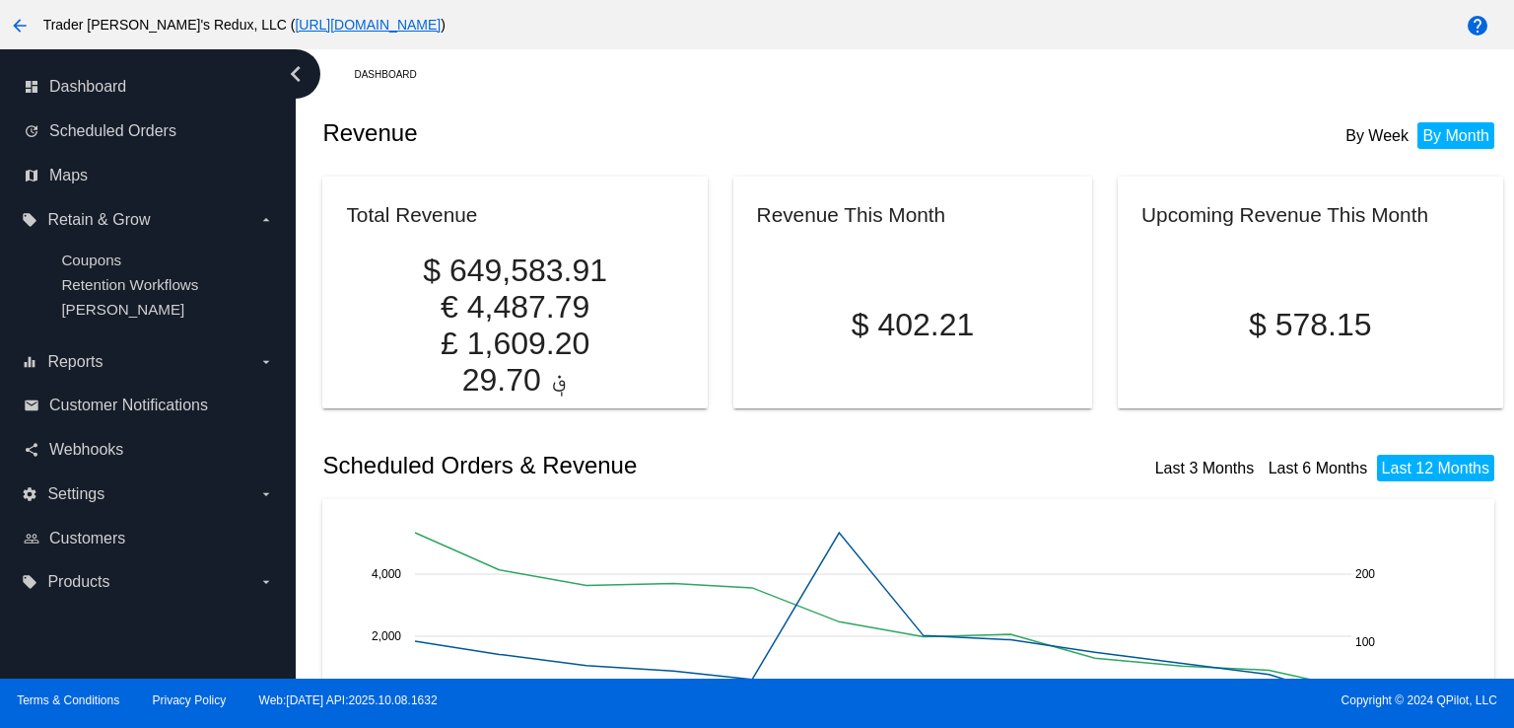
drag, startPoint x: 527, startPoint y: 244, endPoint x: 368, endPoint y: 233, distance: 160.1
click at [521, 252] on p "$ 649,583.91" at bounding box center [514, 270] width 337 height 36
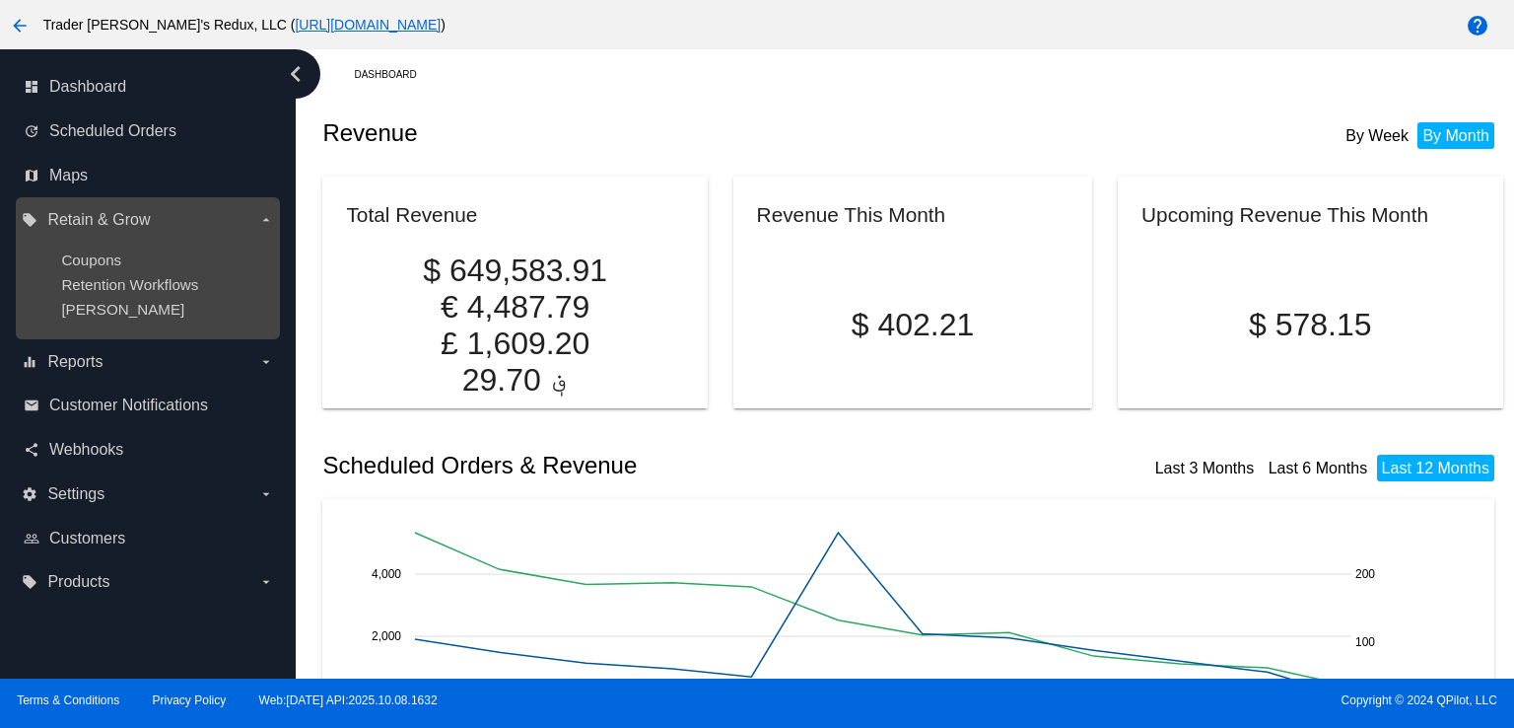
click at [167, 252] on div "Coupons" at bounding box center [163, 259] width 204 height 17
click at [83, 261] on span "Coupons" at bounding box center [91, 259] width 60 height 17
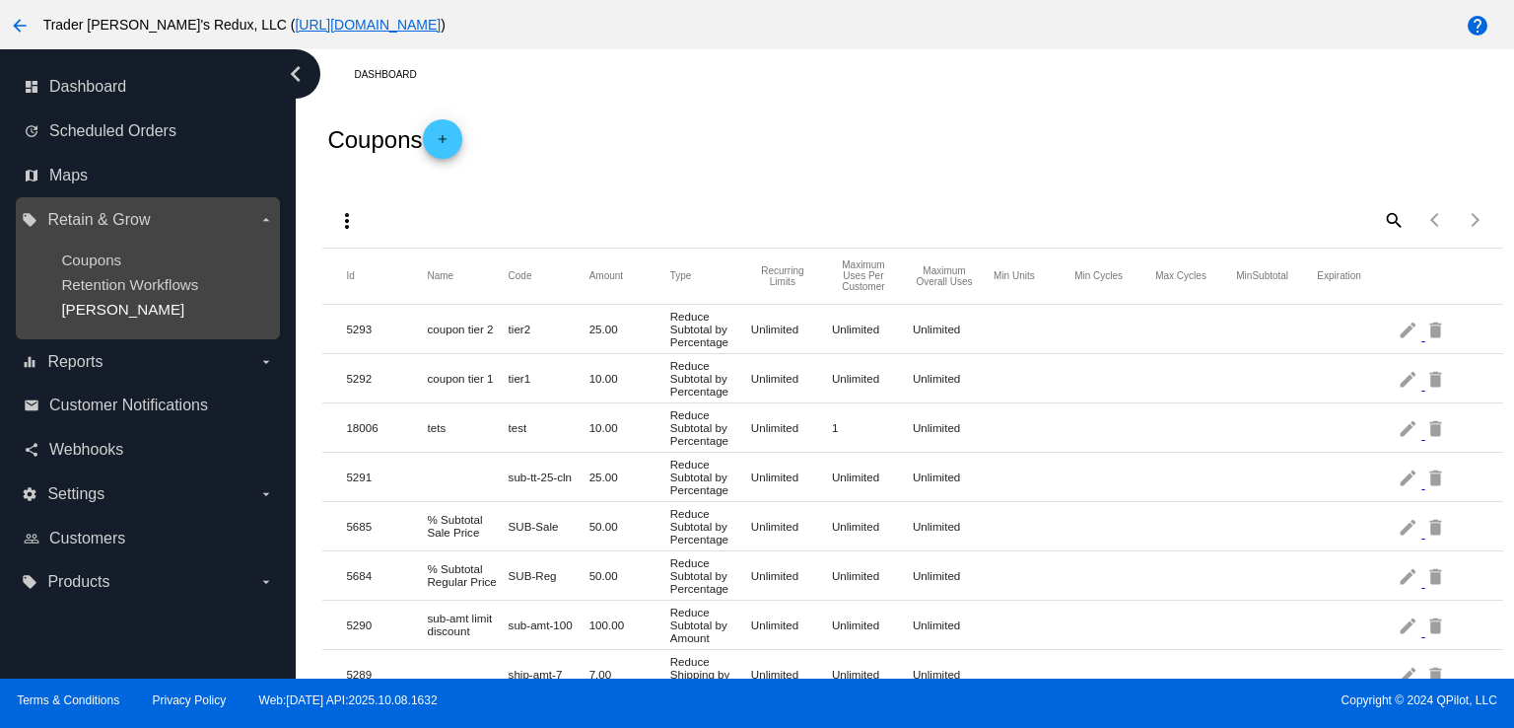
click at [62, 304] on span "[PERSON_NAME]" at bounding box center [122, 309] width 123 height 17
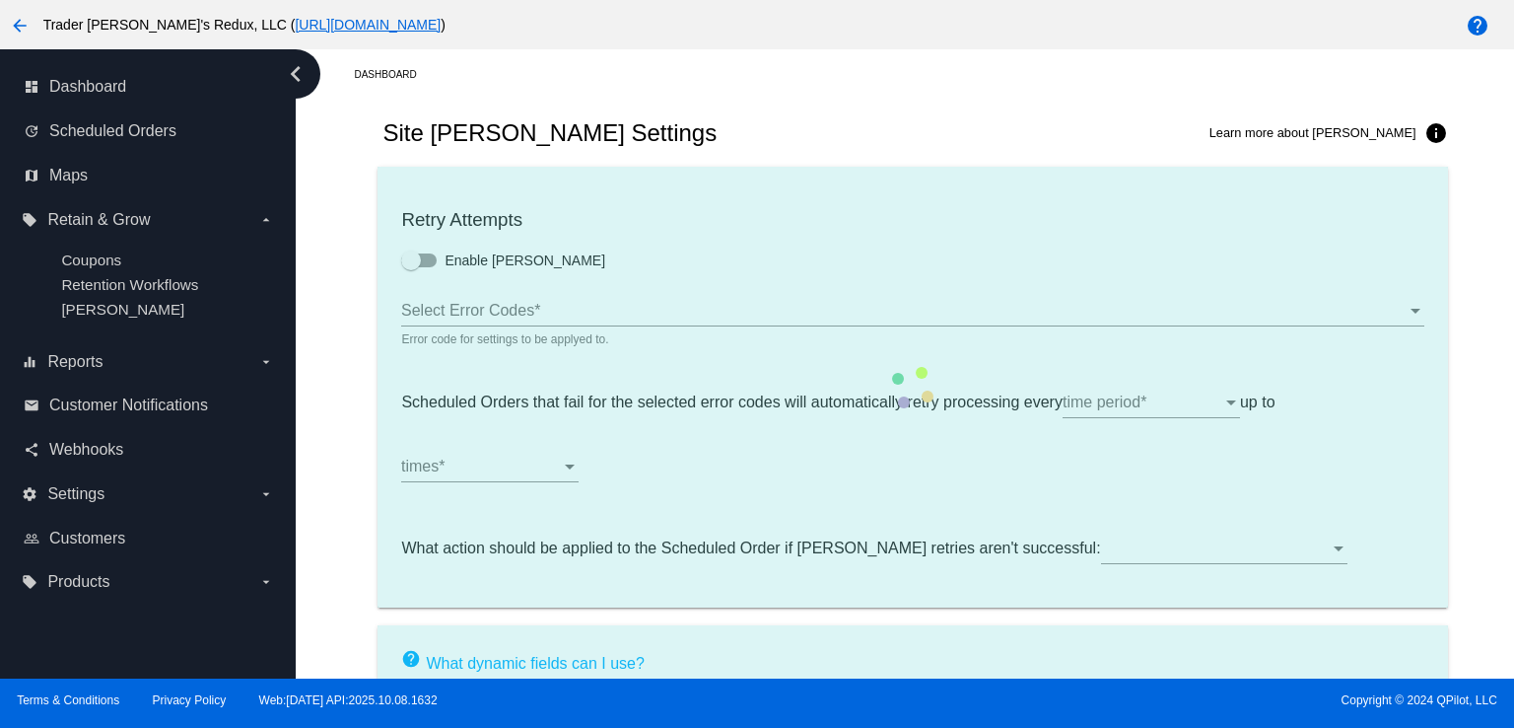
type input "If no changes are made, we will automatically retry processing your {{Scheduled…"
type input "If no changes are made, we will automatically {{DunningAction}} your {{Schedule…"
type input "Your {{ScheduledOrder}} was {{DunningAction}}."
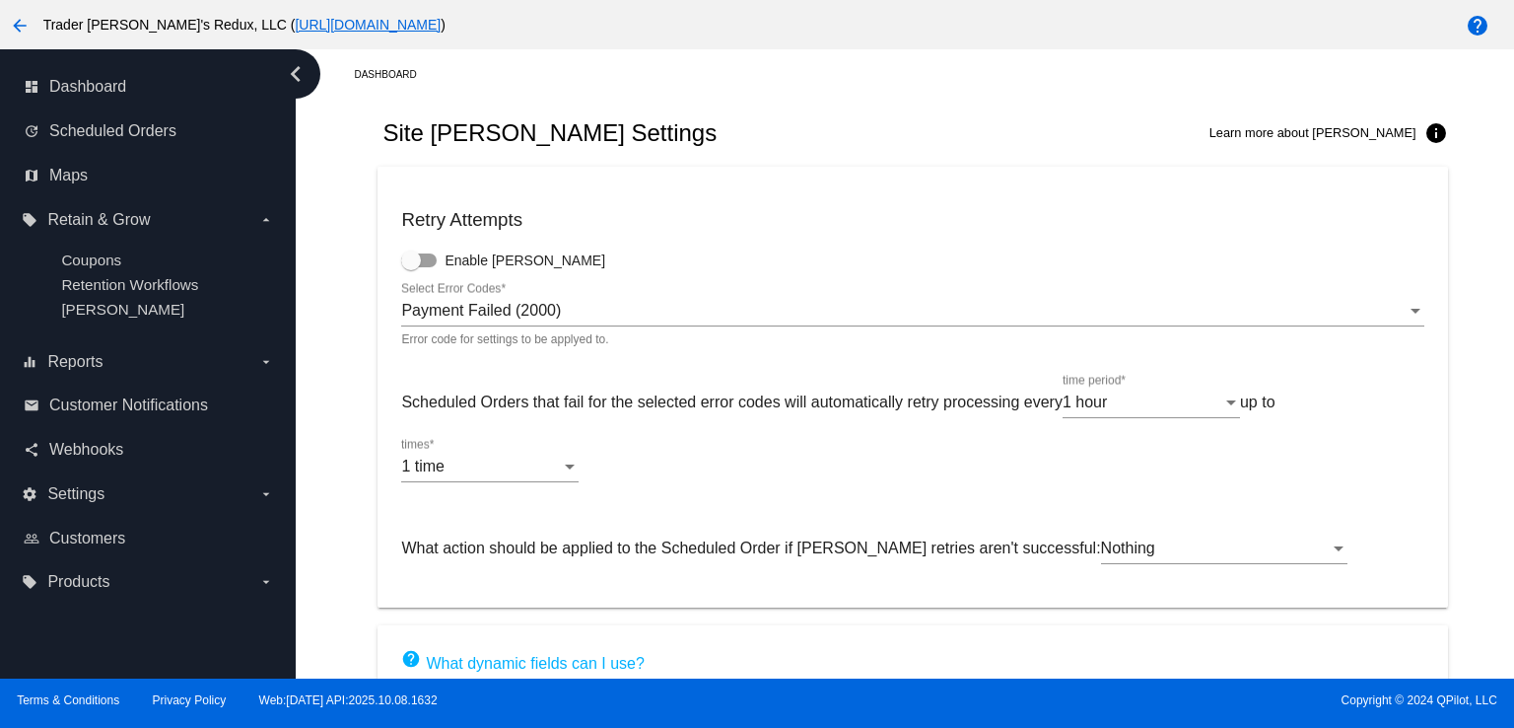
click at [848, 163] on div "Site [PERSON_NAME] Settings Learn more about [PERSON_NAME] info" at bounding box center [913, 133] width 1070 height 67
click at [173, 420] on link "email Customer Notifications" at bounding box center [149, 405] width 250 height 32
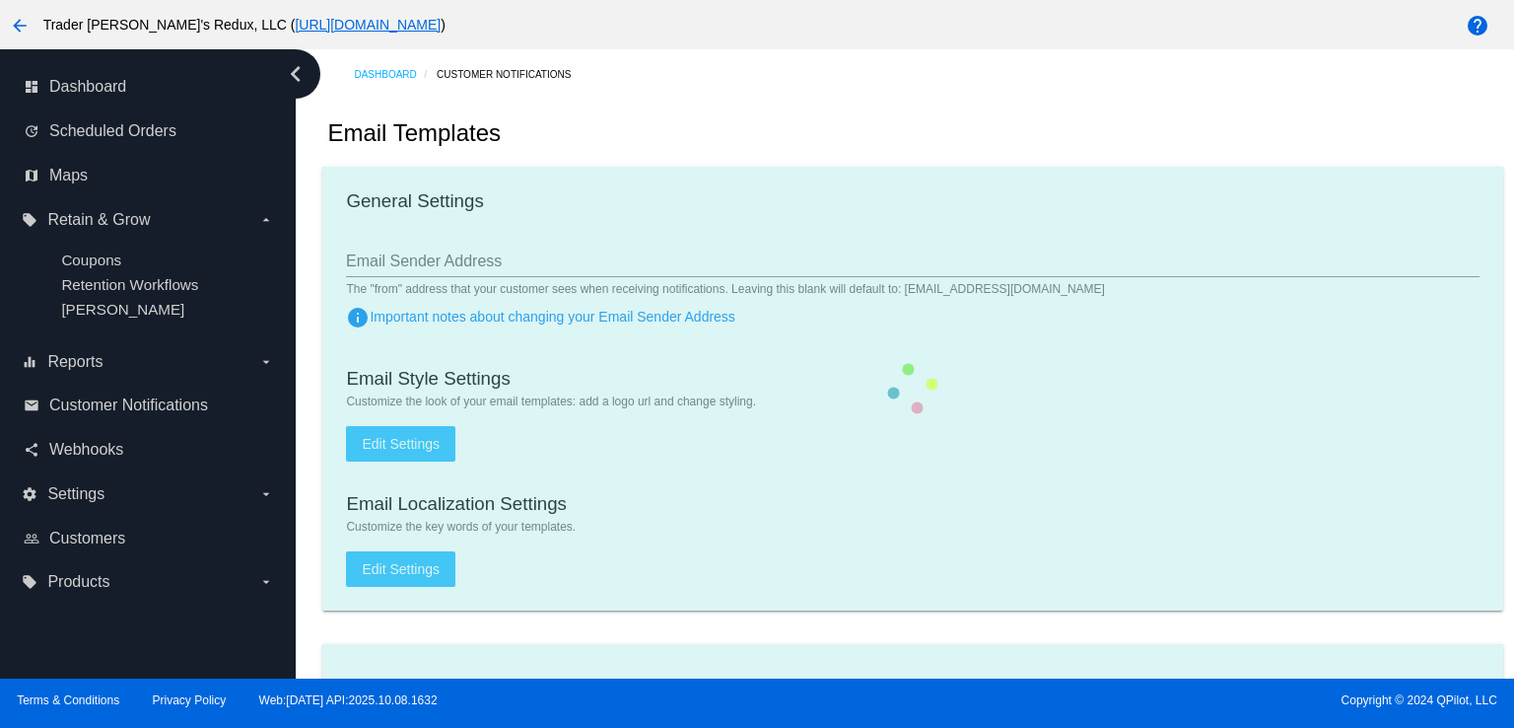
checkbox input "true"
type input "1"
checkbox input "true"
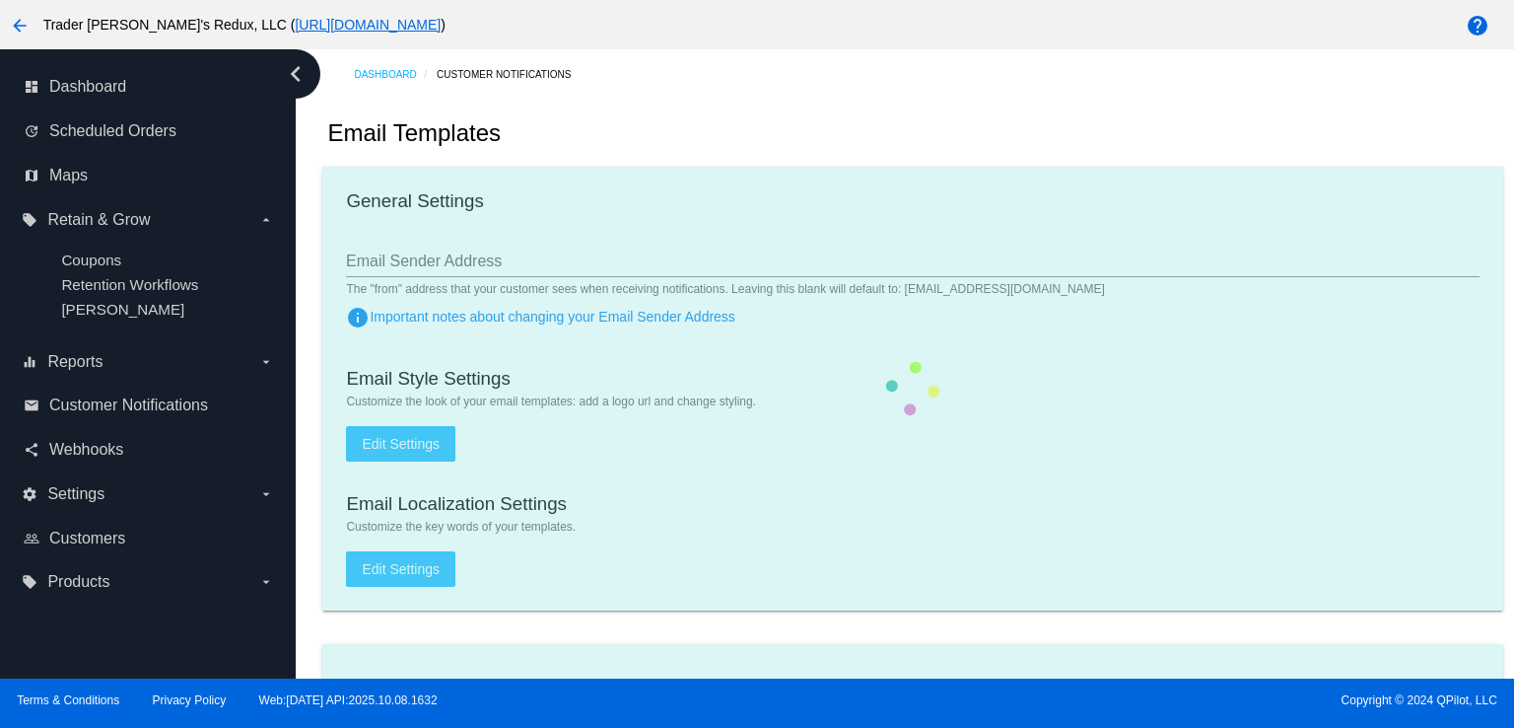
checkbox input "true"
type input "[EMAIL_ADDRESS][DOMAIN_NAME]"
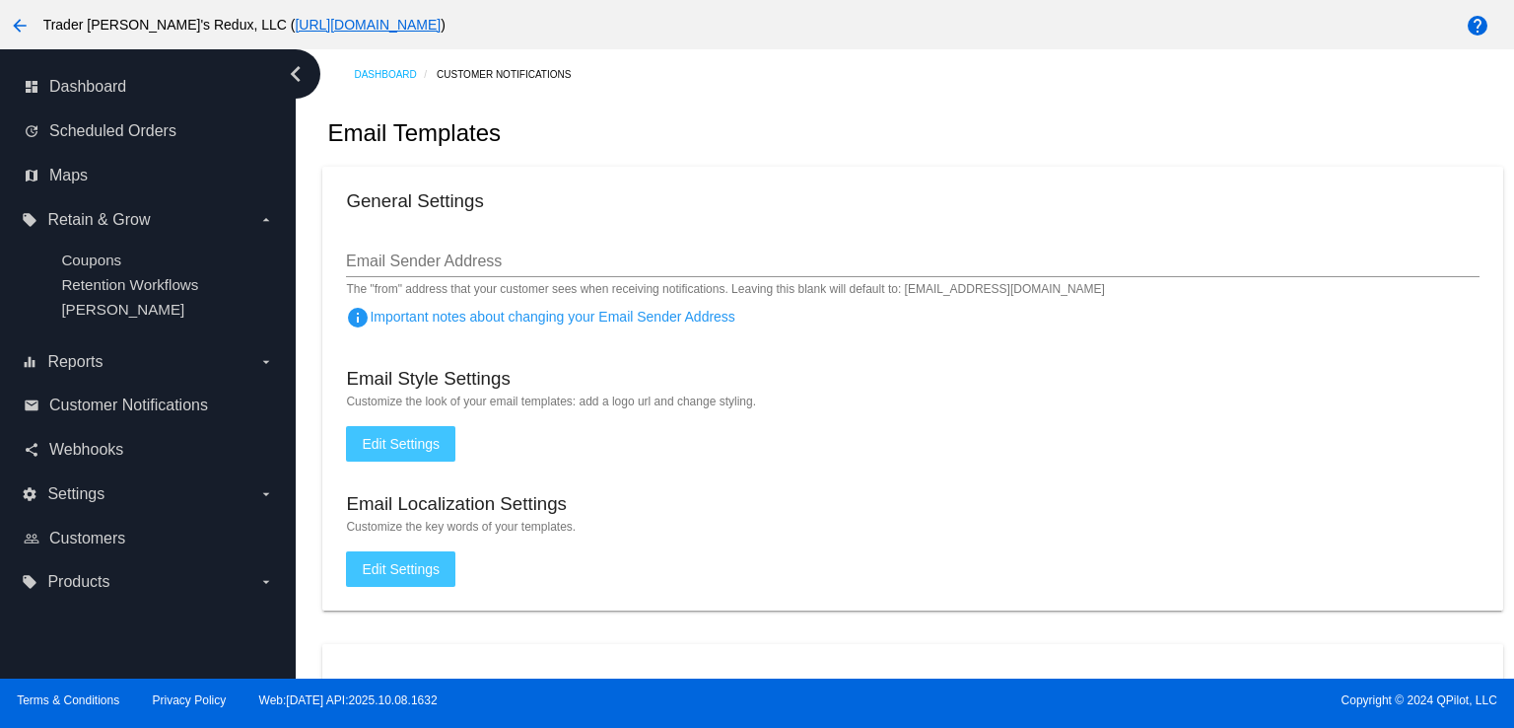
click at [788, 207] on div "General Settings" at bounding box center [912, 203] width 1133 height 27
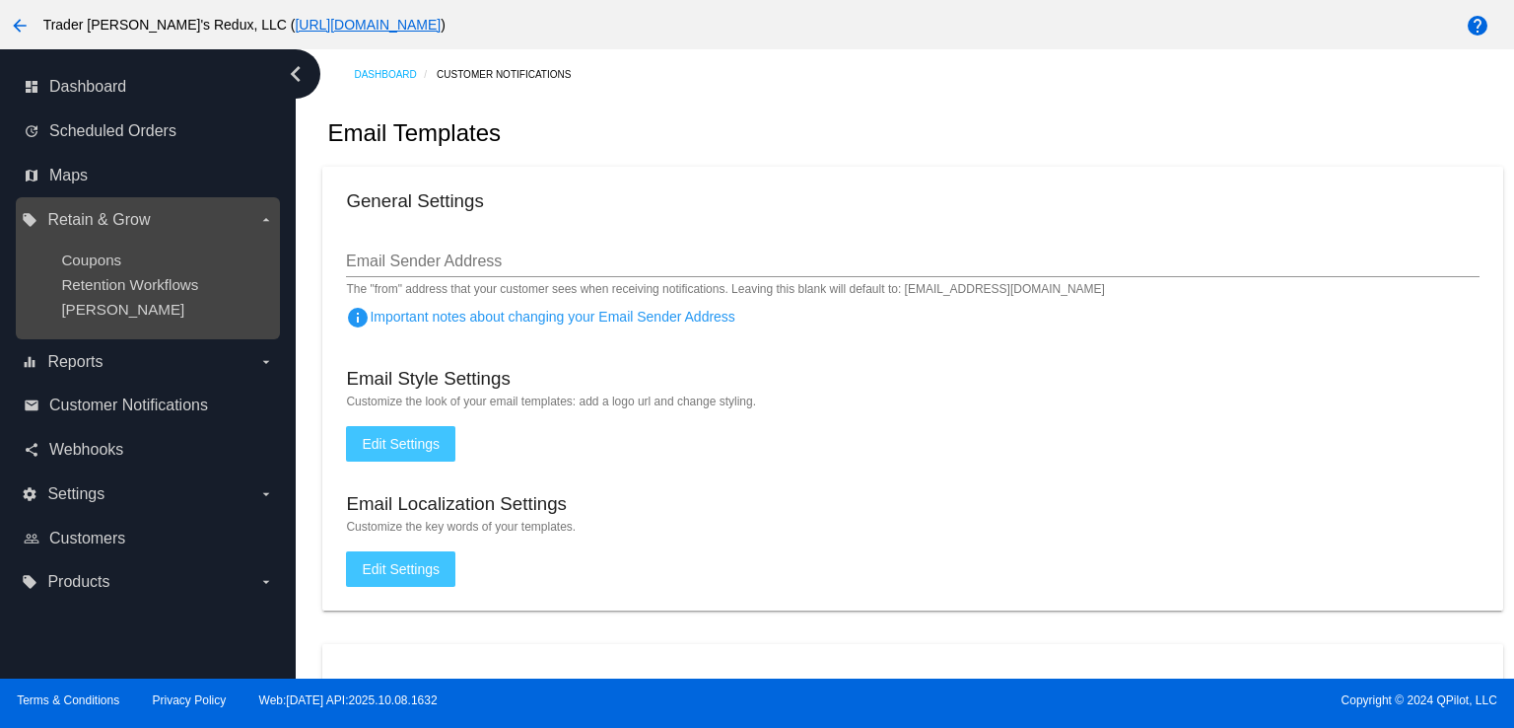
click at [103, 299] on ul "Coupons Retention Workflows [PERSON_NAME]" at bounding box center [147, 285] width 251 height 98
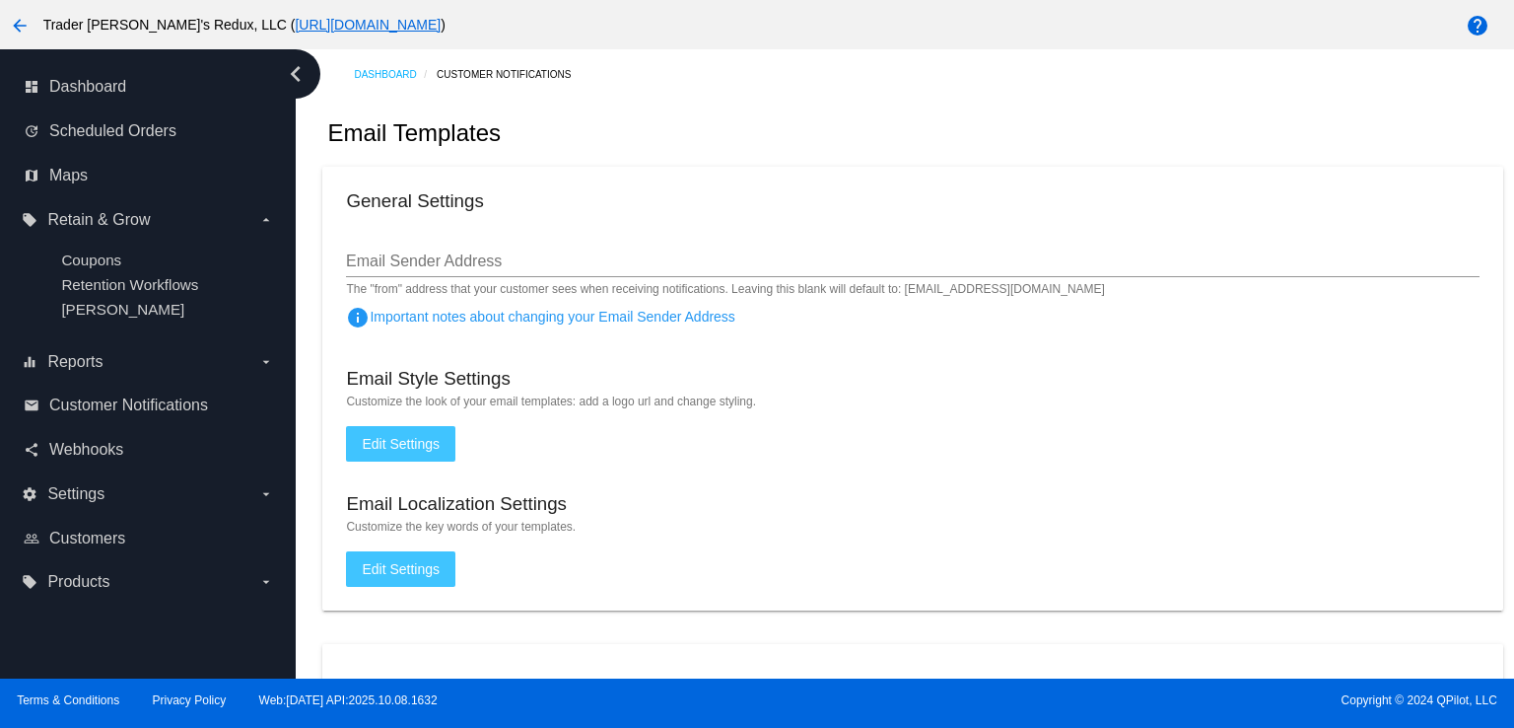
click at [827, 163] on div "Email Templates" at bounding box center [912, 133] width 1180 height 67
click at [173, 413] on span "Customer Notifications" at bounding box center [128, 405] width 159 height 18
click at [716, 145] on div "Email Templates" at bounding box center [912, 133] width 1180 height 67
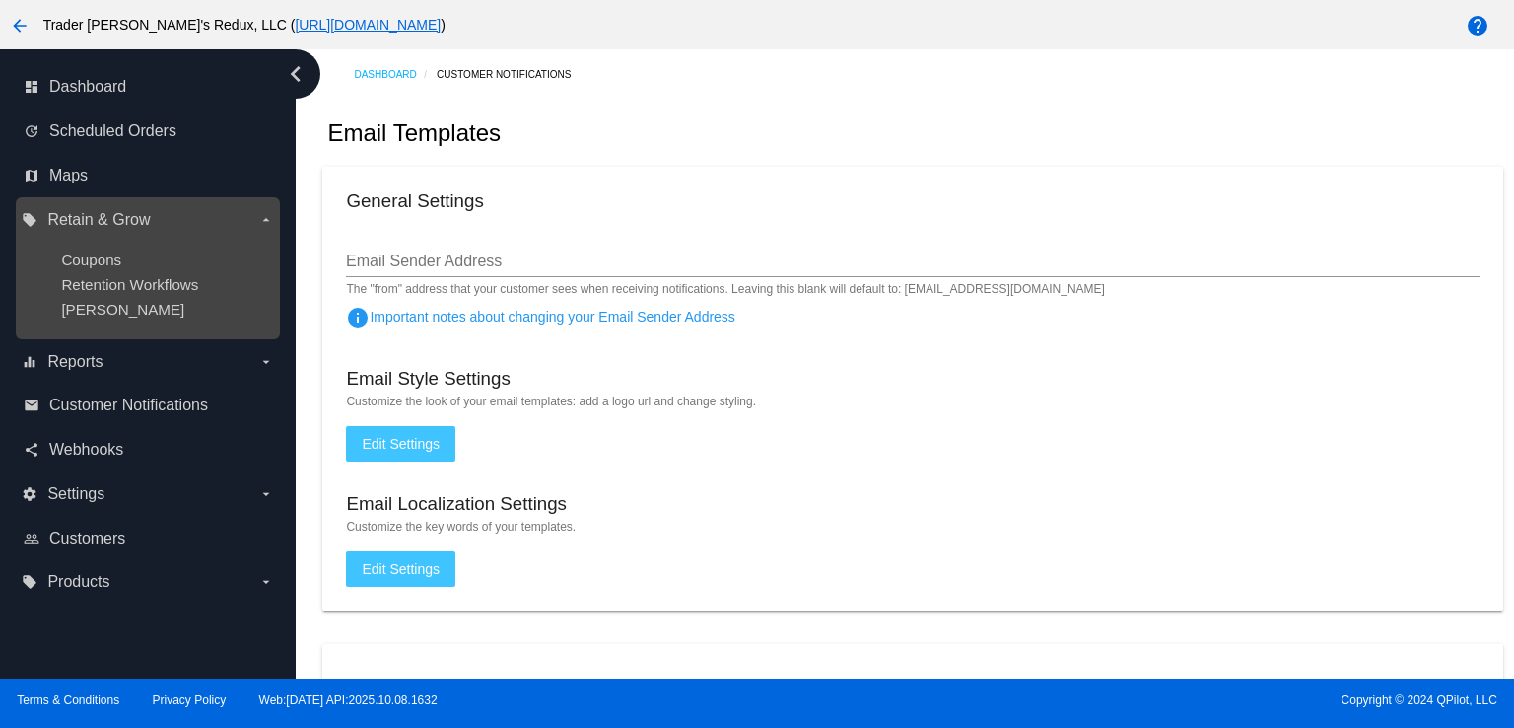
click at [99, 320] on ul "Coupons Retention Workflows [PERSON_NAME]" at bounding box center [147, 285] width 251 height 98
click at [138, 274] on ul "Coupons Retention Workflows [PERSON_NAME]" at bounding box center [147, 285] width 251 height 98
click at [156, 289] on span "Retention Workflows" at bounding box center [129, 284] width 137 height 17
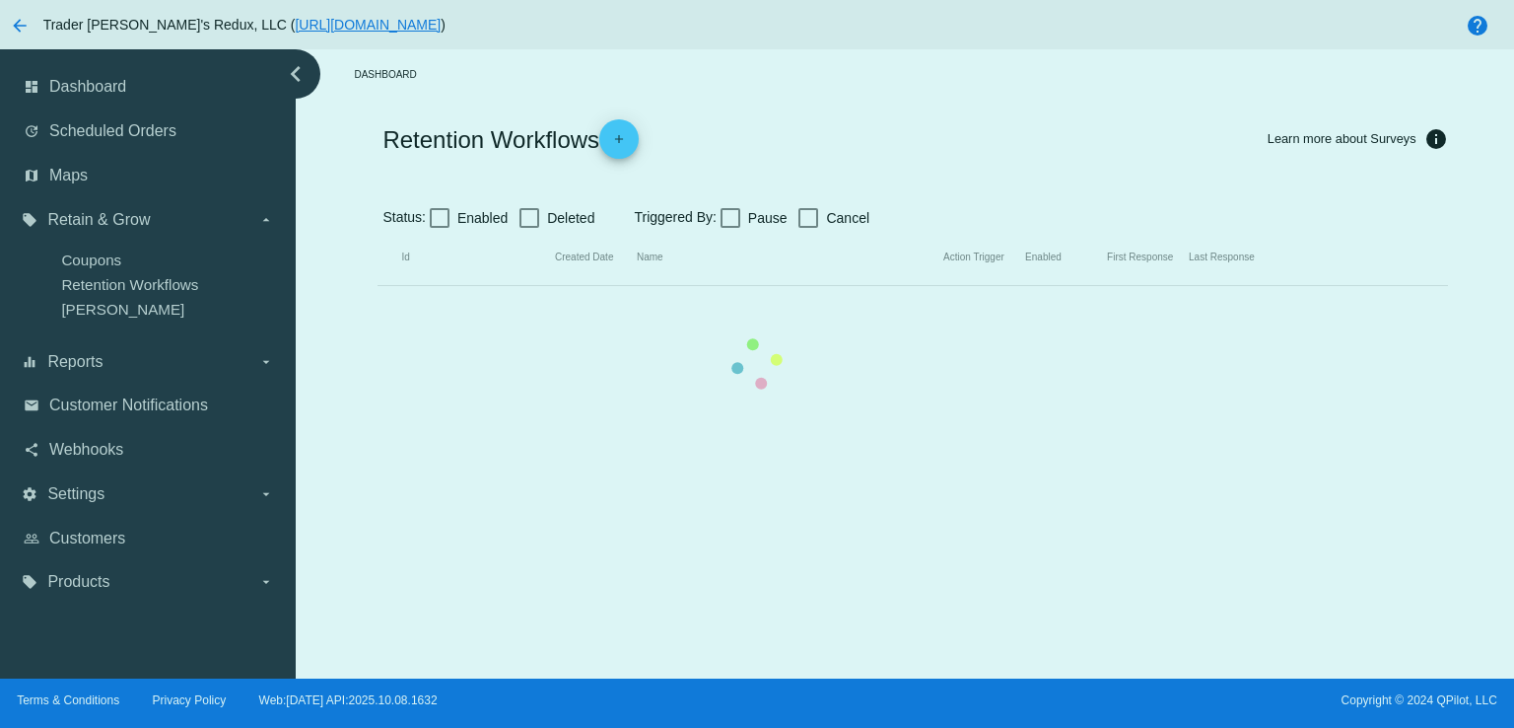
drag, startPoint x: 535, startPoint y: 102, endPoint x: 331, endPoint y: 151, distance: 209.9
click at [532, 103] on div "Retention Workflows add Learn more about Surveys info Status: Enabled Deleted T…" at bounding box center [913, 193] width 1070 height 186
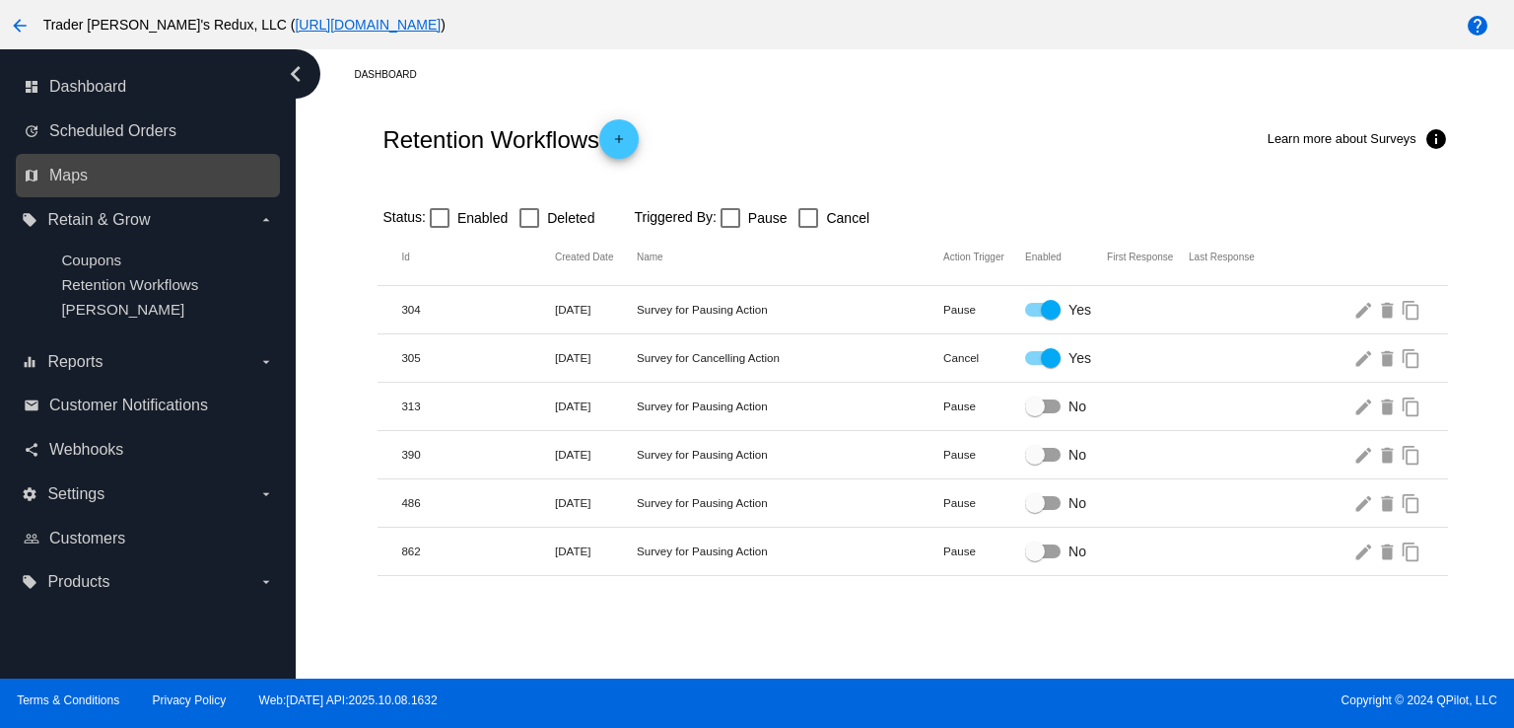
click at [154, 157] on div "map Maps" at bounding box center [148, 176] width 264 height 44
click at [136, 188] on link "map Maps" at bounding box center [149, 176] width 250 height 32
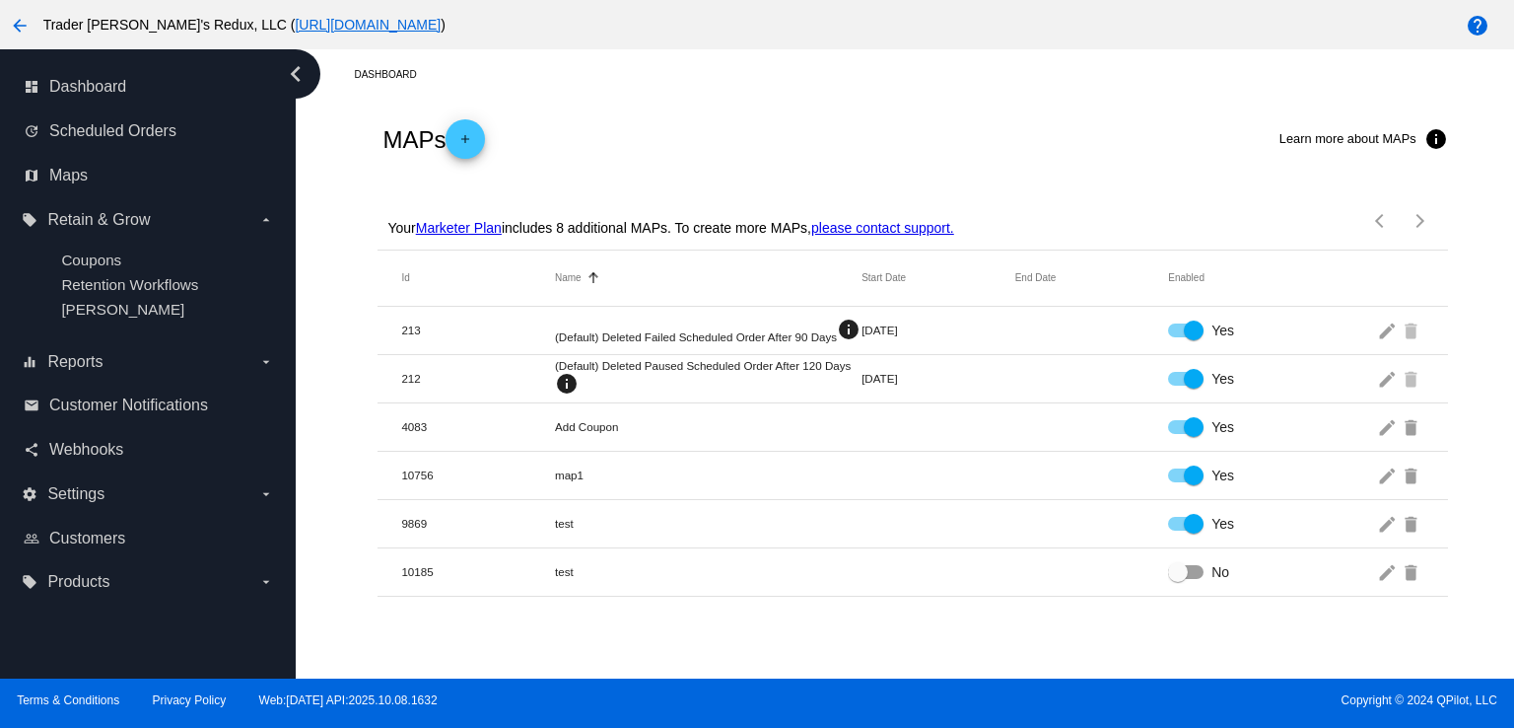
click at [692, 129] on div "MAPs add Learn more about MAPs info" at bounding box center [913, 139] width 1070 height 79
click at [107, 88] on span "Dashboard" at bounding box center [87, 87] width 77 height 18
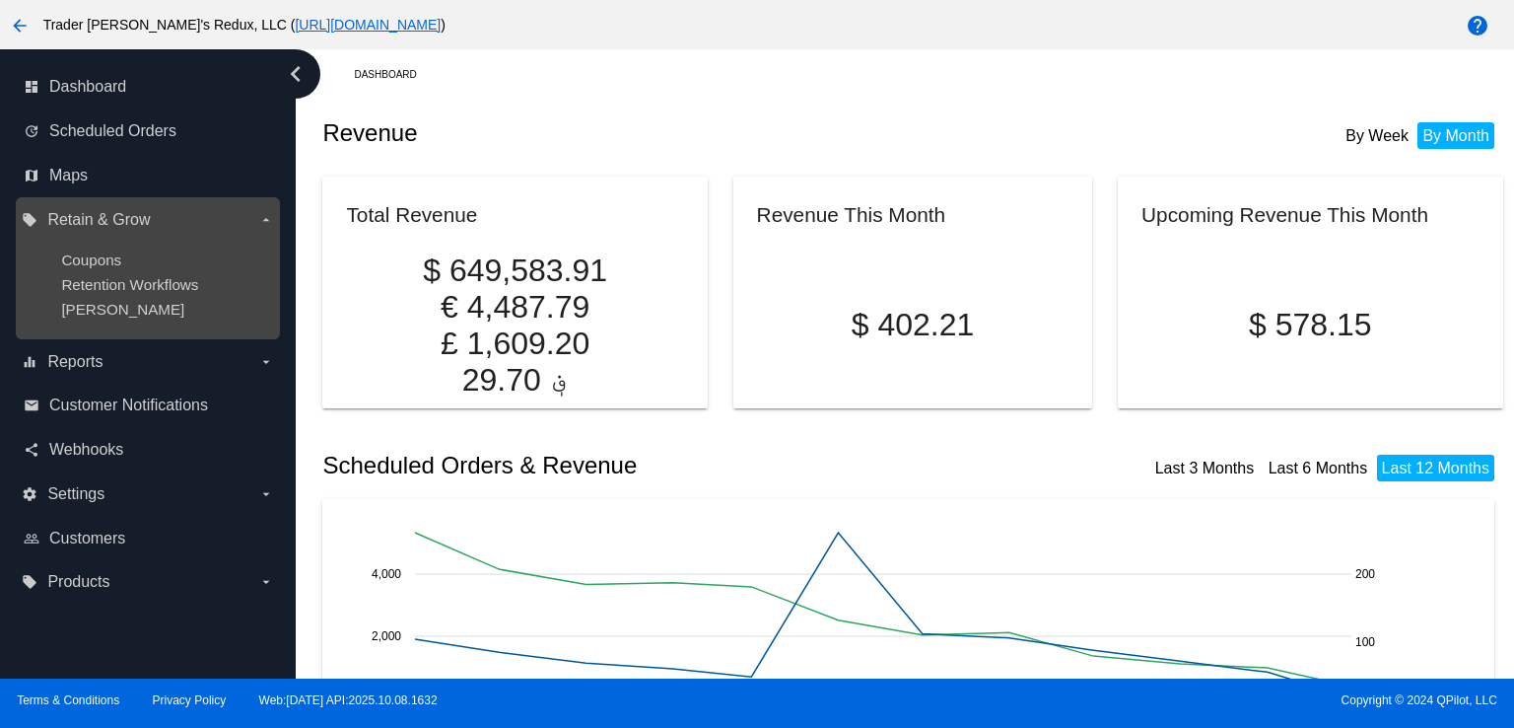
drag, startPoint x: 116, startPoint y: 205, endPoint x: 130, endPoint y: 222, distance: 21.7
click at [125, 210] on label "local_offer Retain & Grow arrow_drop_down" at bounding box center [147, 220] width 251 height 32
click at [0, 0] on input "local_offer Retain & Grow arrow_drop_down" at bounding box center [0, 0] width 0 height 0
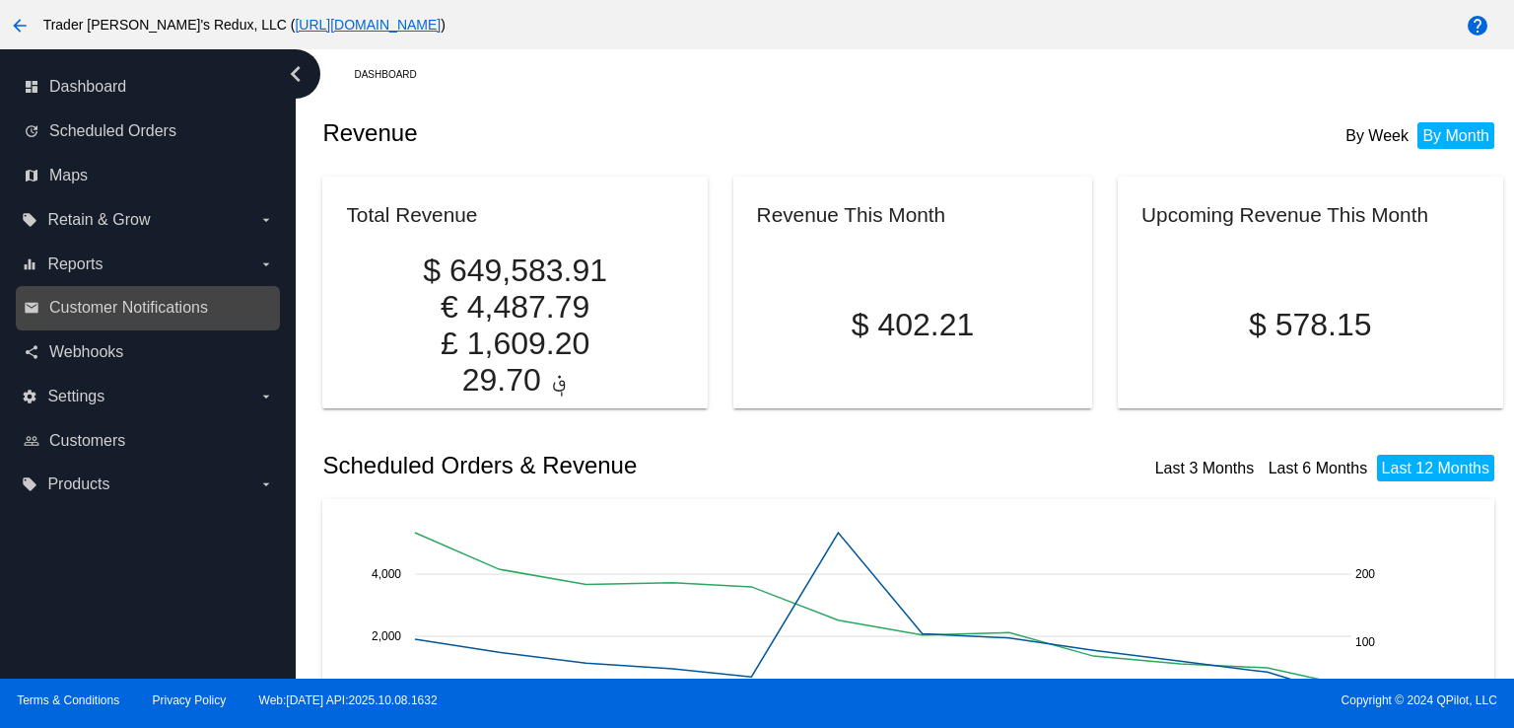
click at [40, 302] on link "email Customer Notifications" at bounding box center [149, 308] width 250 height 32
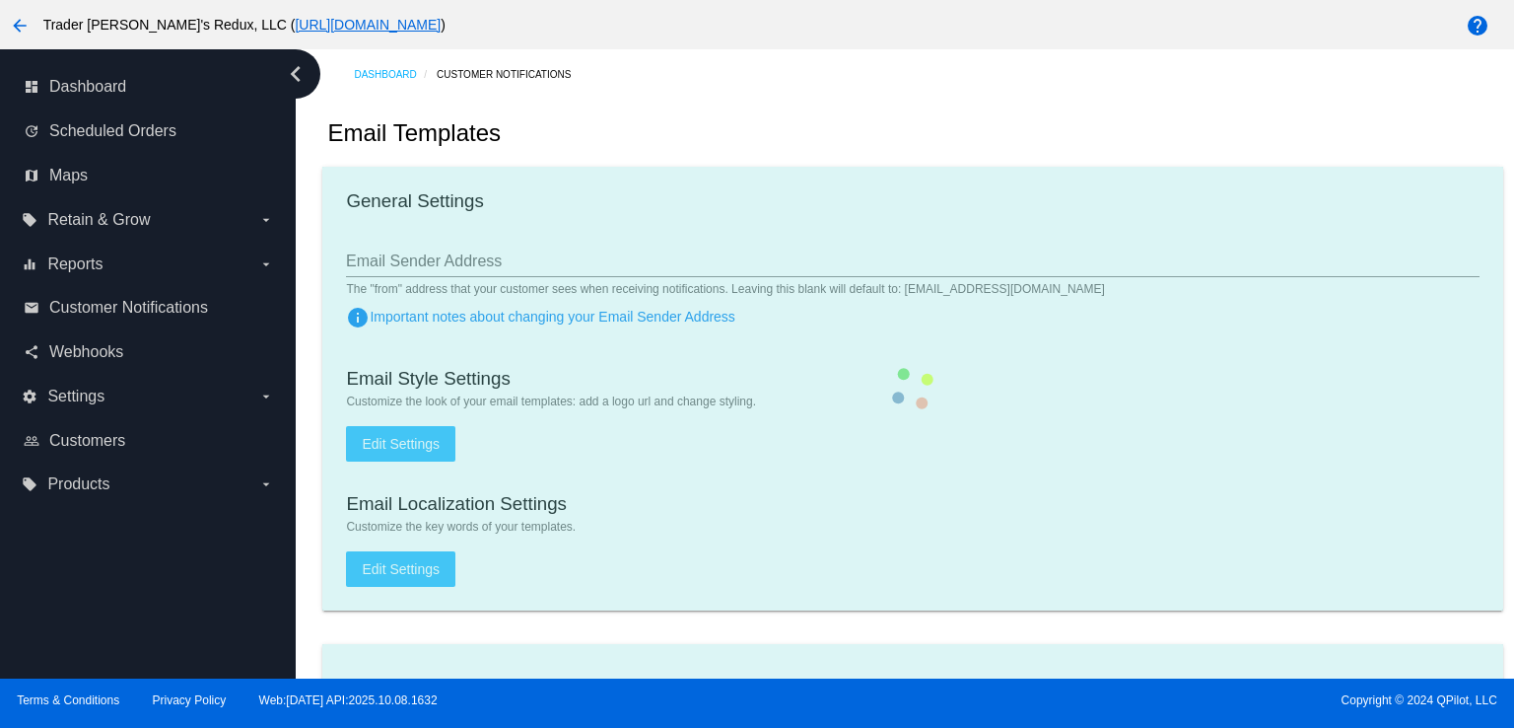
checkbox input "true"
type input "1"
checkbox input "true"
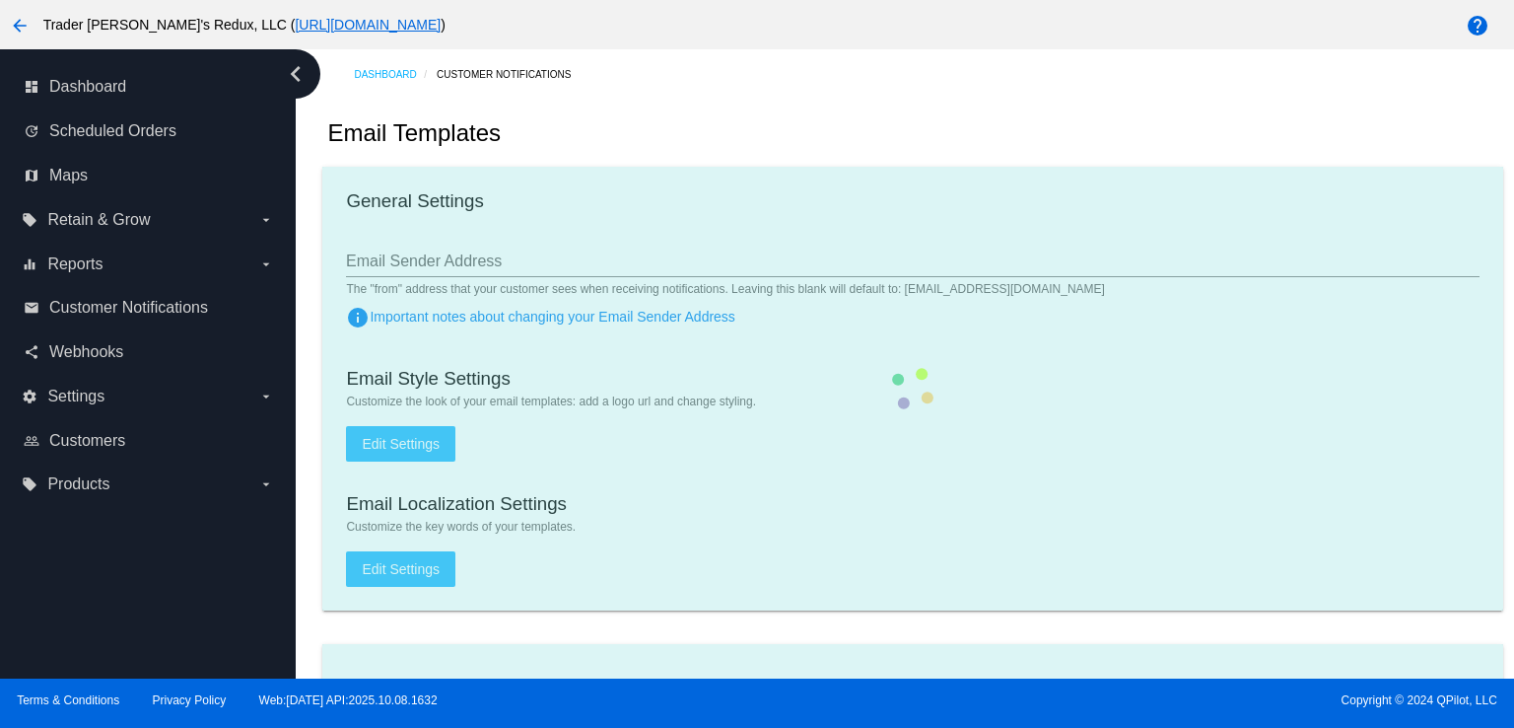
checkbox input "true"
type input "[EMAIL_ADDRESS][DOMAIN_NAME]"
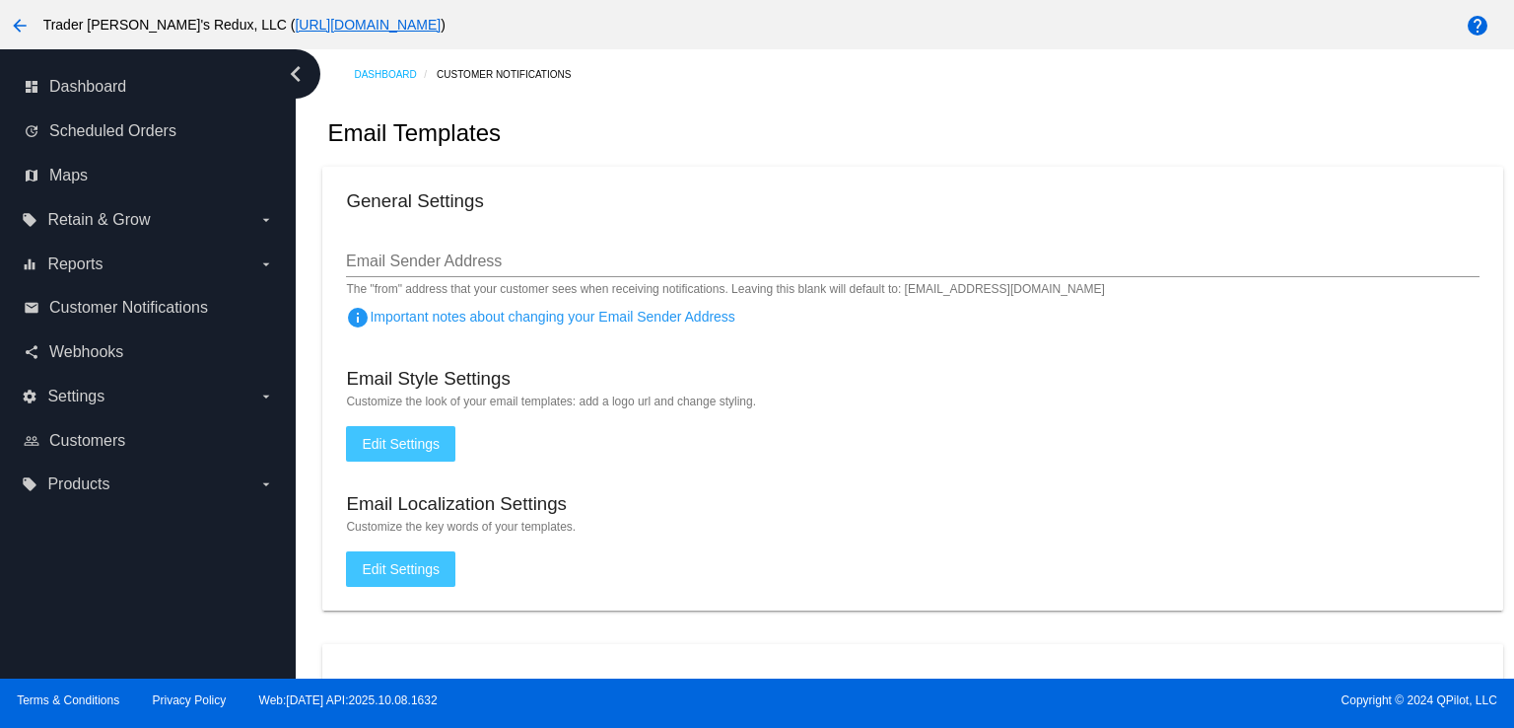
click at [508, 63] on link "Customer Notifications" at bounding box center [513, 74] width 152 height 31
click at [766, 64] on div "Dashboard Customer Notifications" at bounding box center [928, 74] width 1148 height 31
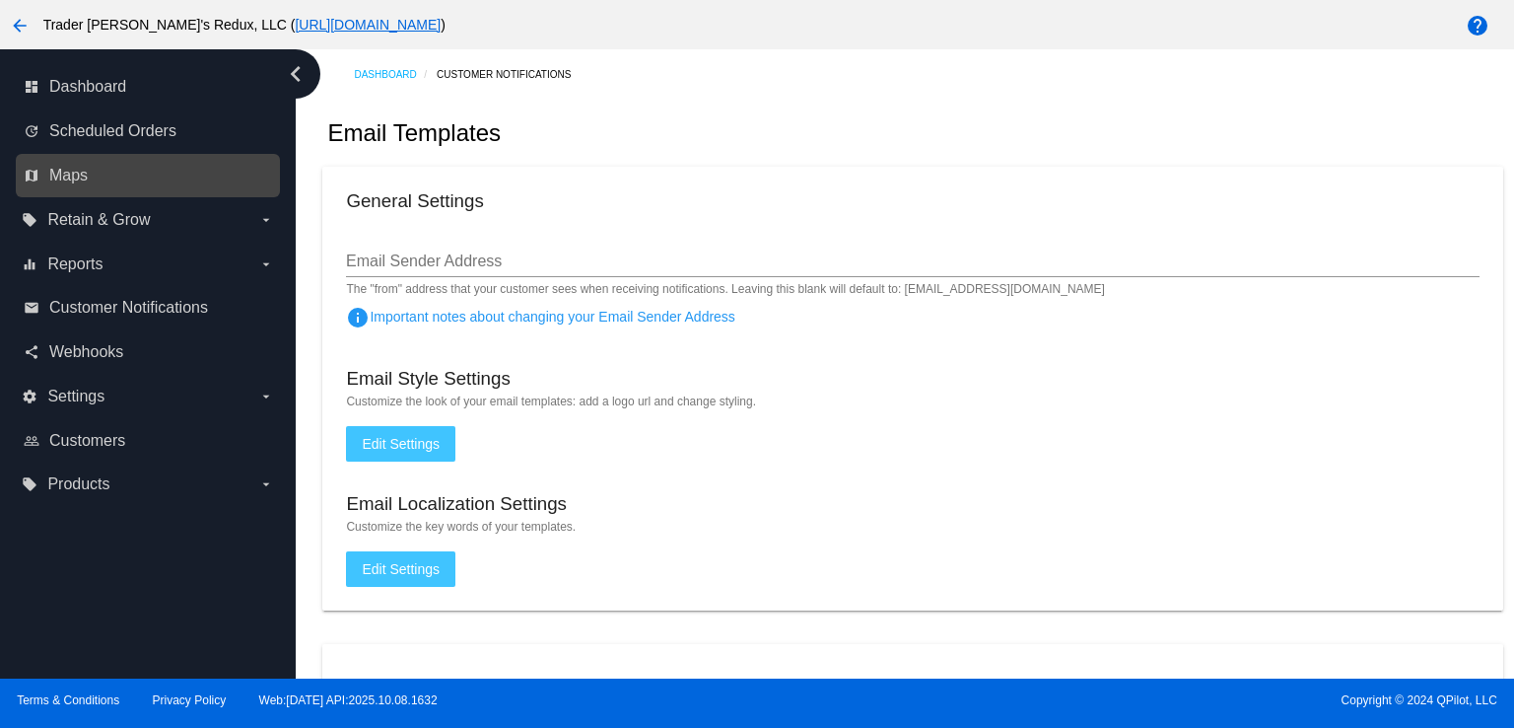
click at [131, 164] on link "map Maps" at bounding box center [149, 176] width 250 height 32
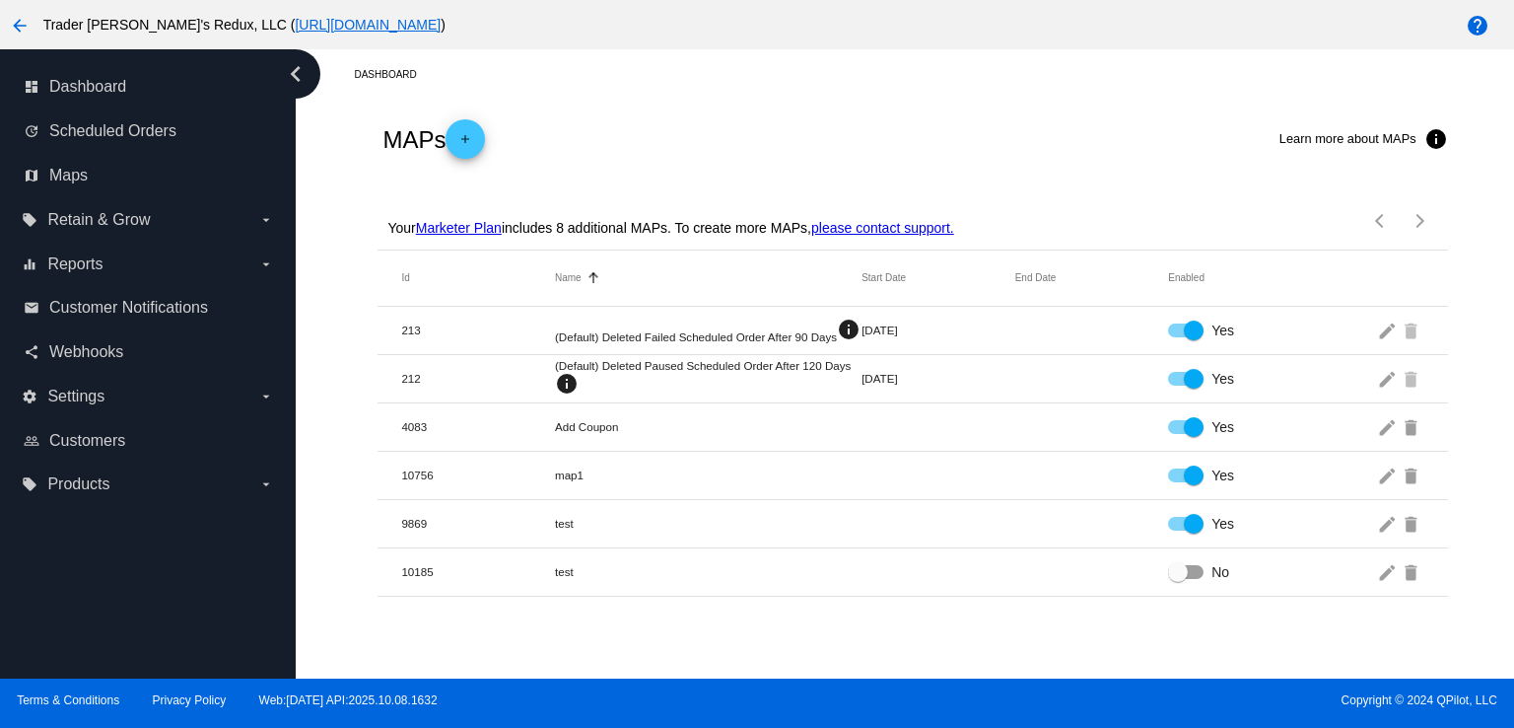
drag, startPoint x: 741, startPoint y: 84, endPoint x: 790, endPoint y: 76, distance: 48.9
click at [771, 79] on div "Dashboard" at bounding box center [928, 74] width 1148 height 31
